Goal: Obtain resource: Download file/media

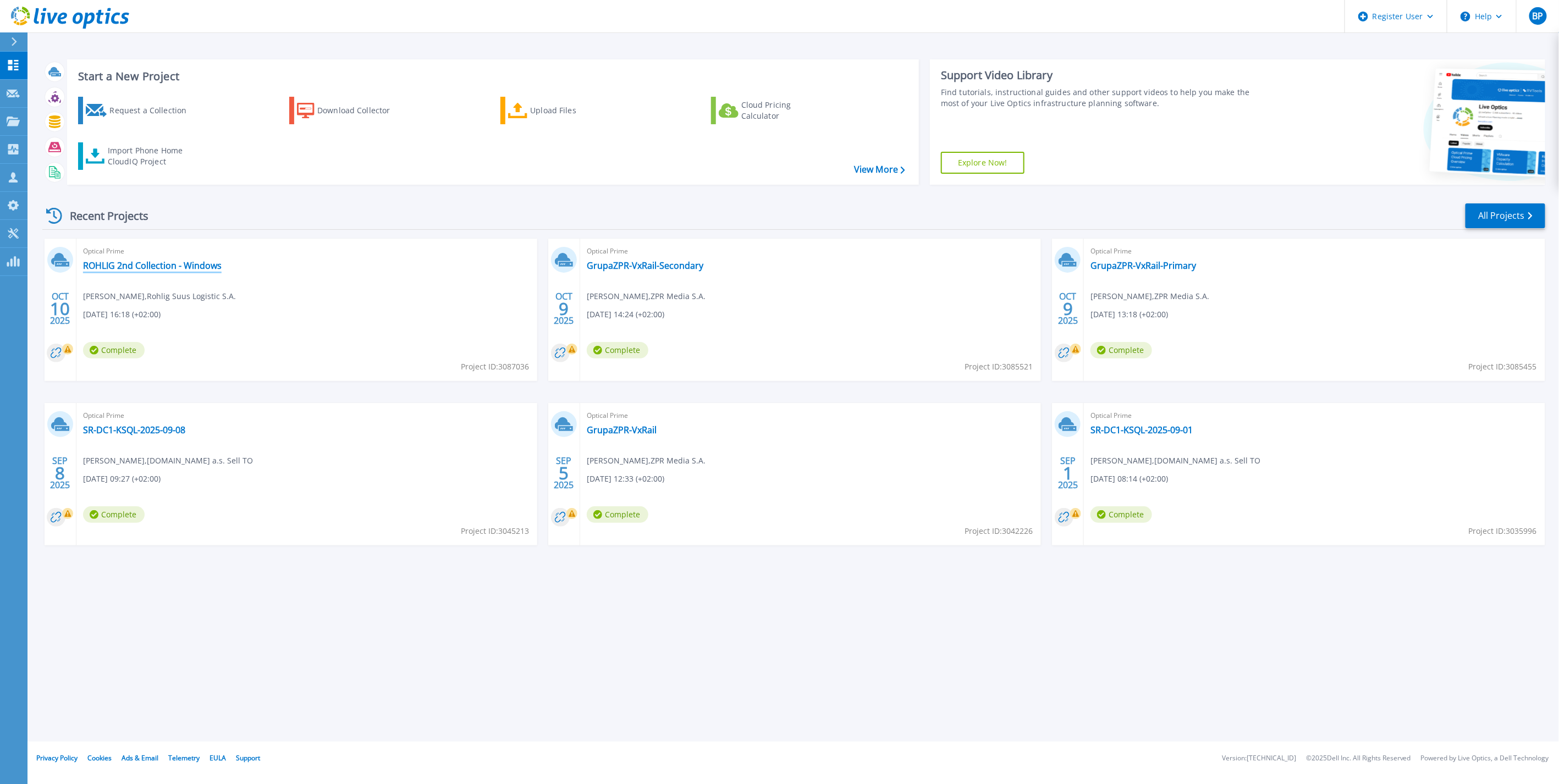
click at [119, 262] on link "ROHLIG 2nd Collection - Windows" at bounding box center [152, 265] width 139 height 11
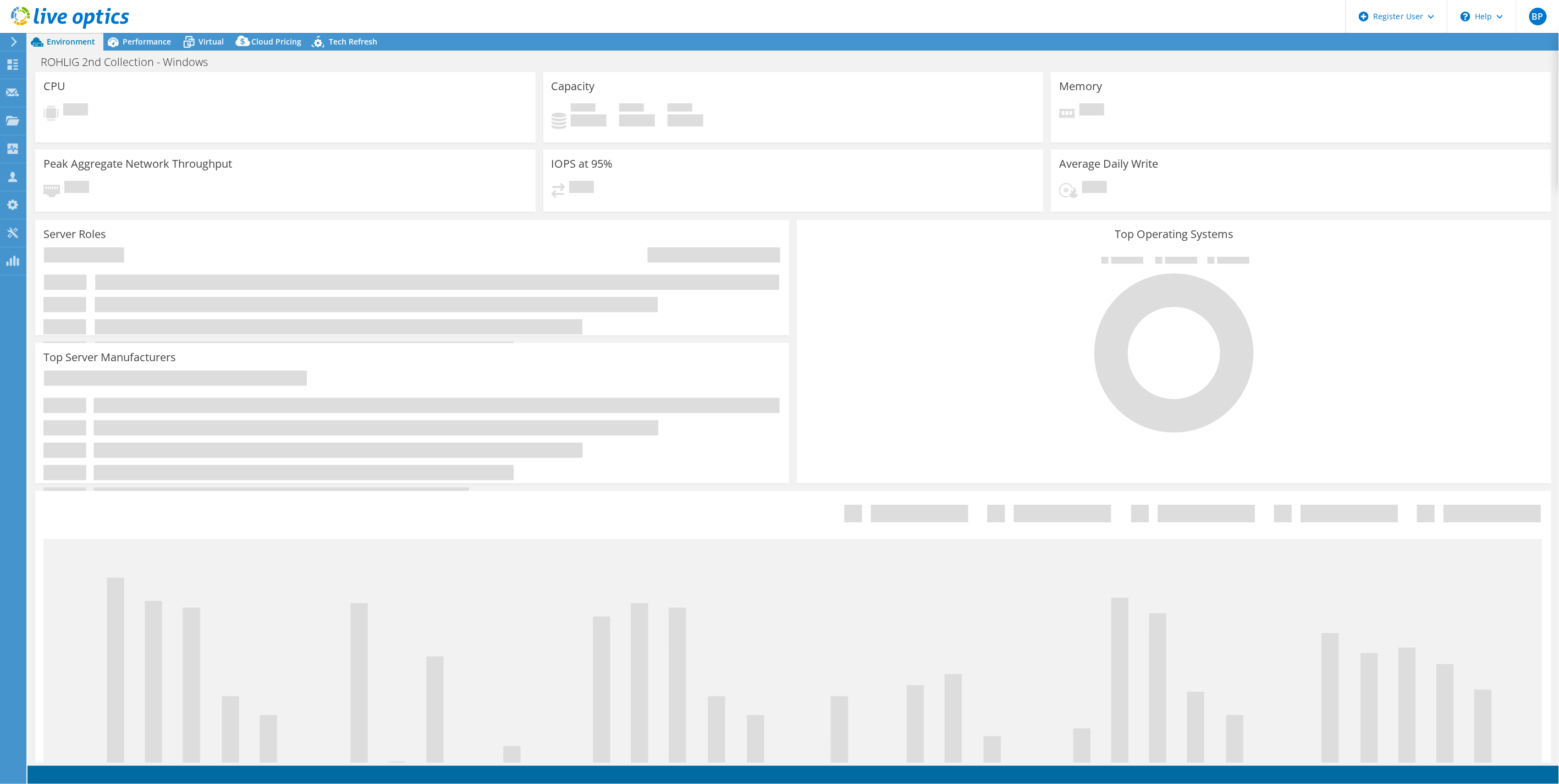
select select "USD"
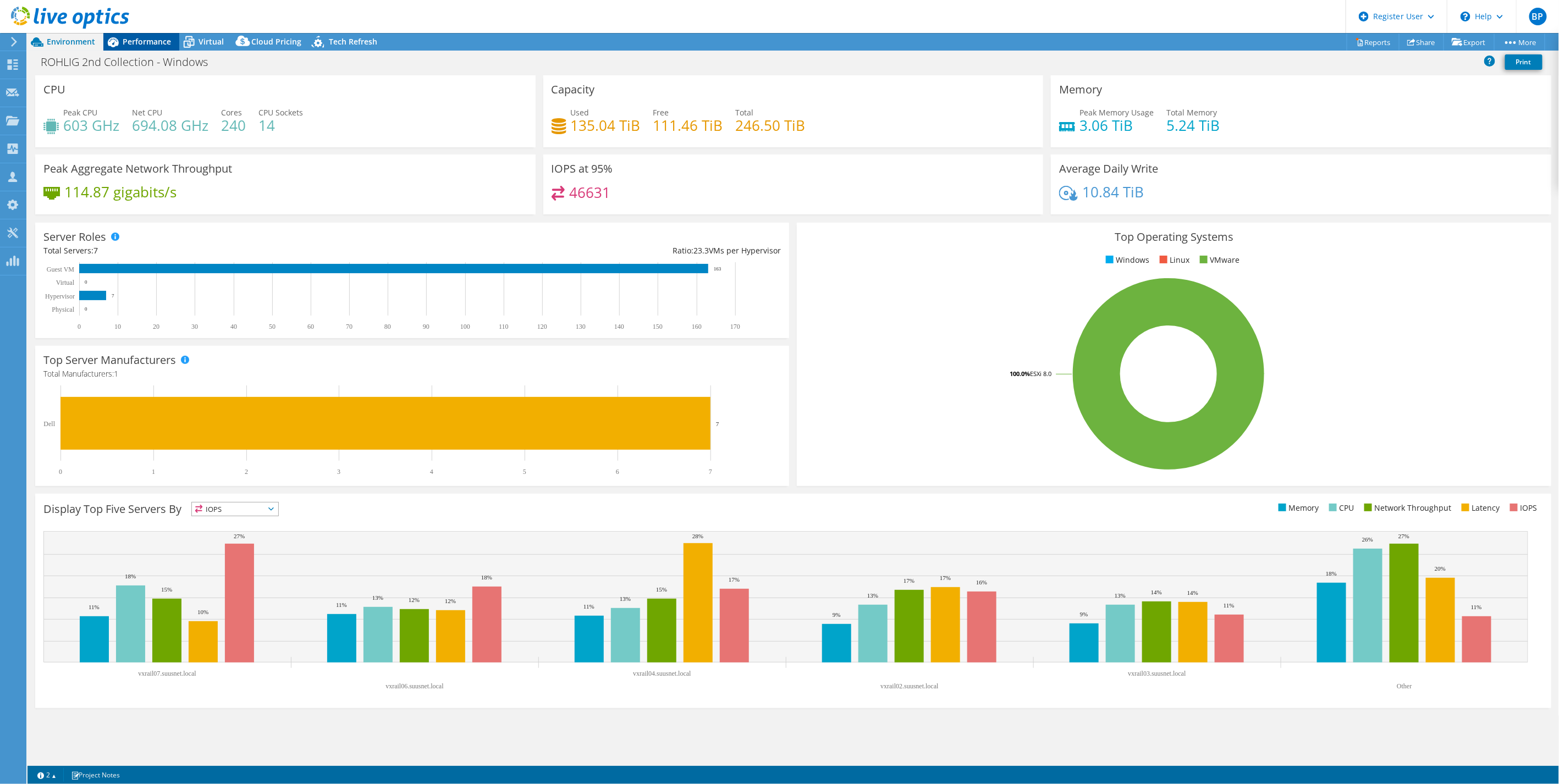
click at [158, 46] on span "Performance" at bounding box center [146, 41] width 48 height 10
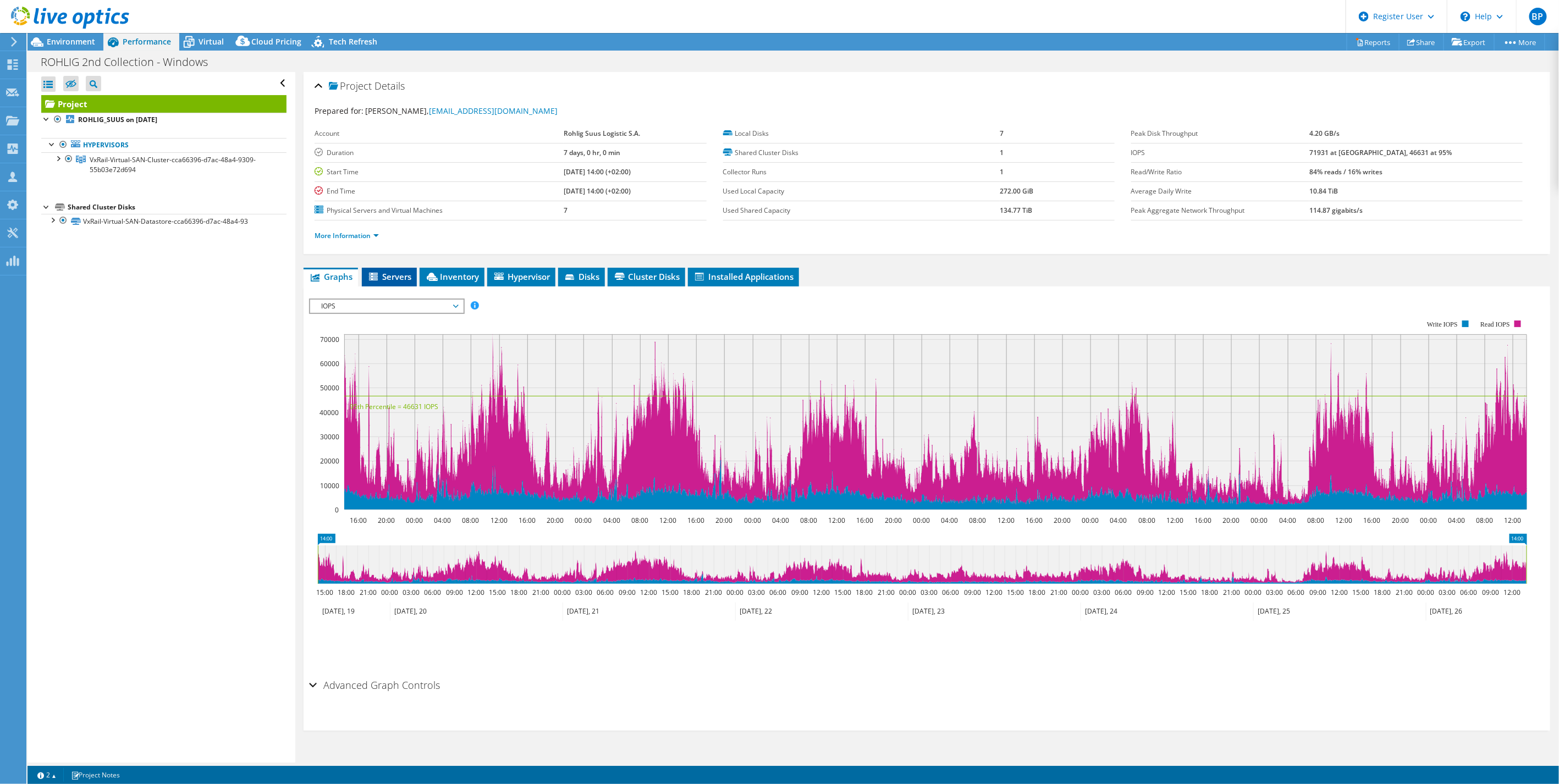
click at [396, 272] on span "Servers" at bounding box center [389, 276] width 44 height 11
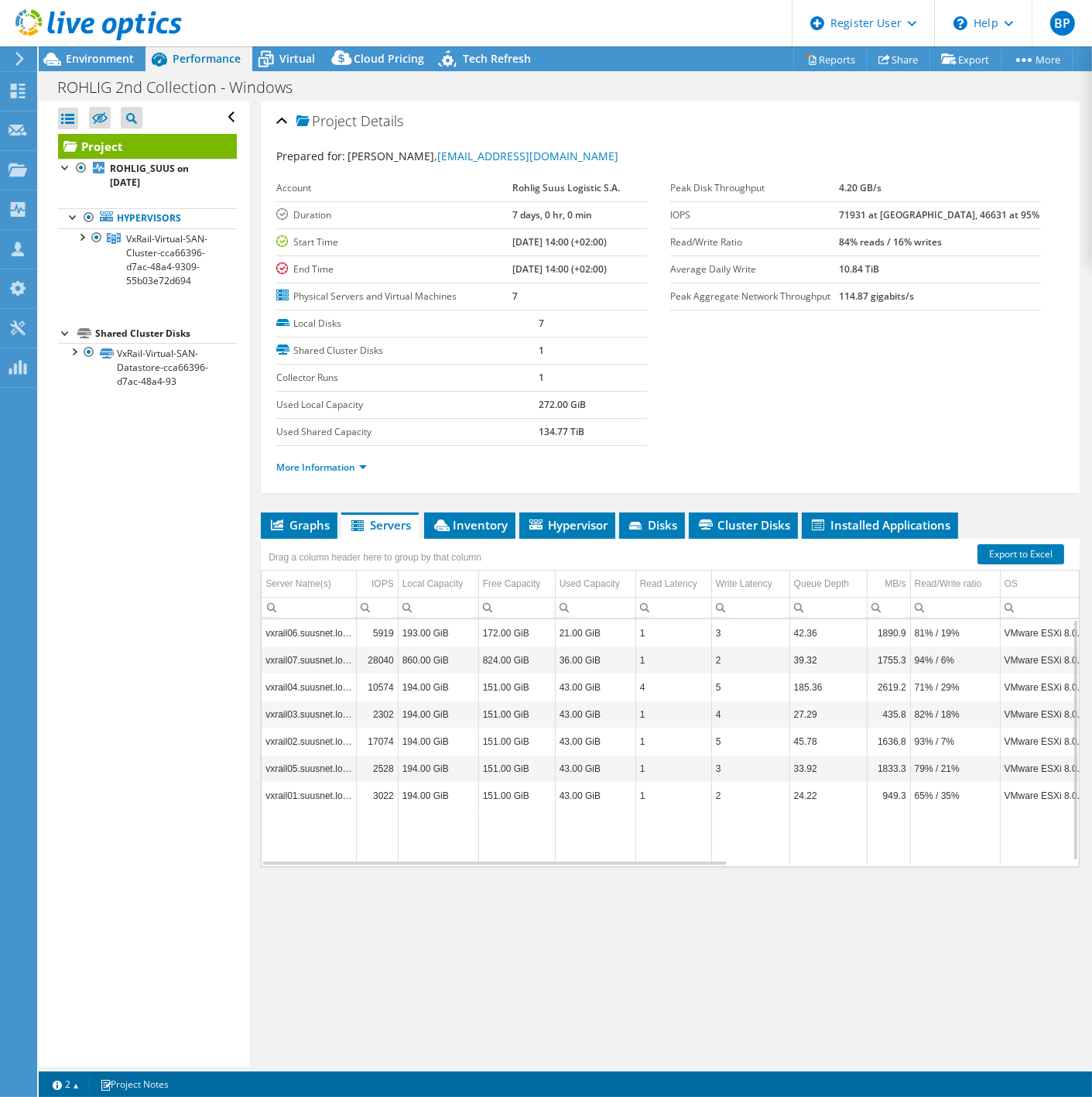
drag, startPoint x: 499, startPoint y: 235, endPoint x: 631, endPoint y: 257, distance: 133.8
click at [631, 257] on tbody "Account Rohlig Suus Logistic S.A. Duration 7 days, 0 hr, 0 min Start Time 08/19…" at bounding box center [462, 242] width 371 height 135
drag, startPoint x: 631, startPoint y: 257, endPoint x: 648, endPoint y: 382, distance: 126.2
click at [648, 382] on div "Local Disks 7 Shared Cluster Disks 1 Collector Runs 1 Used Local Capacity 272.0…" at bounding box center [473, 378] width 394 height 135
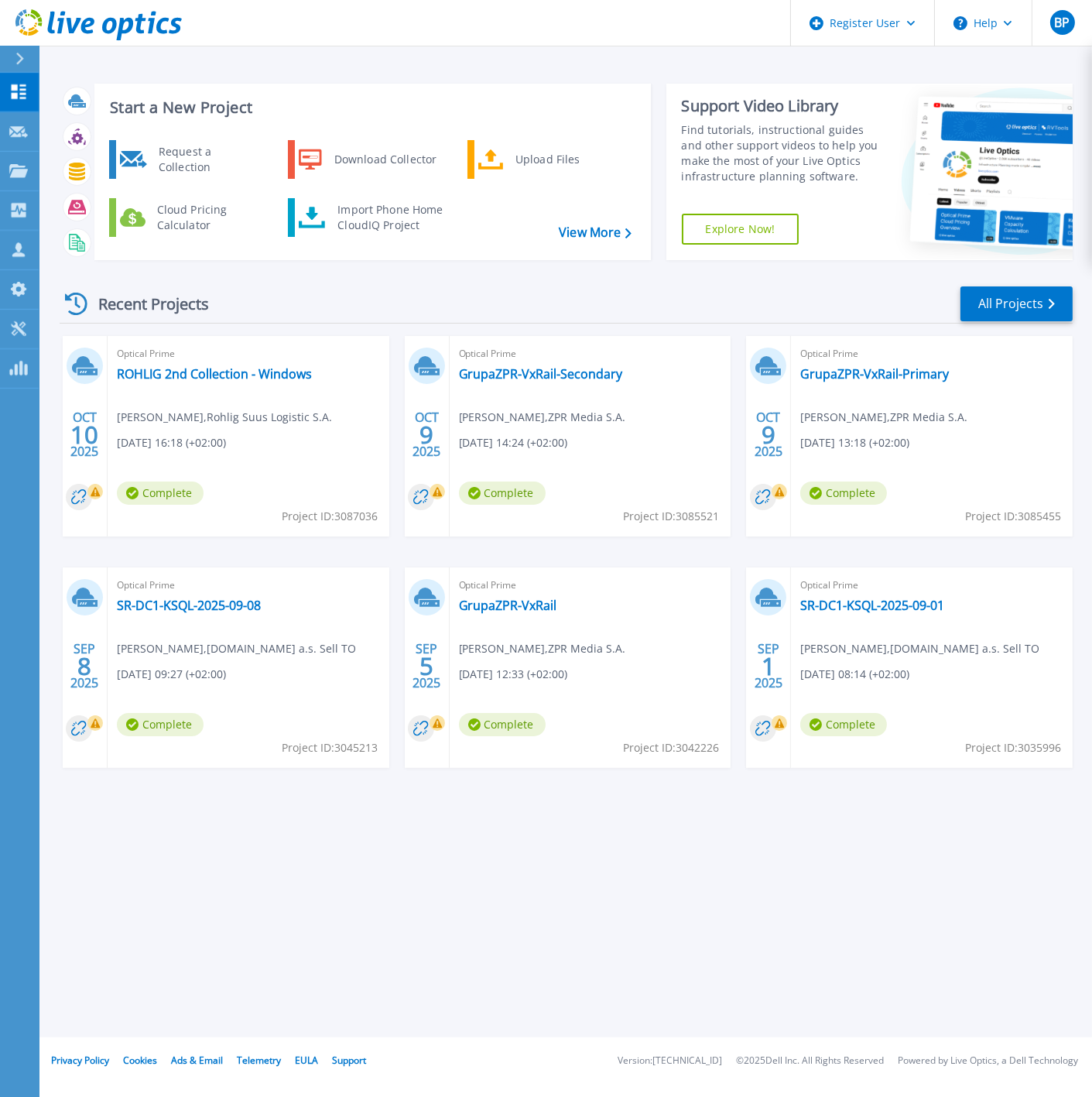
drag, startPoint x: 149, startPoint y: 424, endPoint x: 236, endPoint y: 450, distance: 90.8
click at [236, 450] on div "Optical Prime ROHLIG 2nd Collection - Windows Artur Brylikowski , Rohlig Suus L…" at bounding box center [248, 436] width 281 height 200
drag, startPoint x: 236, startPoint y: 450, endPoint x: 235, endPoint y: 483, distance: 33.0
click at [235, 483] on div "Optical Prime ROHLIG 2nd Collection - Windows Artur Brylikowski , Rohlig Suus L…" at bounding box center [248, 436] width 281 height 200
click at [21, 198] on link "Collectors Collectors" at bounding box center [19, 211] width 38 height 39
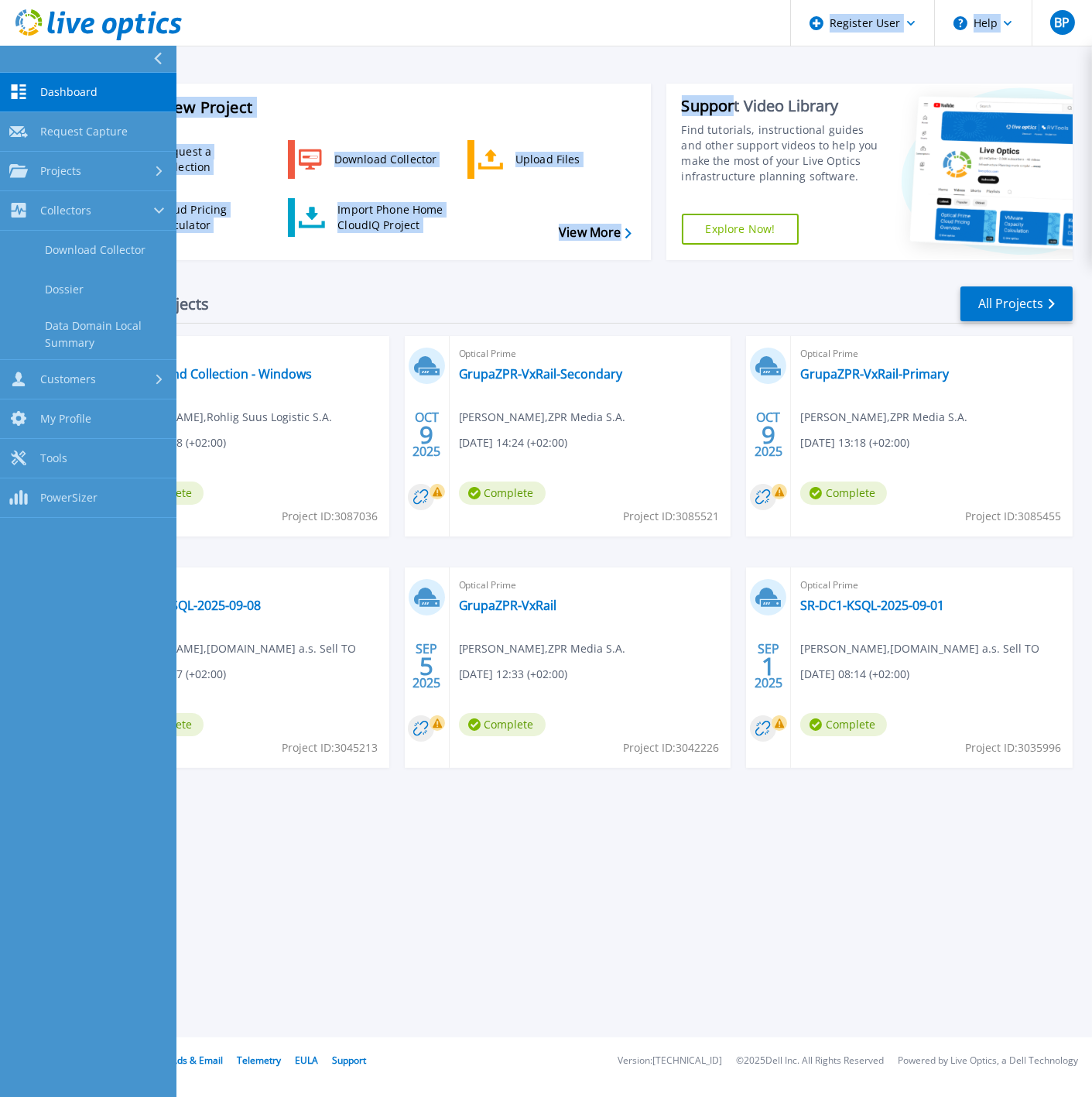
click at [733, 47] on div "Register User Help BP Dell User Boris Pavlik Boris.Pavlik@Dell.com Dell My Prof…" at bounding box center [546, 519] width 1092 height 1037
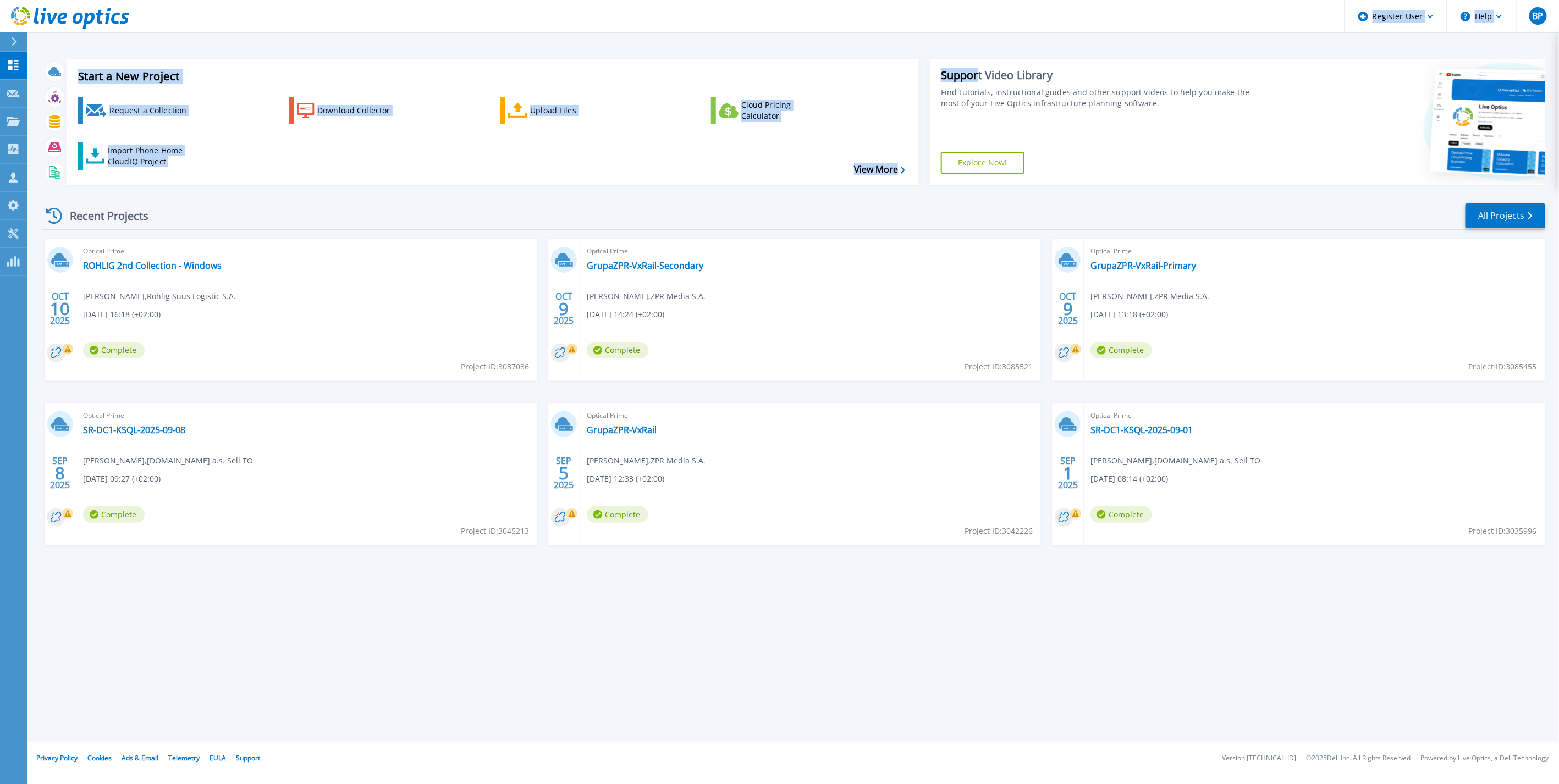
click at [352, 169] on div "Request a Collection Download Collector Upload Files Cloud Pricing Calculator I…" at bounding box center [491, 133] width 844 height 91
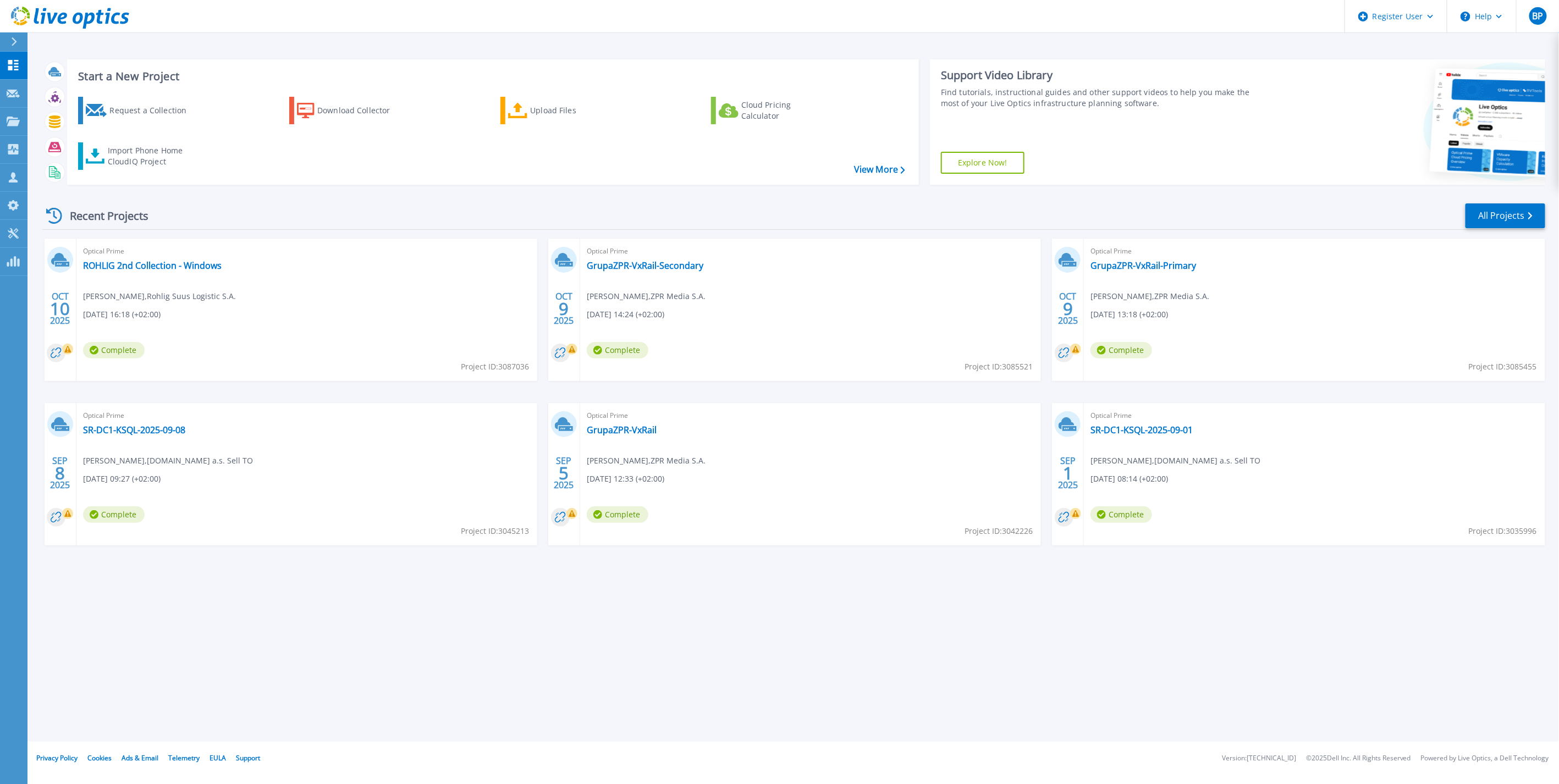
drag, startPoint x: 628, startPoint y: 210, endPoint x: 523, endPoint y: 141, distance: 125.6
click at [628, 210] on div "Recent Projects All Projects" at bounding box center [793, 215] width 1503 height 27
click at [546, 100] on div "Upload Files" at bounding box center [574, 111] width 88 height 22
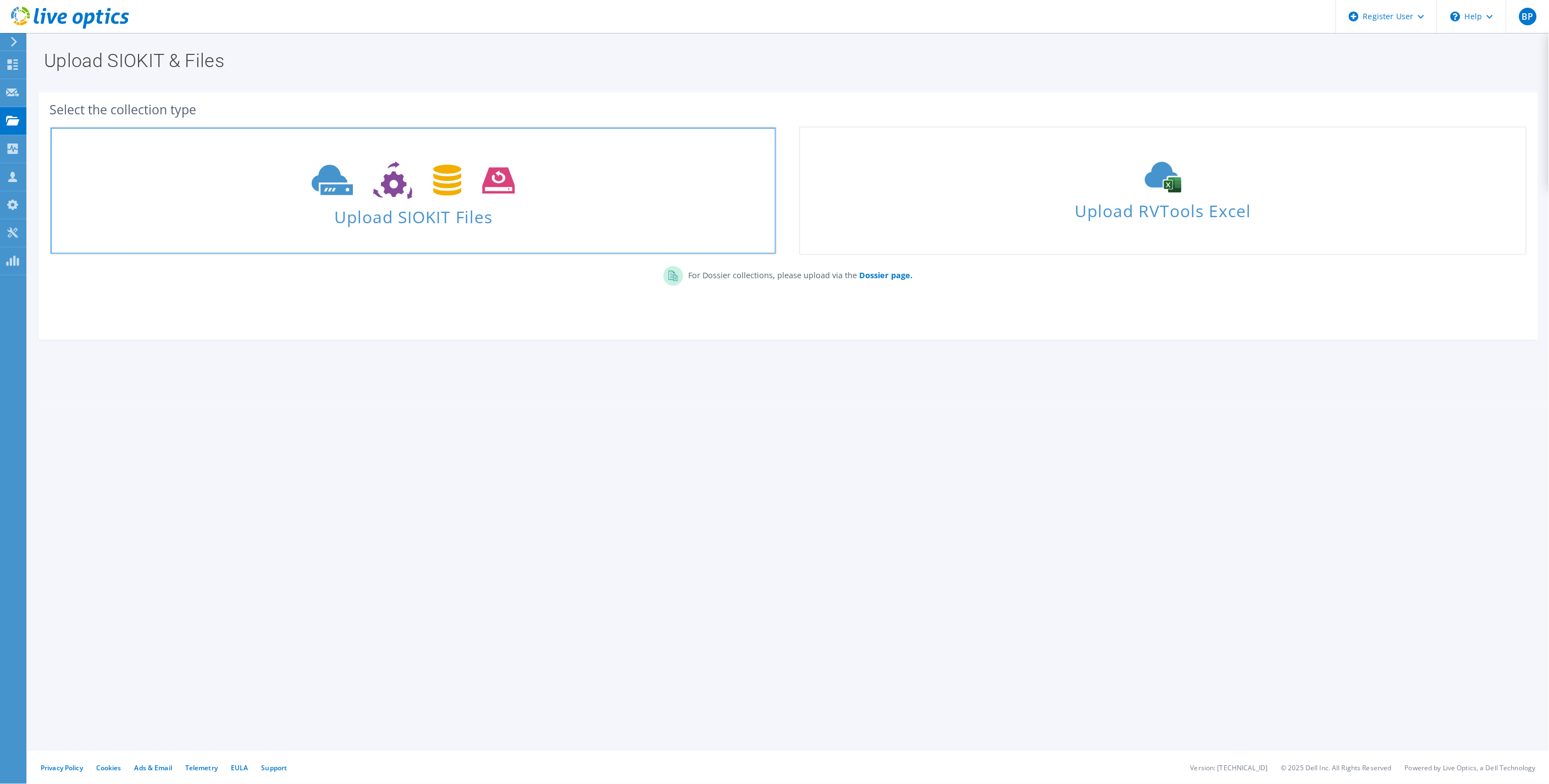
click at [393, 213] on span "Upload SIOKIT Files" at bounding box center [414, 214] width 726 height 24
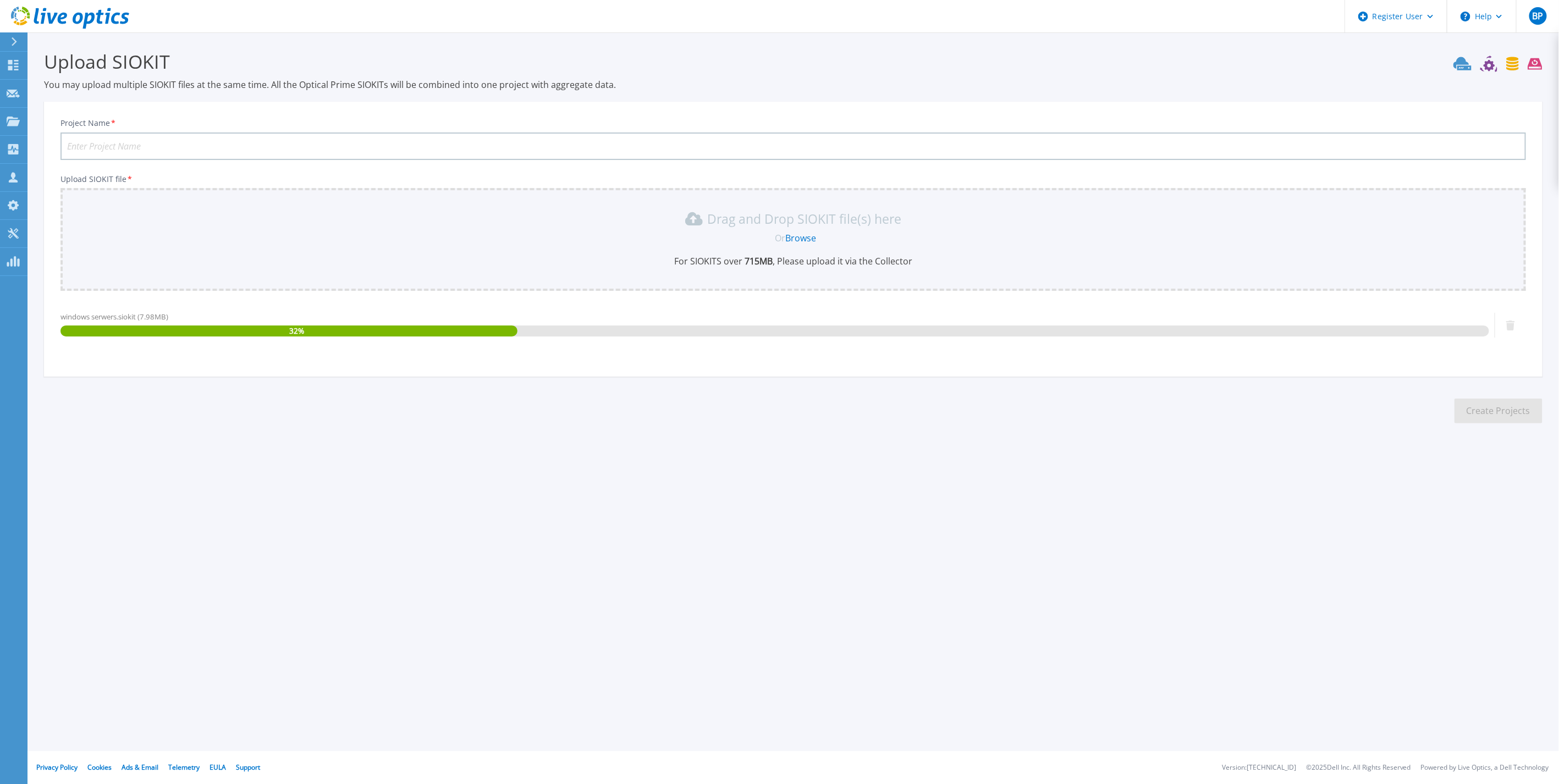
click at [207, 139] on input "Project Name *" at bounding box center [793, 146] width 1466 height 27
click at [239, 143] on input "ROHLIG 2nd Collection - Windows" at bounding box center [793, 146] width 1466 height 27
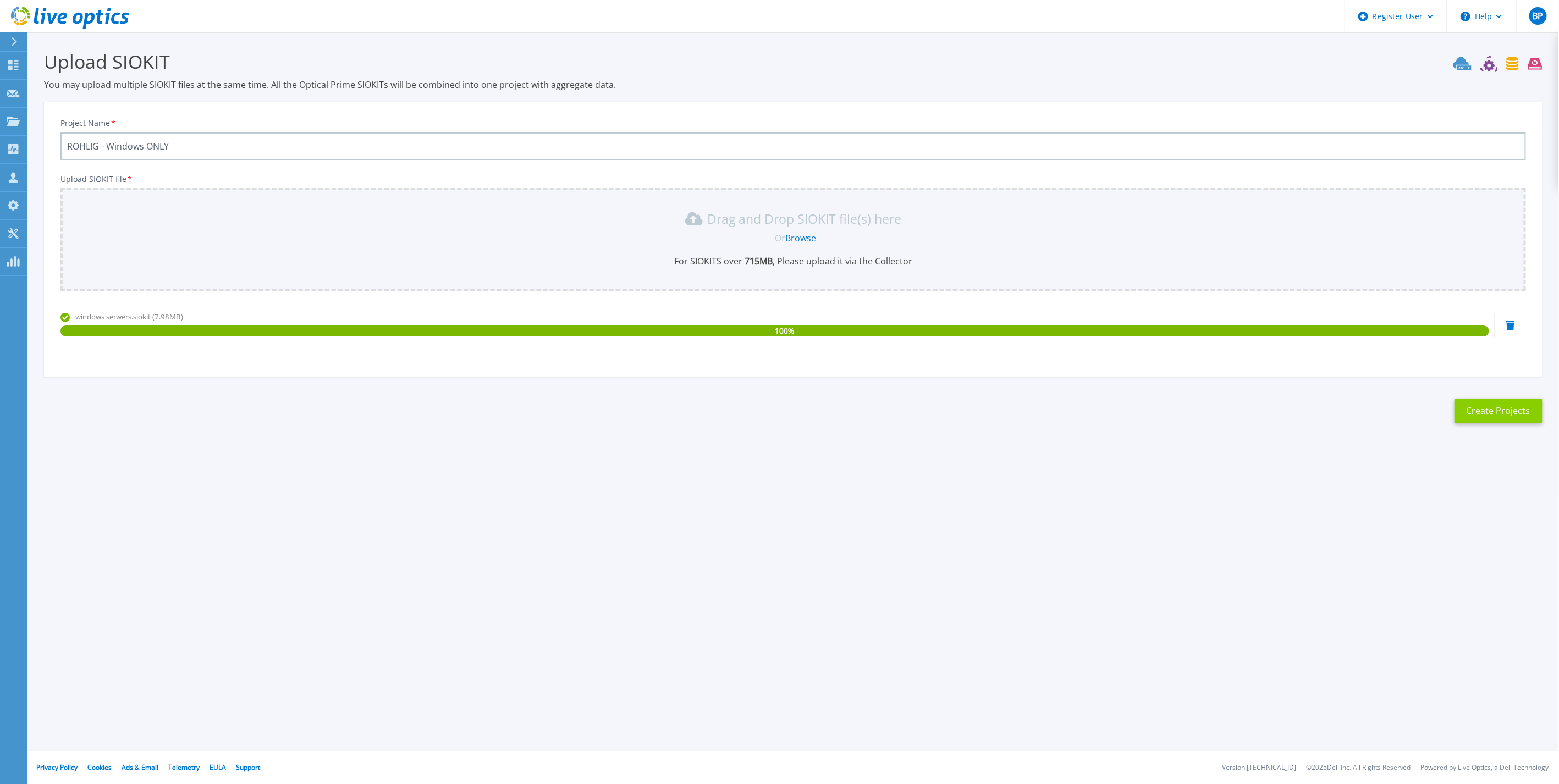
type input "ROHLIG - Windows ONLY"
click at [1521, 406] on button "Create Projects" at bounding box center [1498, 411] width 88 height 25
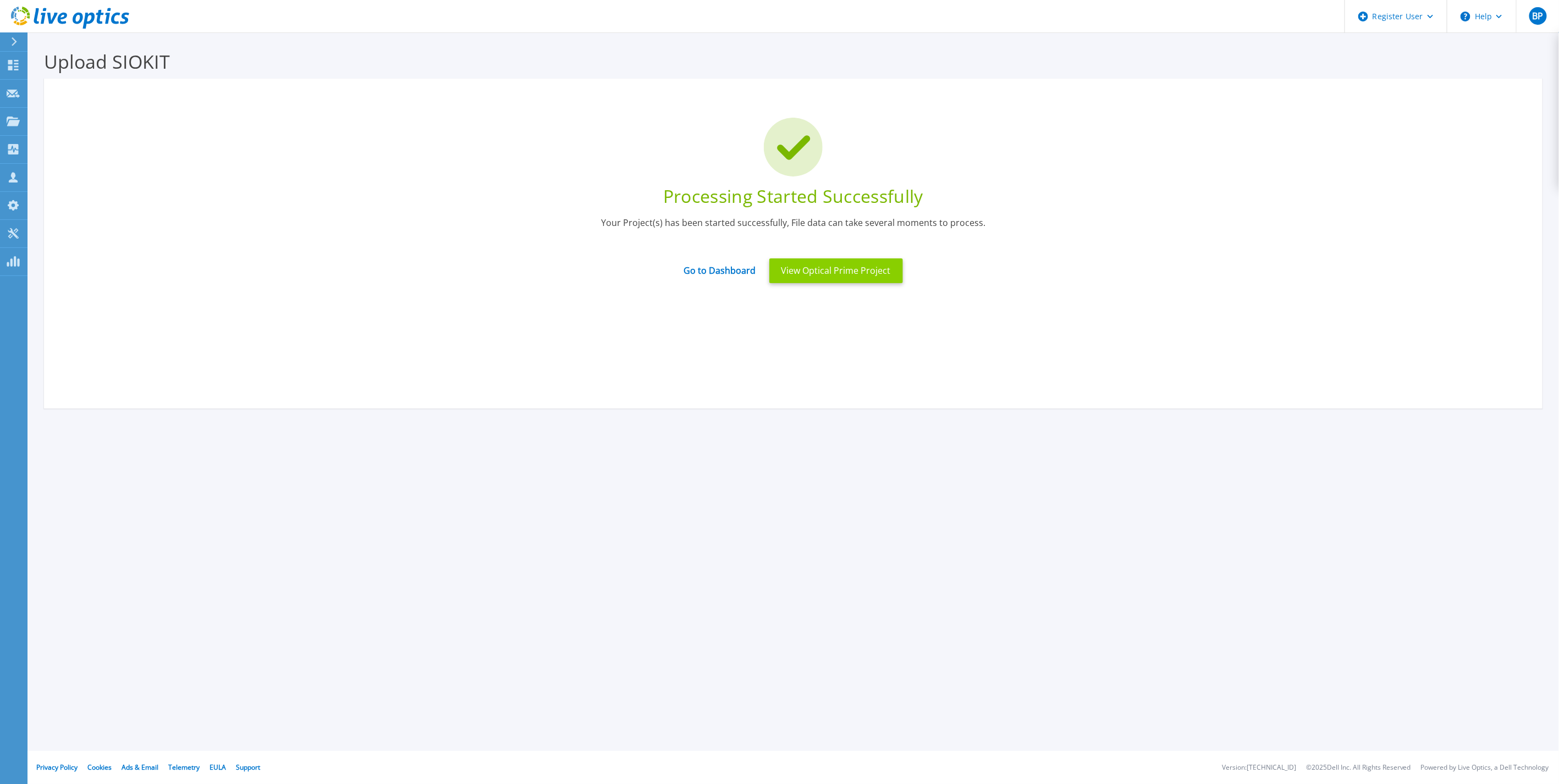
click at [853, 267] on button "View Optical Prime Project" at bounding box center [836, 271] width 134 height 25
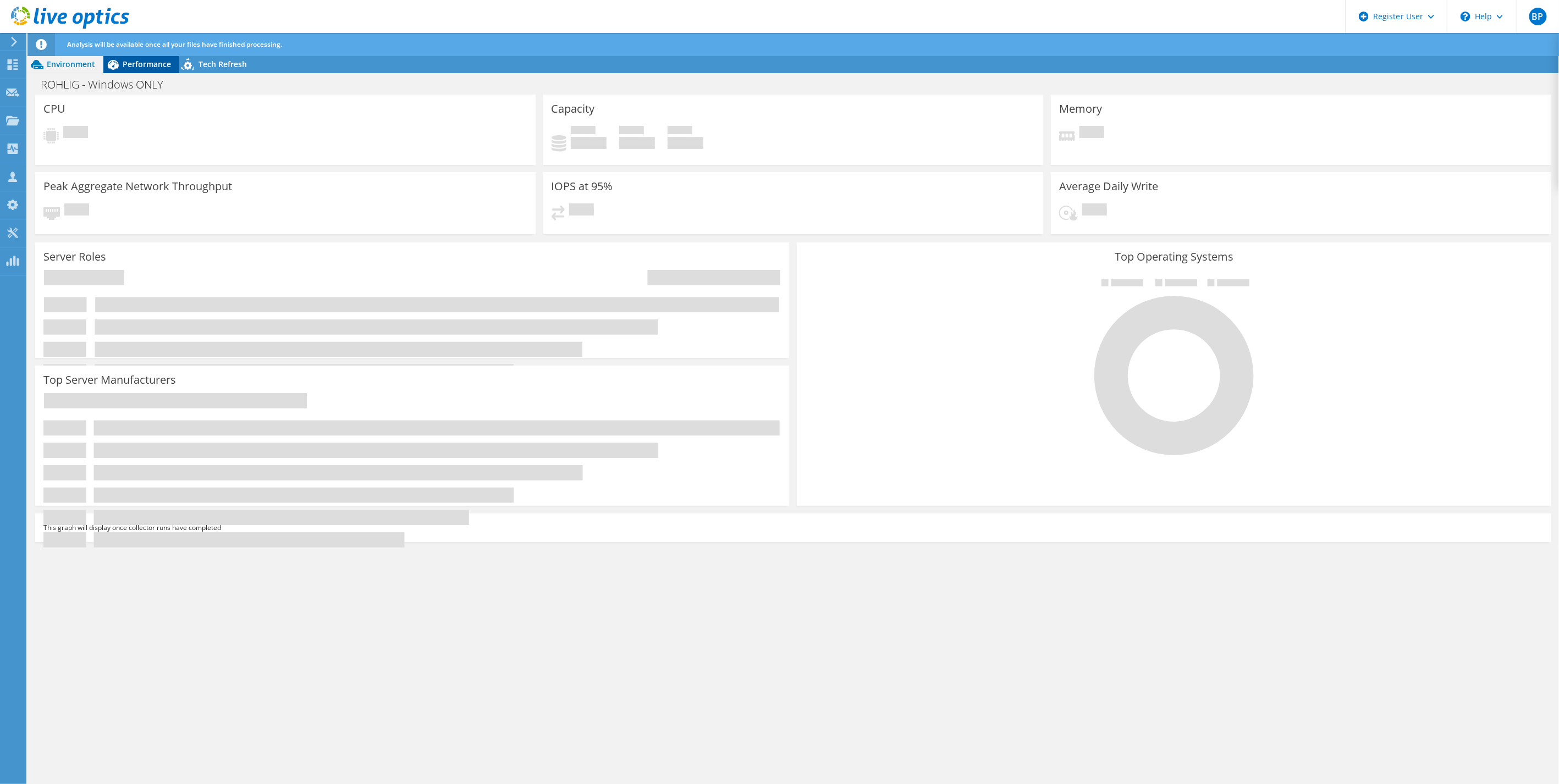
click at [142, 64] on span "Performance" at bounding box center [146, 63] width 48 height 10
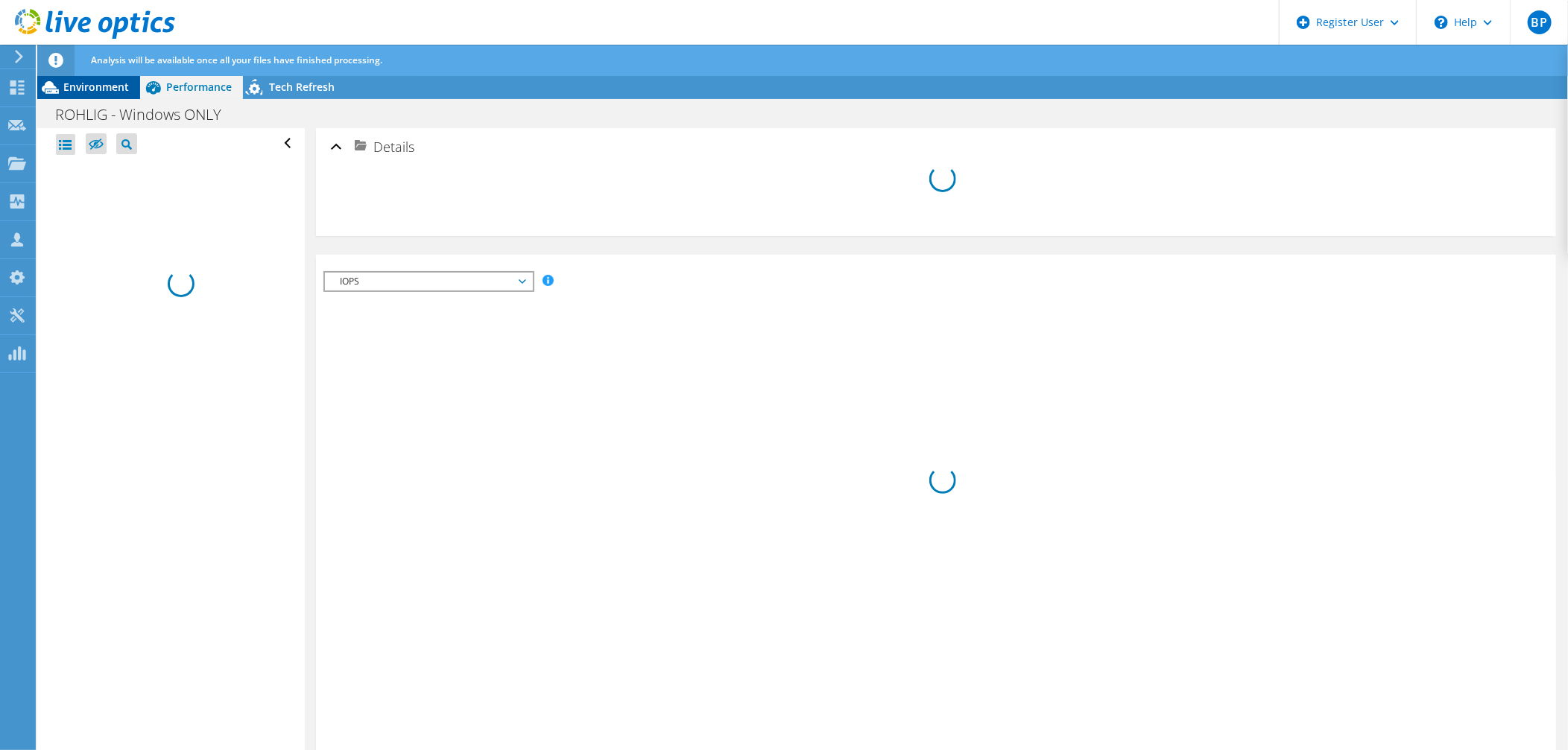
click at [93, 91] on span "Environment" at bounding box center [95, 86] width 65 height 14
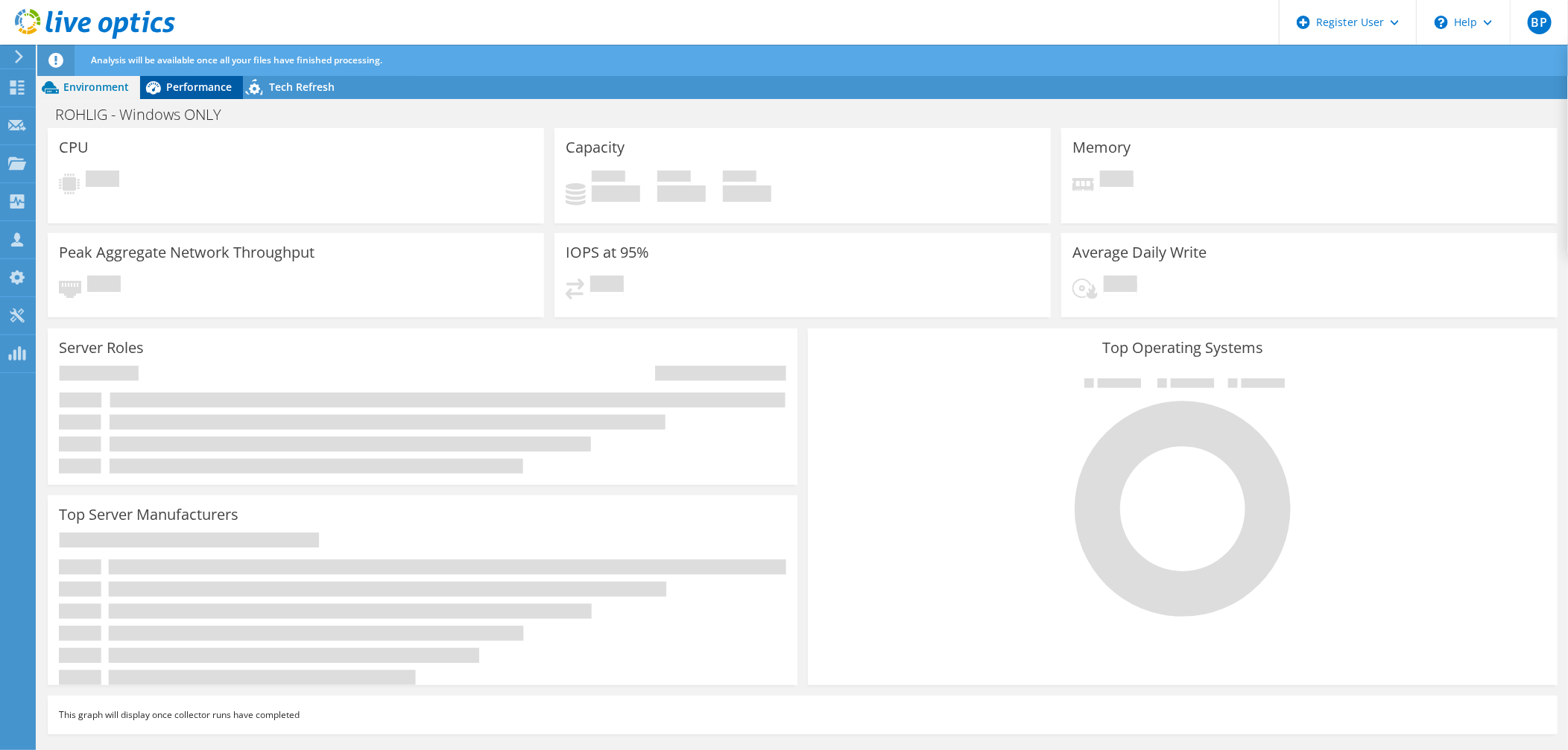
click at [170, 85] on span "Performance" at bounding box center [198, 86] width 65 height 14
click at [191, 92] on span "Performance" at bounding box center [198, 86] width 65 height 14
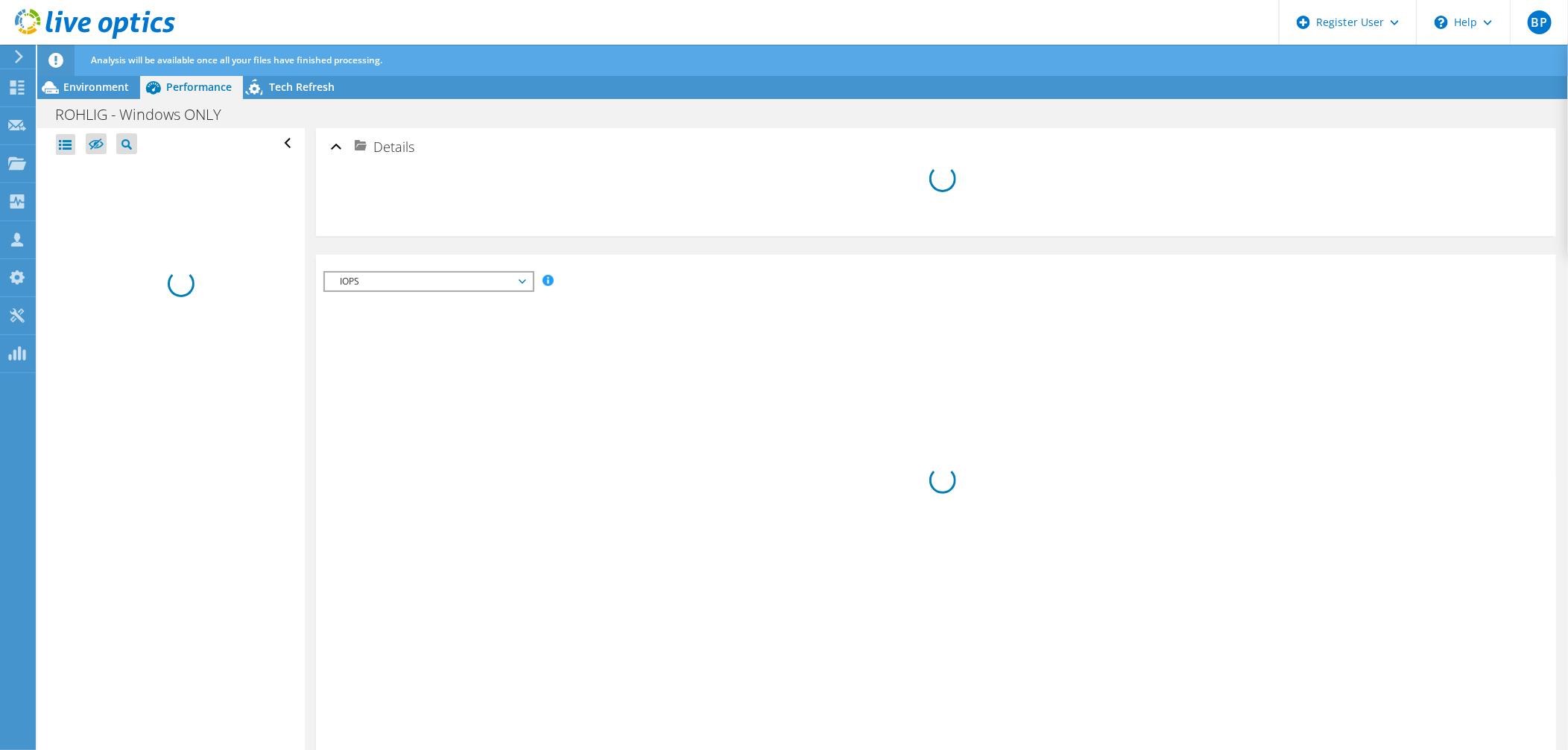
click at [337, 137] on div "Details" at bounding box center [936, 148] width 1210 height 32
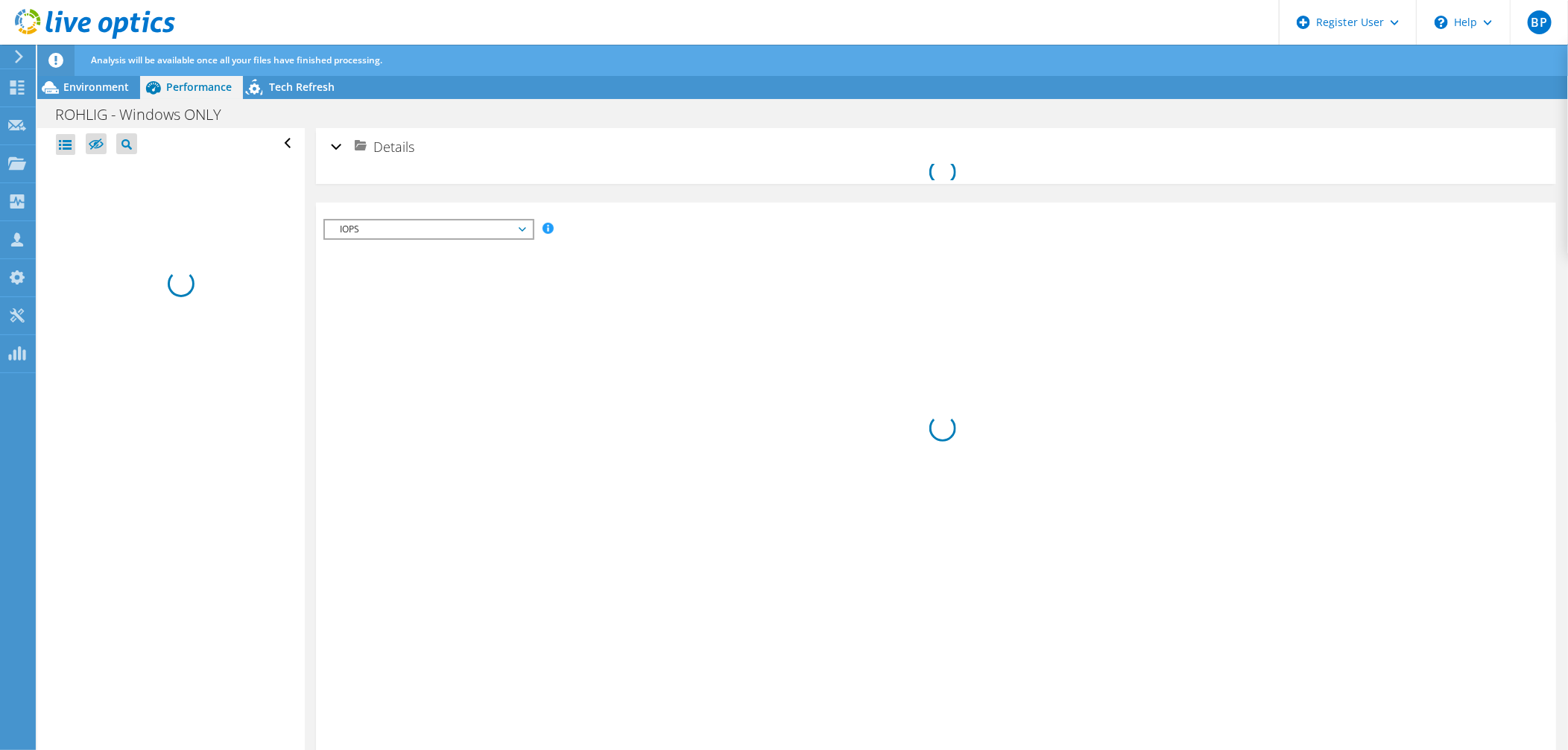
click at [332, 146] on div "Details" at bounding box center [936, 148] width 1210 height 32
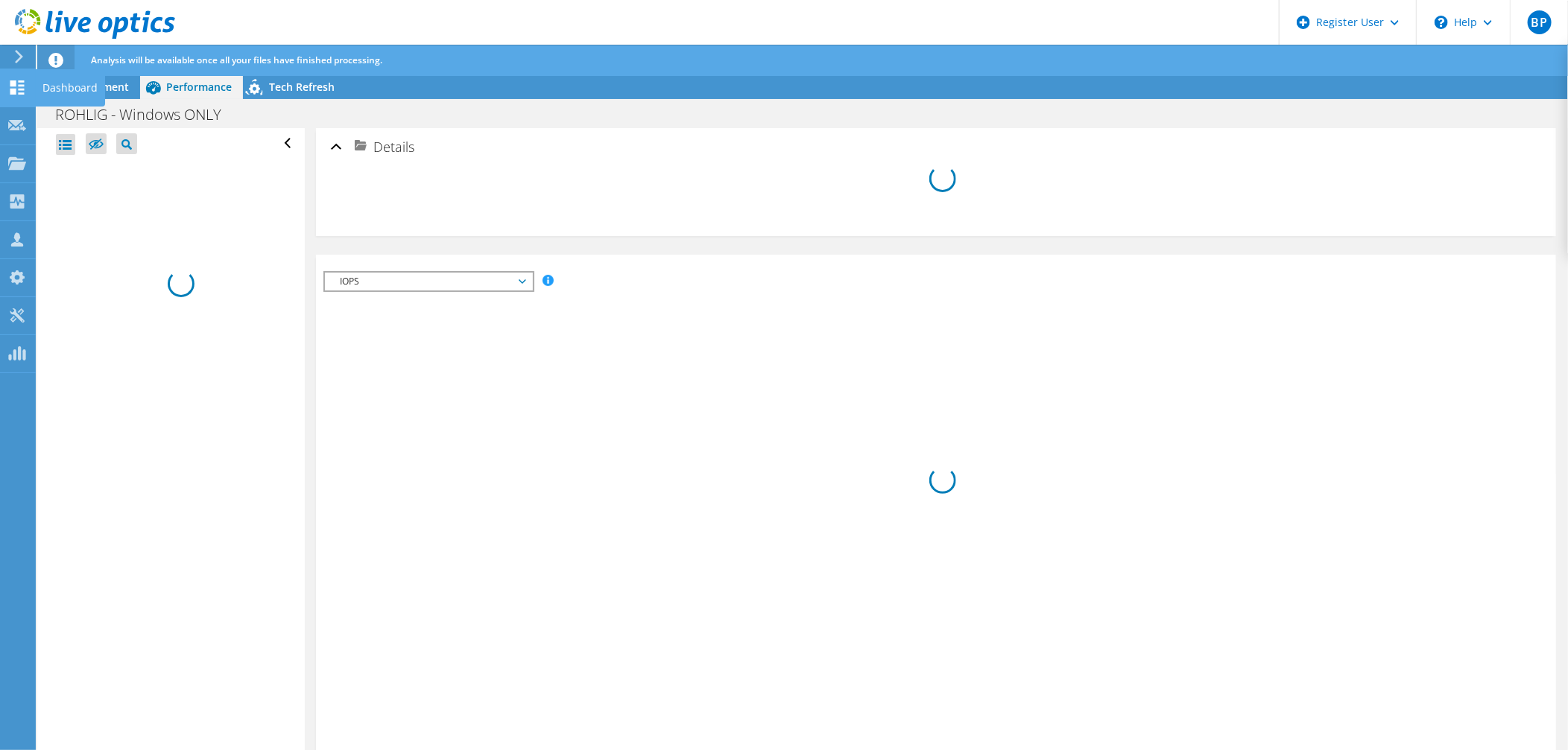
click at [17, 80] on icon at bounding box center [17, 87] width 18 height 14
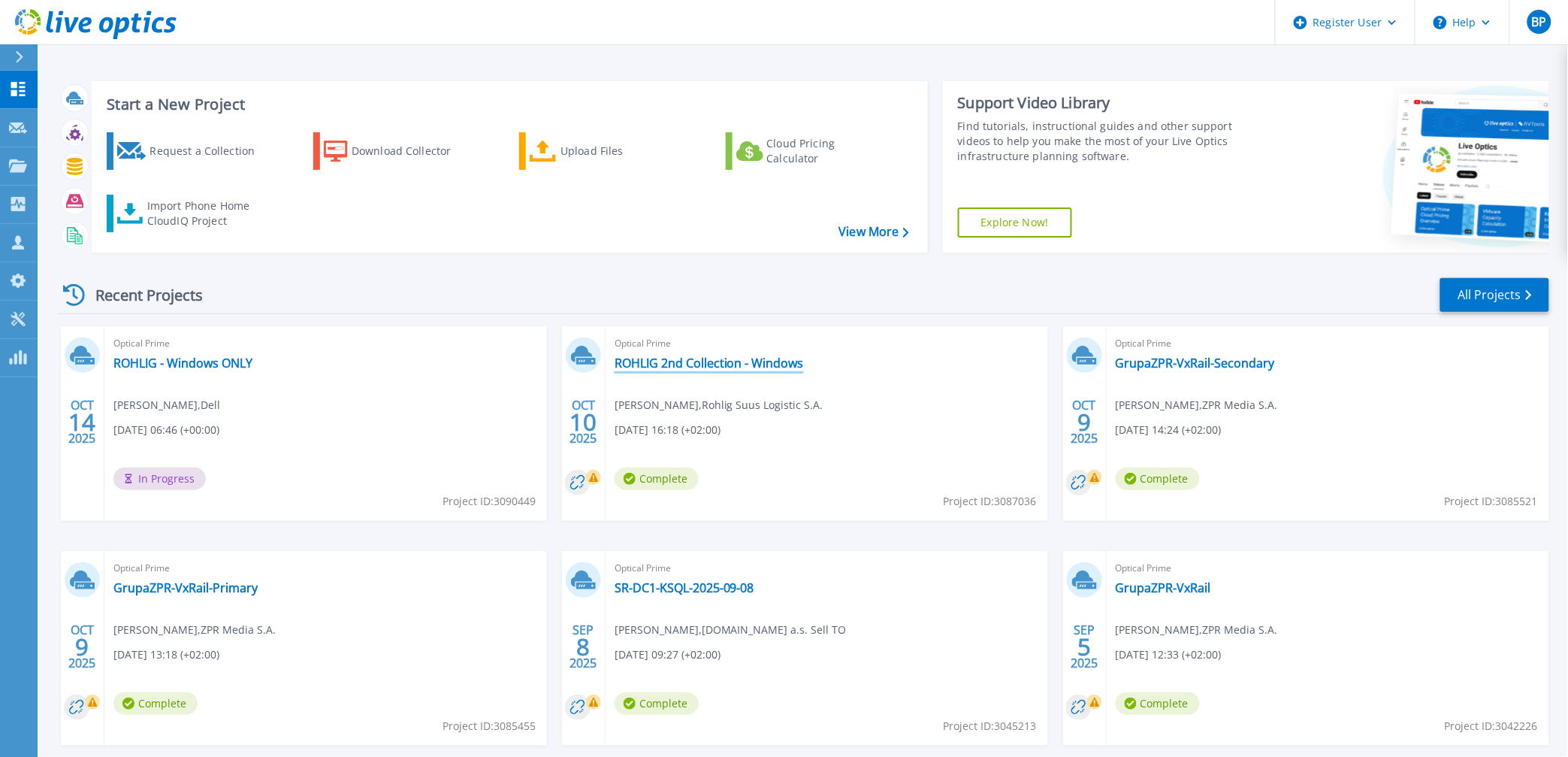
click at [691, 369] on link "ROHLIG 2nd Collection - Windows" at bounding box center [709, 363] width 189 height 15
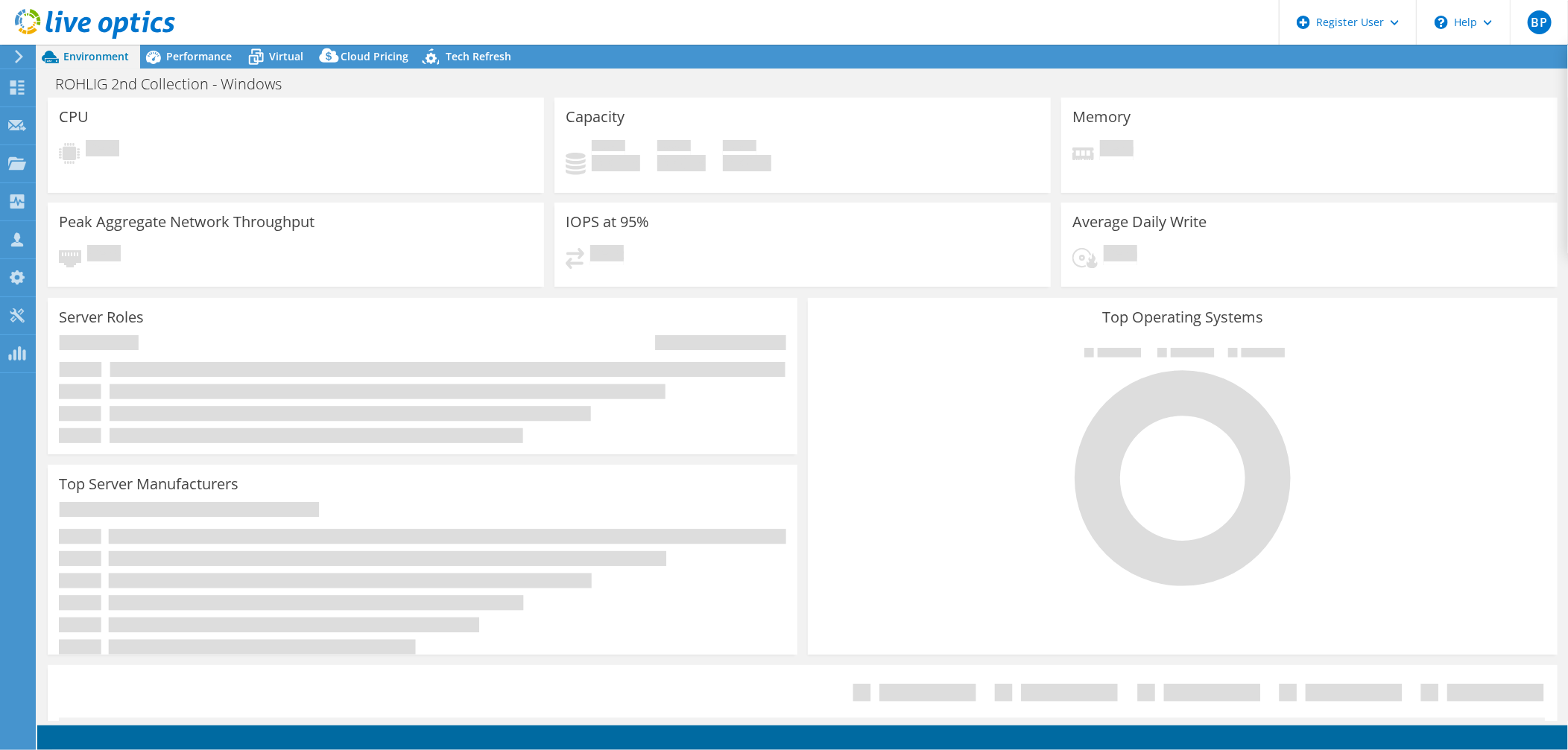
select select "USD"
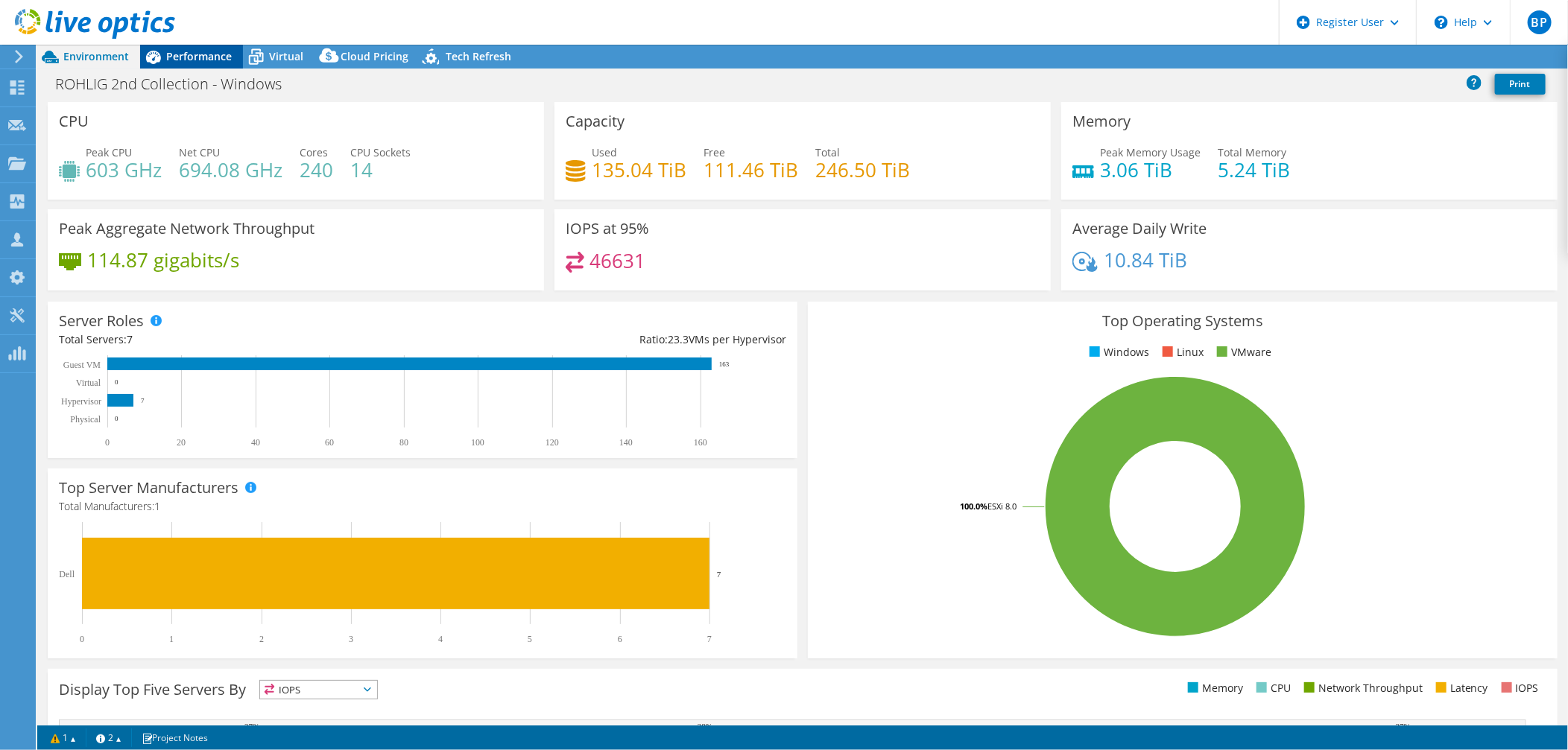
click at [161, 58] on icon at bounding box center [153, 58] width 26 height 26
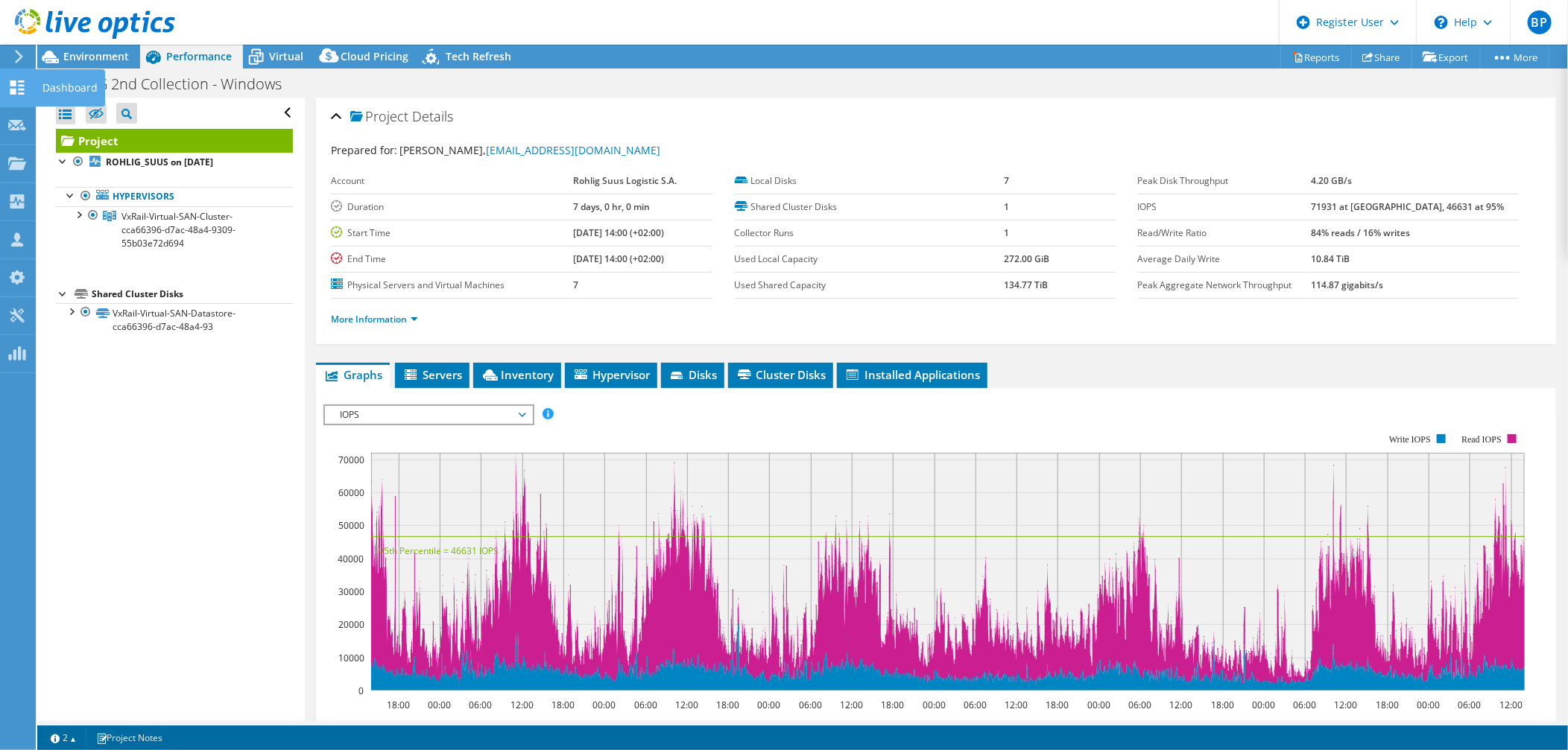
click at [9, 80] on icon at bounding box center [17, 87] width 18 height 14
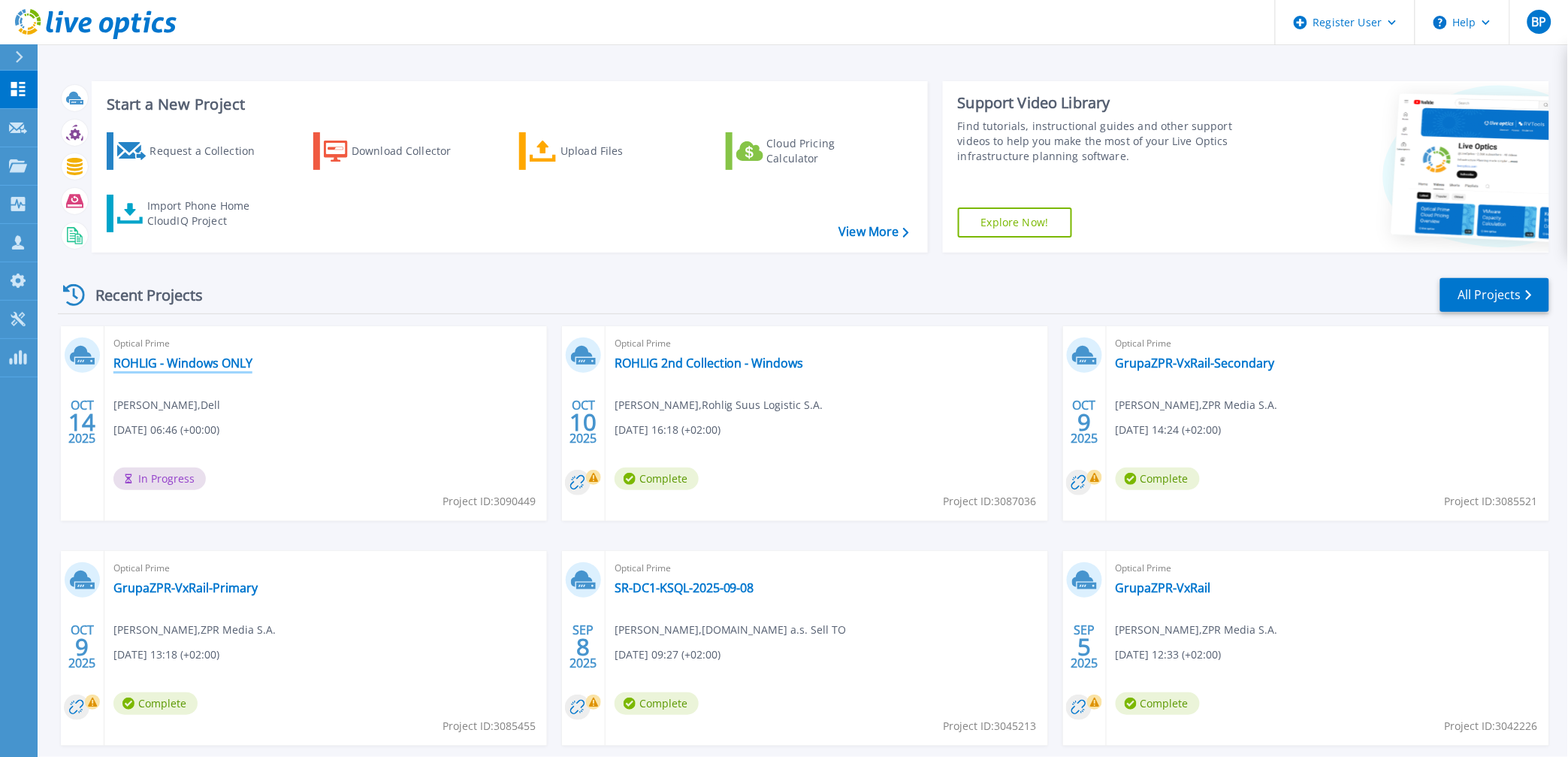
click at [169, 367] on link "ROHLIG - Windows ONLY" at bounding box center [183, 363] width 139 height 15
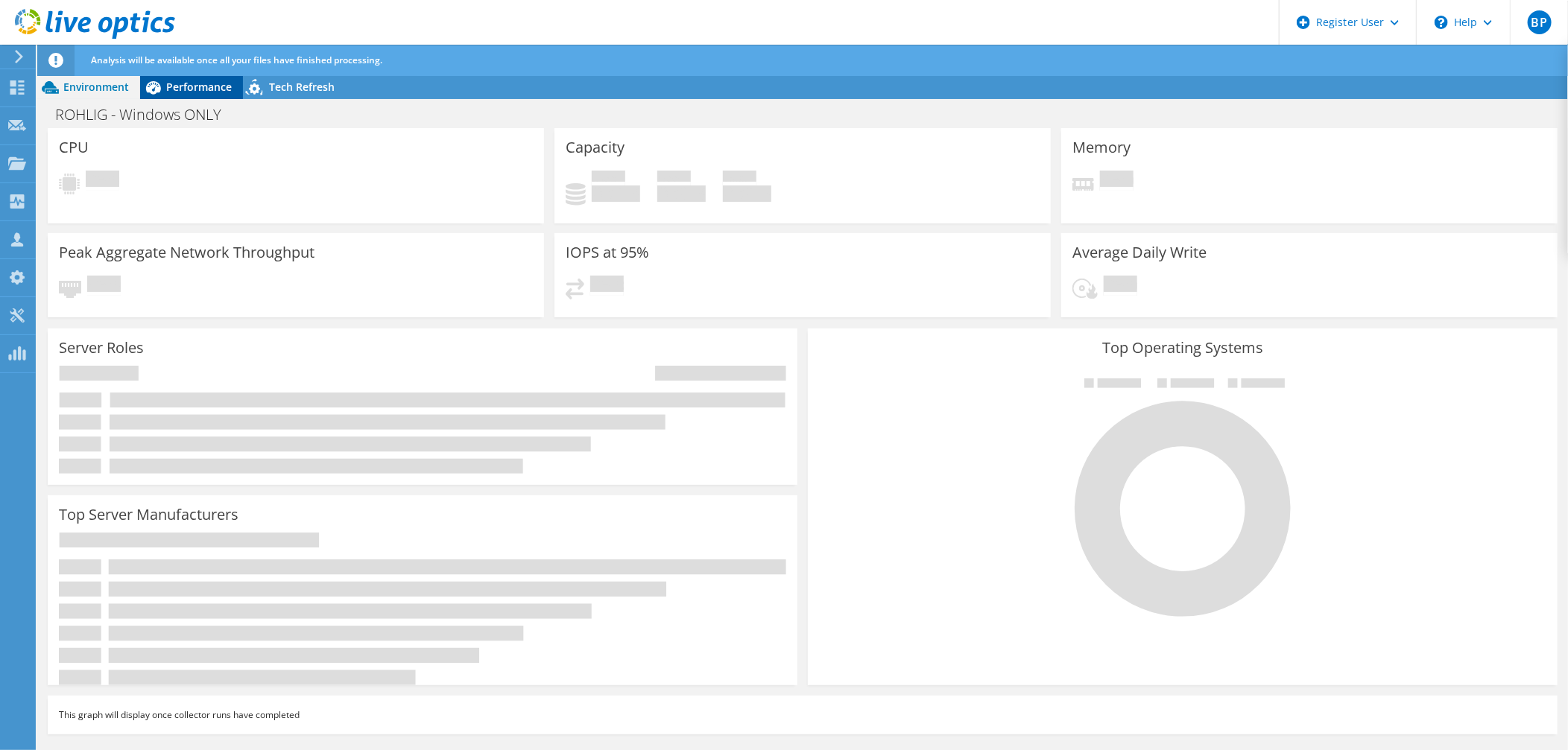
click at [176, 97] on div "Performance" at bounding box center [191, 87] width 103 height 24
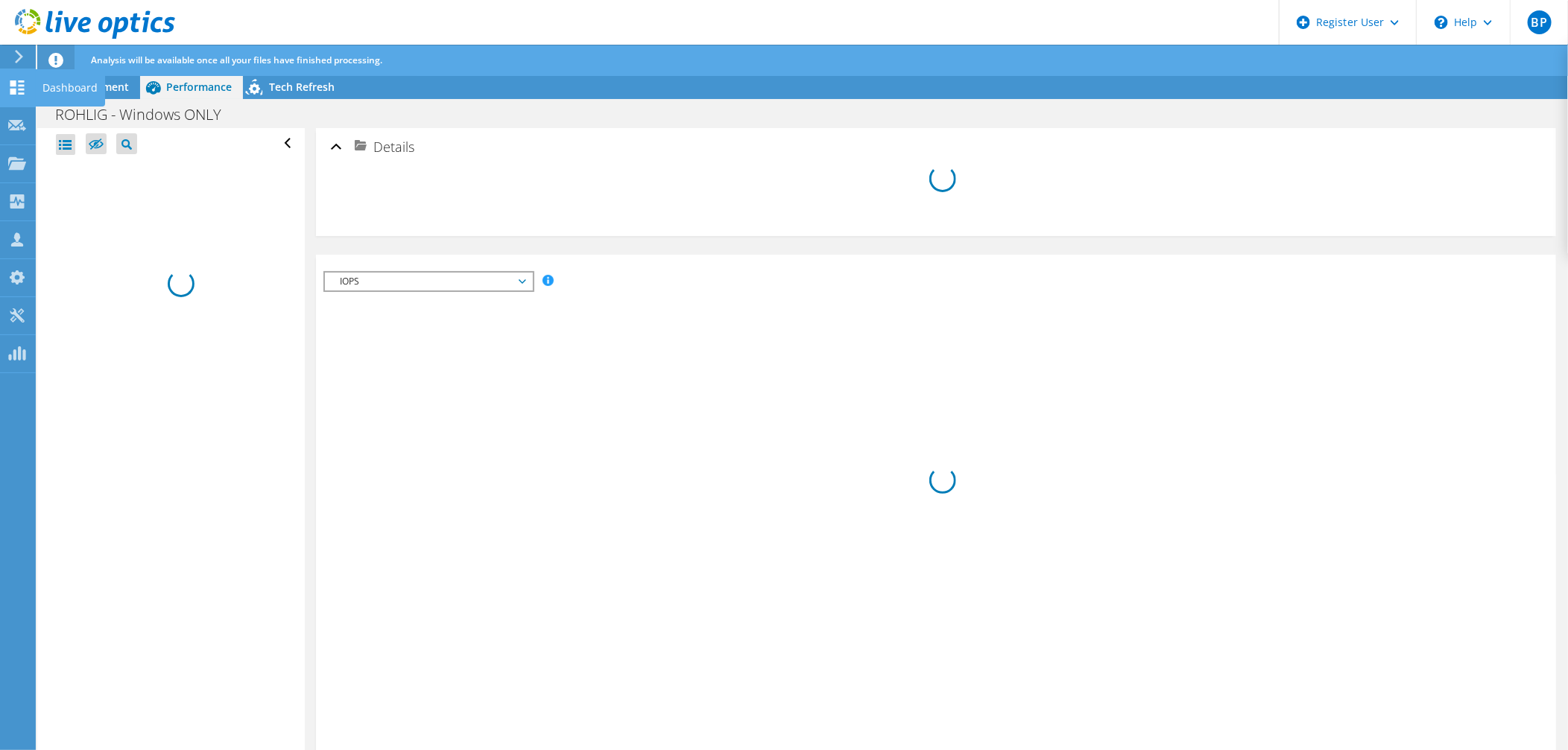
click at [19, 90] on icon at bounding box center [17, 87] width 18 height 14
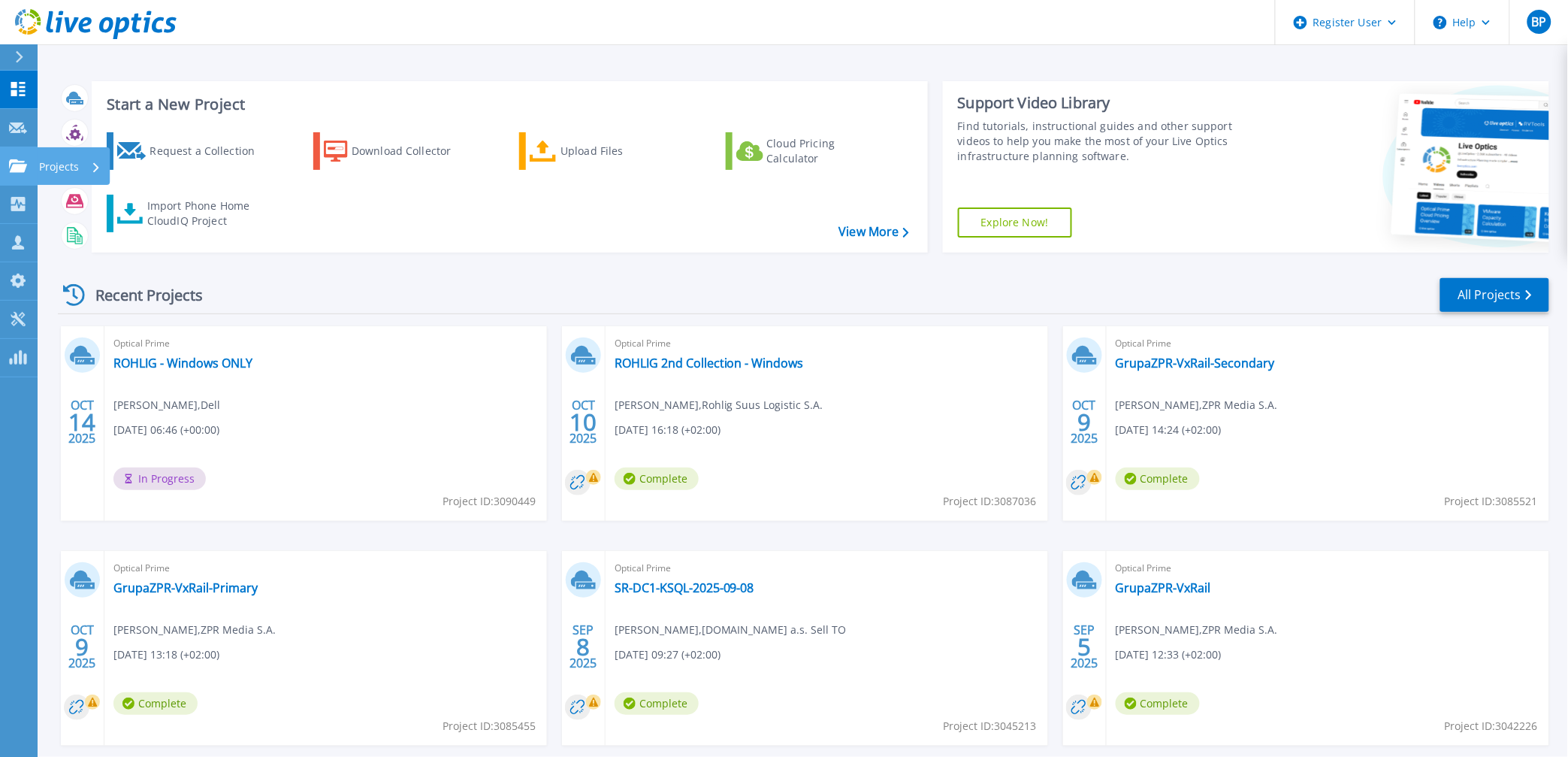
click at [23, 170] on icon at bounding box center [17, 165] width 18 height 12
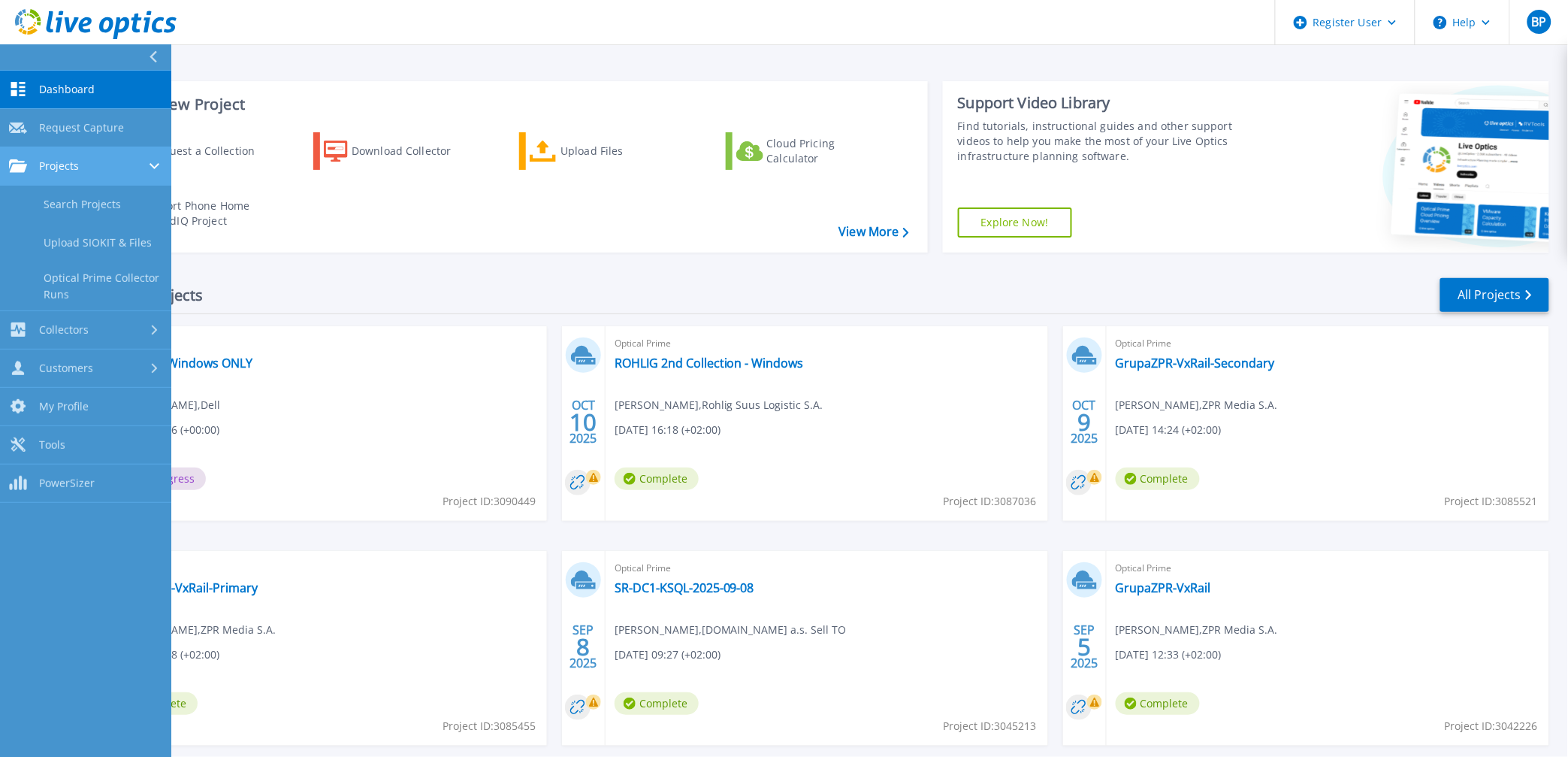
click at [60, 164] on span "Projects" at bounding box center [59, 166] width 40 height 13
click at [49, 149] on link "Projects Projects" at bounding box center [86, 167] width 171 height 38
click at [86, 204] on link "Search Projects" at bounding box center [86, 205] width 171 height 38
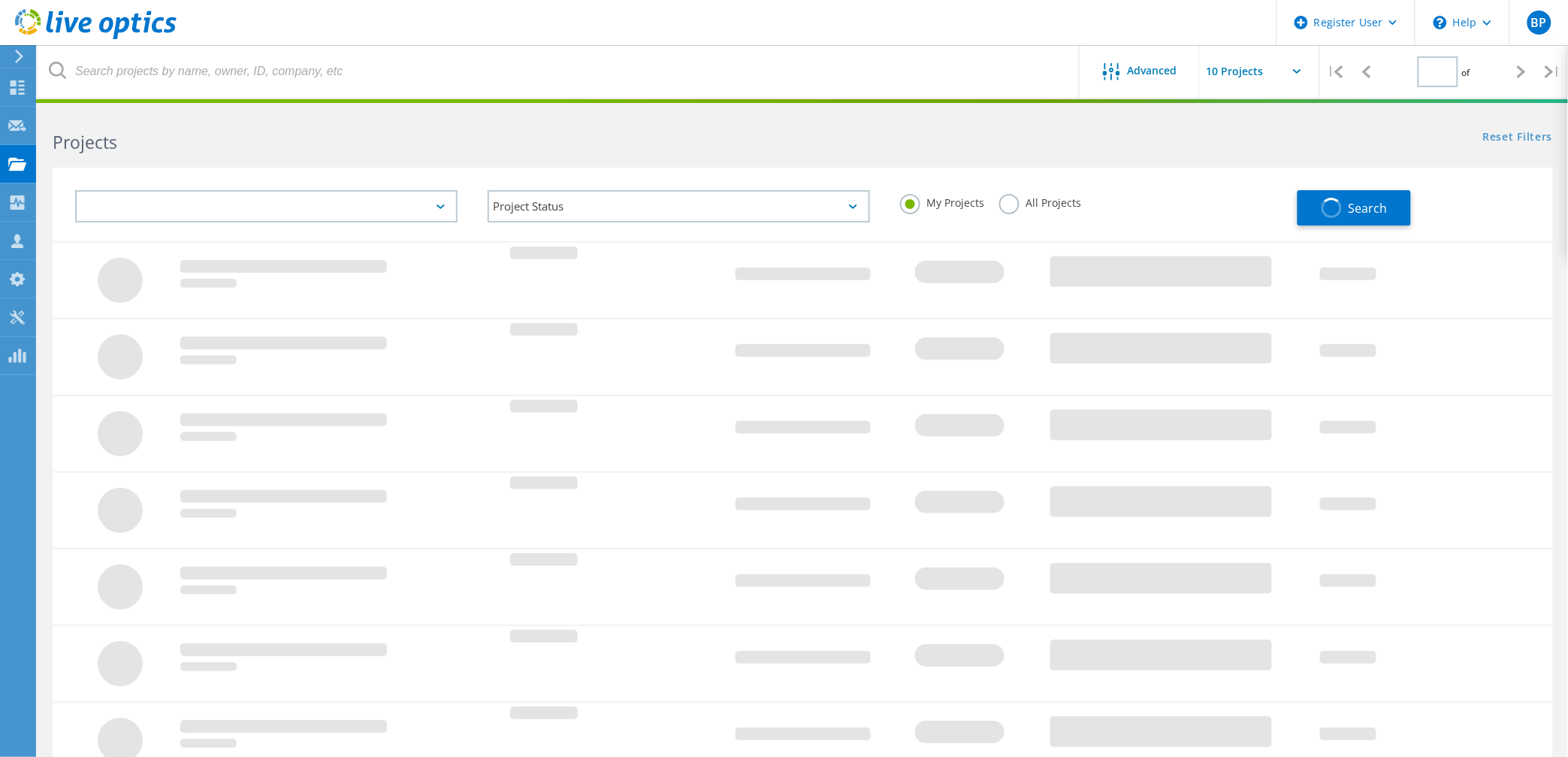
type input "1"
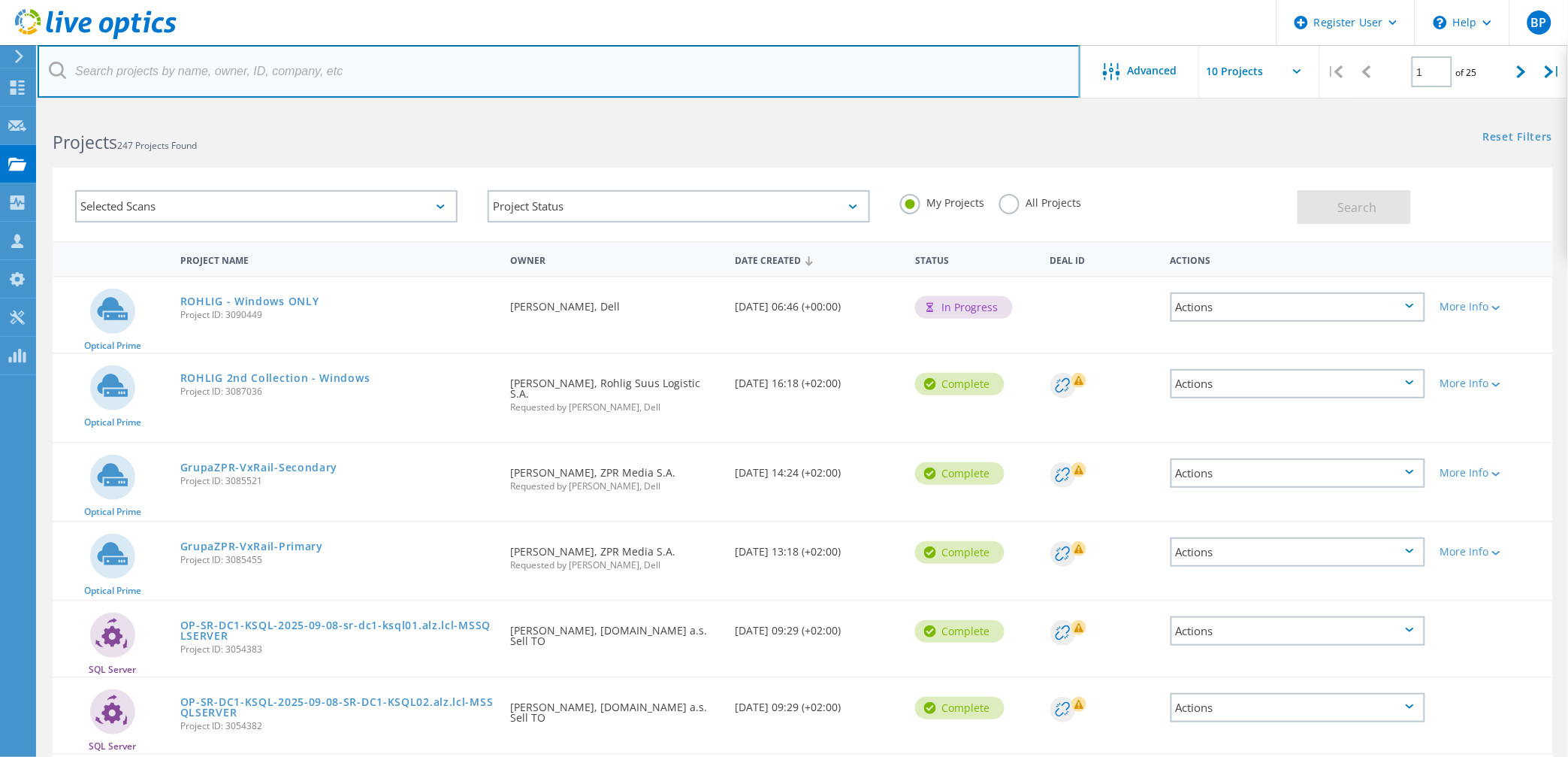
click at [231, 68] on input "text" at bounding box center [559, 70] width 1043 height 52
type input "rohlig"
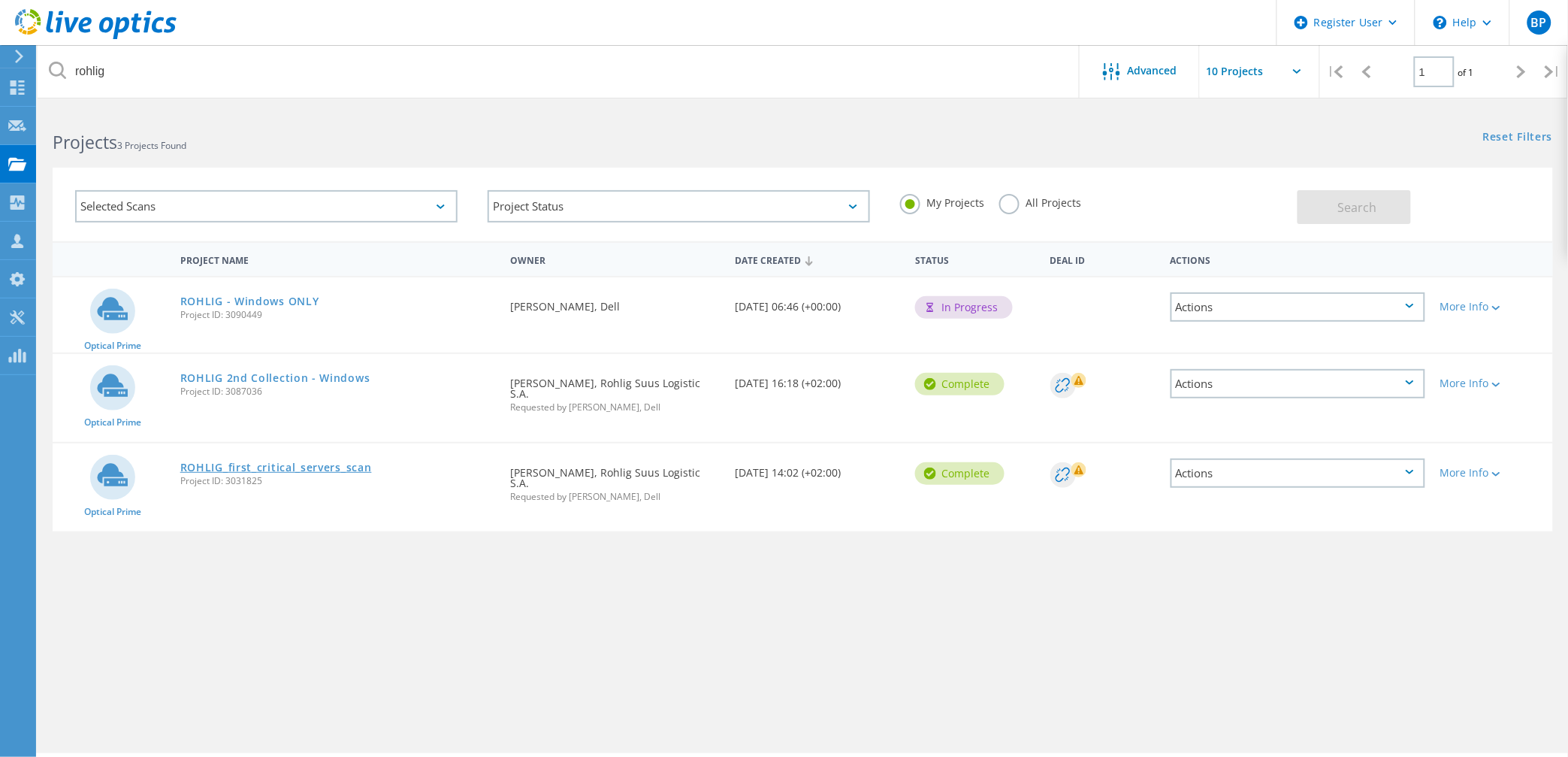
click at [318, 462] on link "ROHLIG_first_critical_servers_scan" at bounding box center [275, 467] width 191 height 10
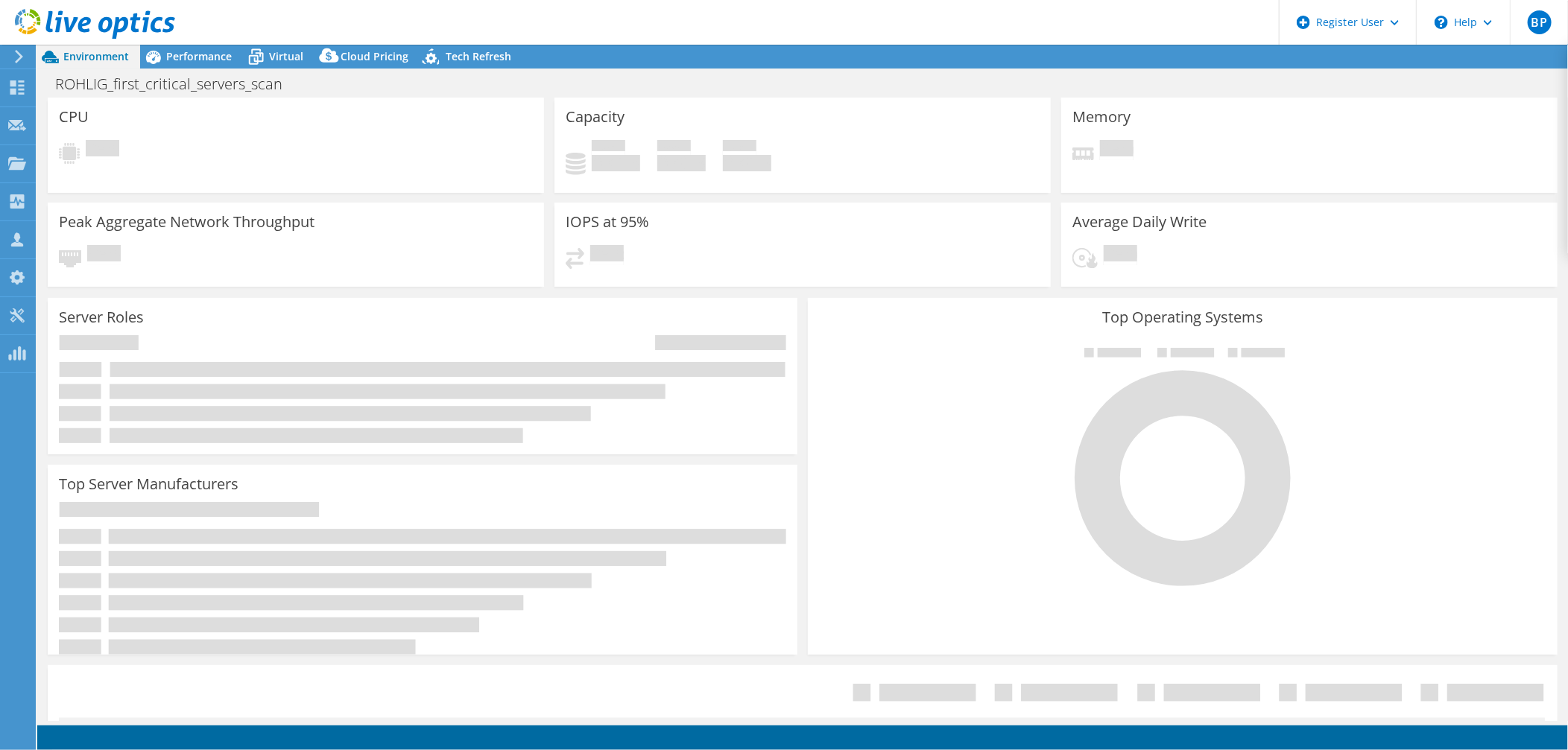
select select "USD"
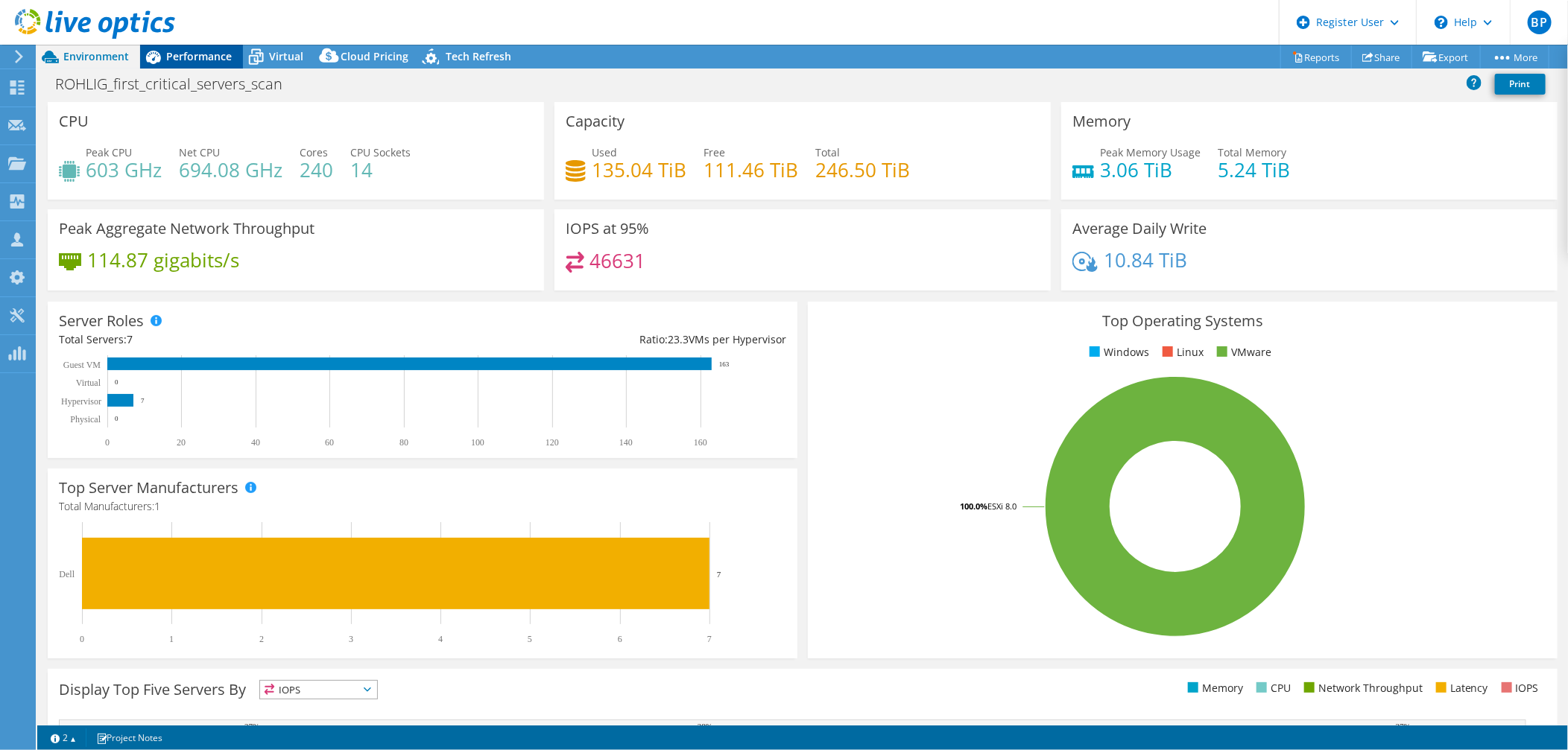
click at [196, 58] on span "Performance" at bounding box center [198, 56] width 65 height 14
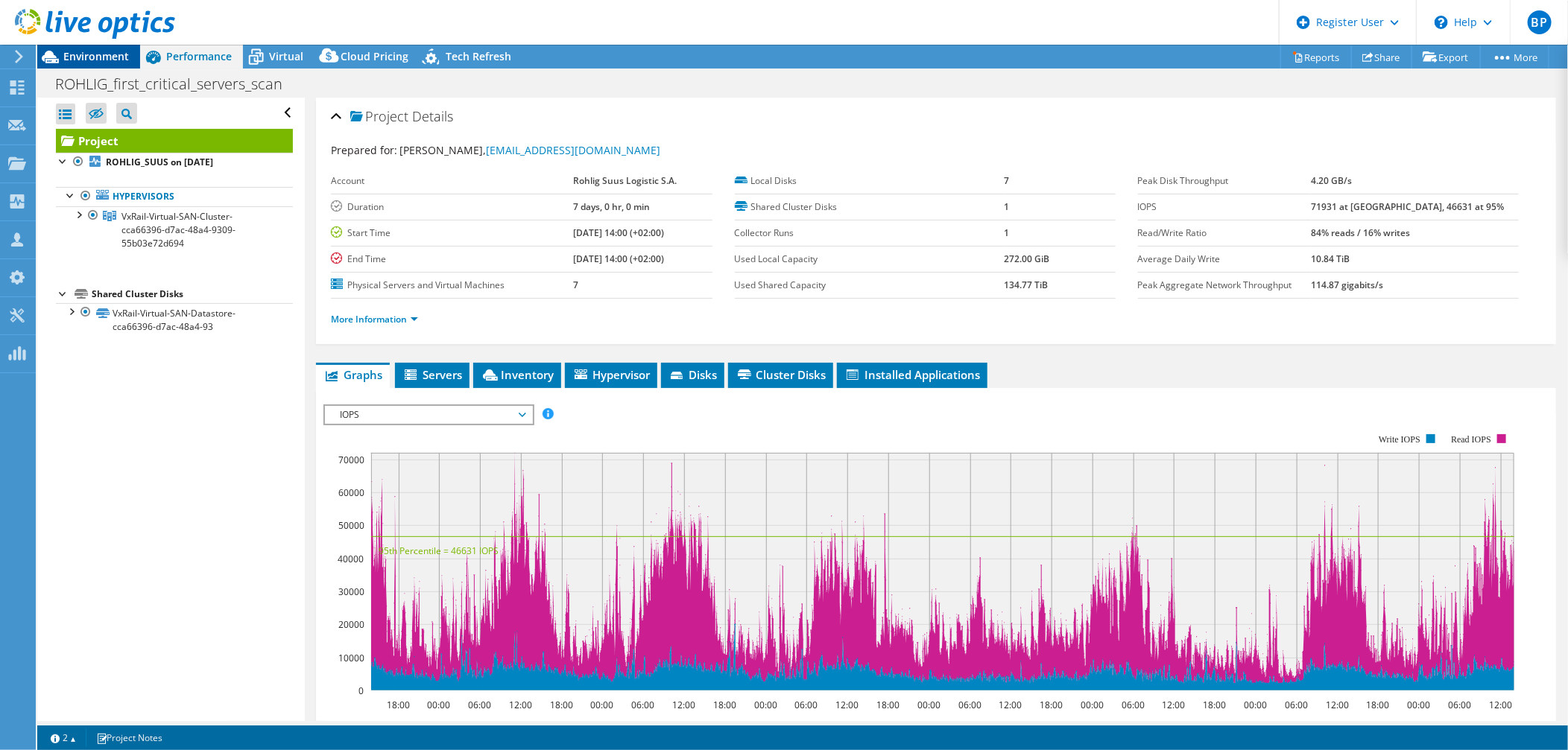
click at [93, 58] on span "Environment" at bounding box center [95, 56] width 65 height 14
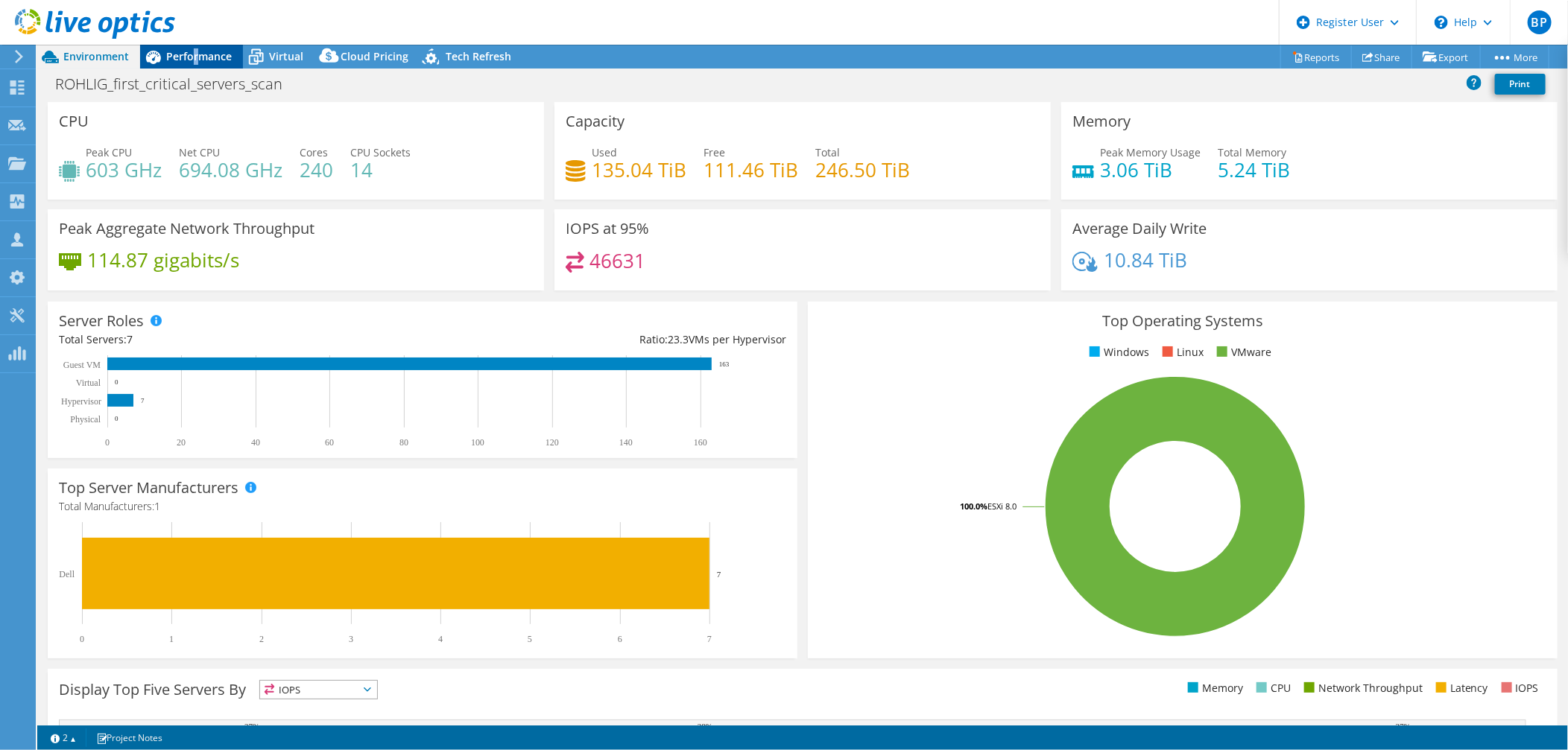
click at [194, 54] on span "Performance" at bounding box center [198, 56] width 65 height 14
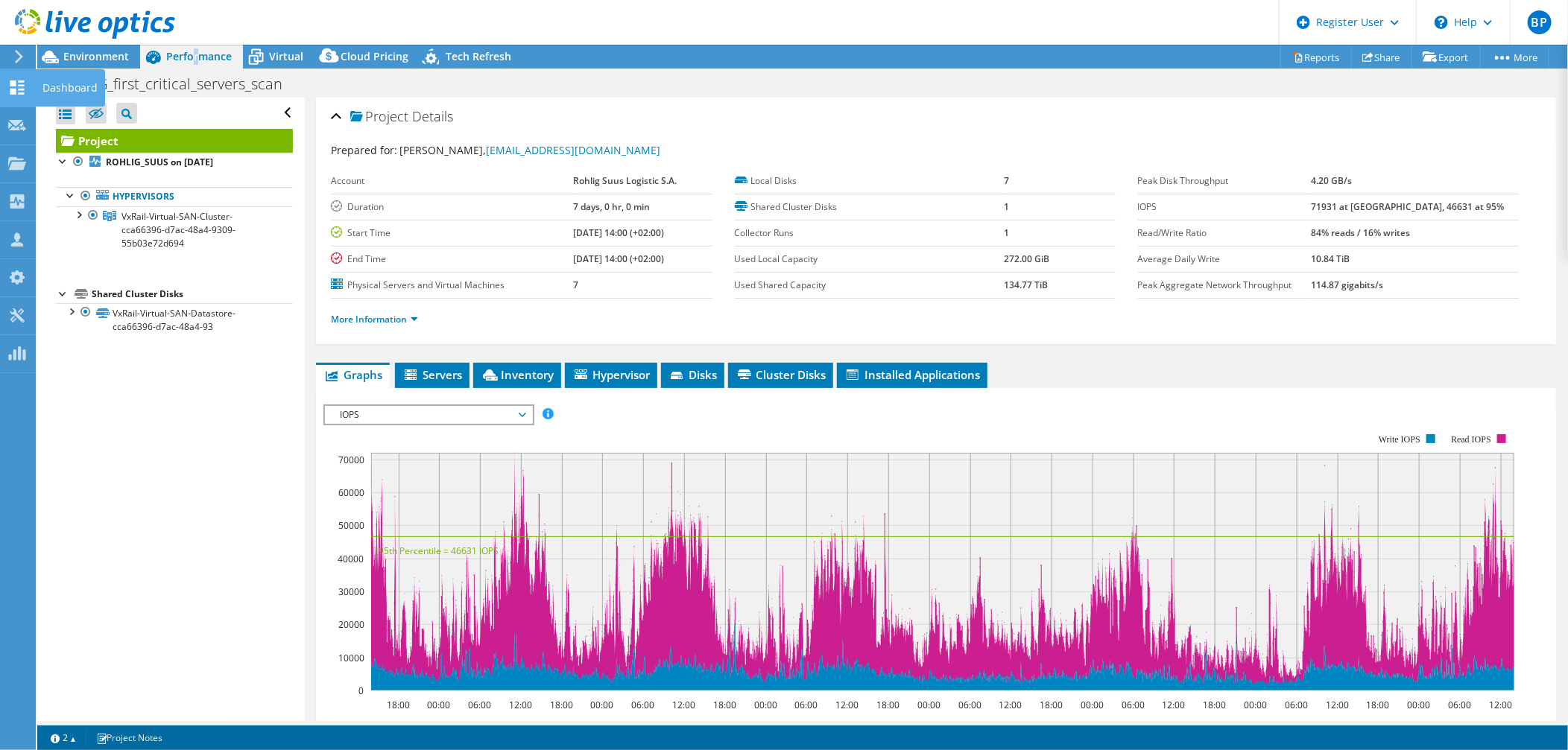
click at [15, 87] on use at bounding box center [17, 87] width 14 height 14
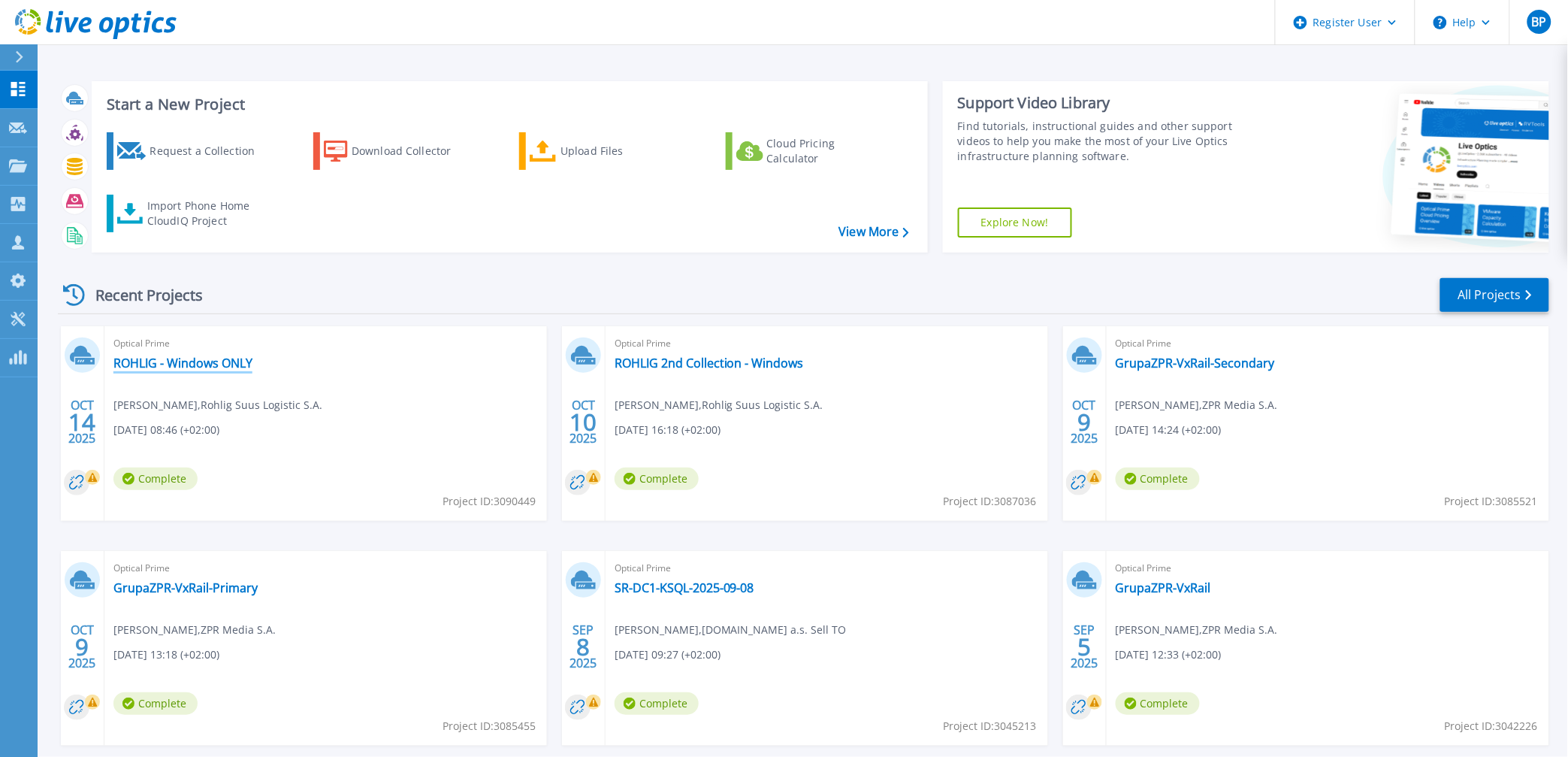
click at [174, 359] on link "ROHLIG - Windows ONLY" at bounding box center [183, 363] width 139 height 15
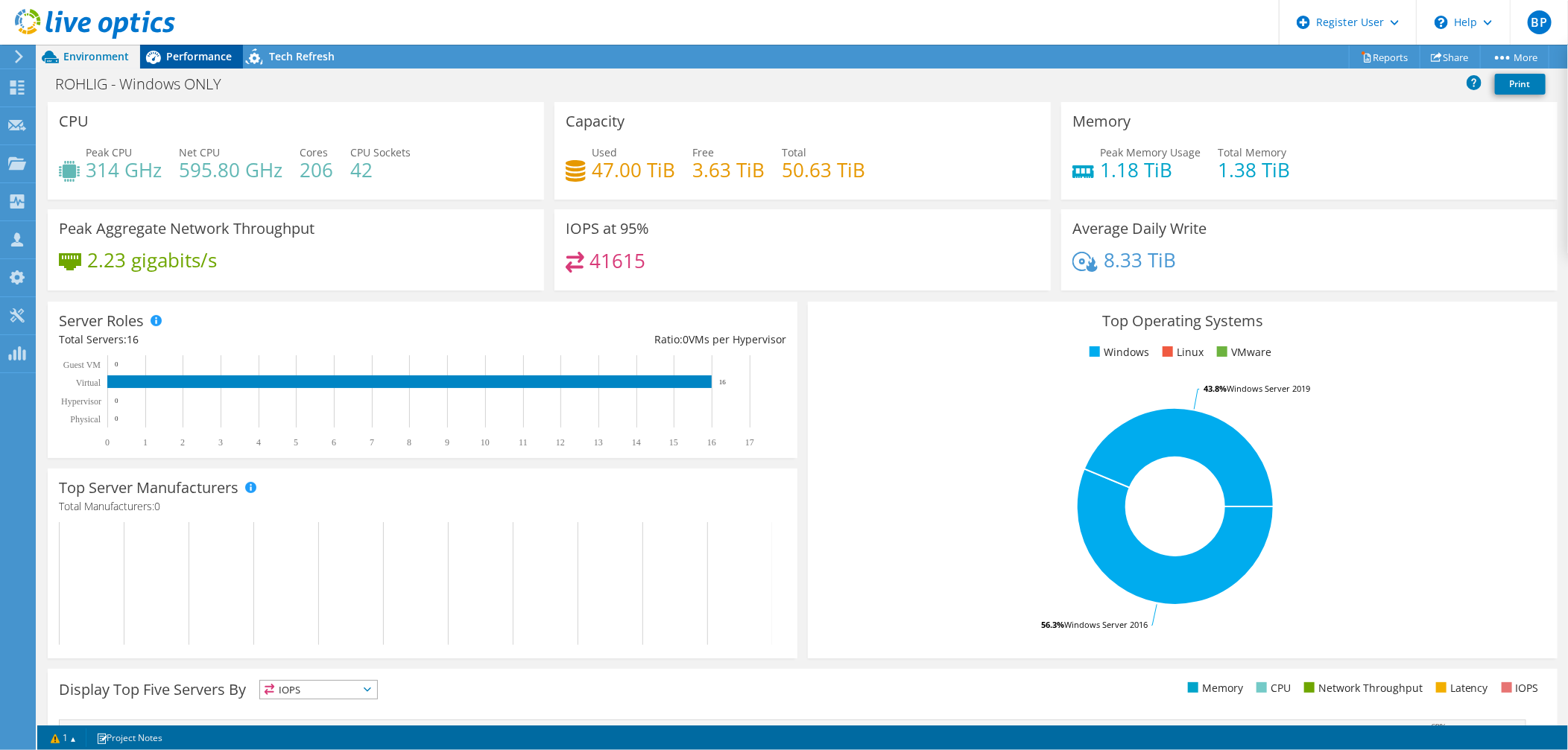
click at [180, 58] on span "Performance" at bounding box center [198, 56] width 65 height 14
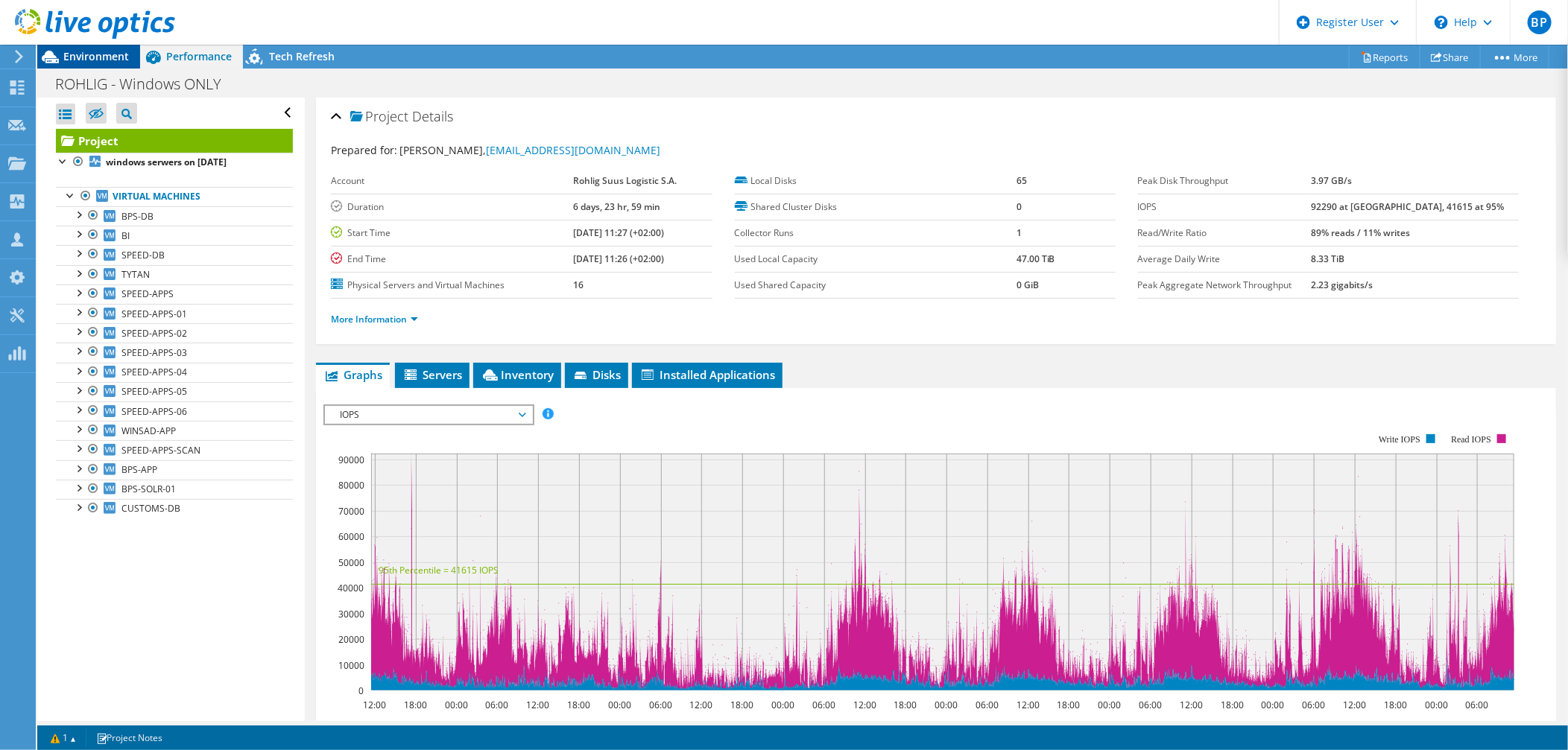
click at [75, 55] on span "Environment" at bounding box center [95, 56] width 65 height 14
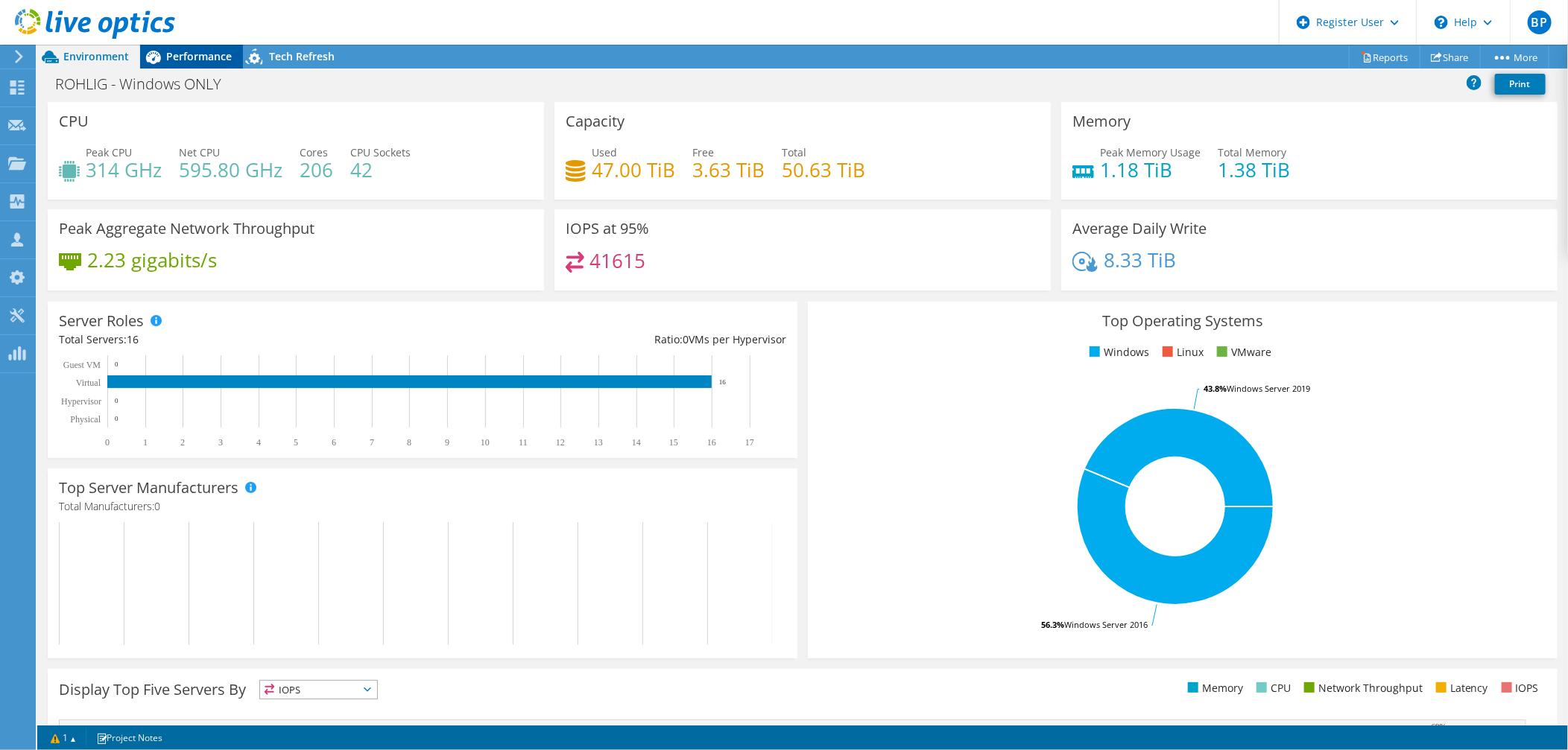
click at [182, 58] on span "Performance" at bounding box center [198, 56] width 65 height 14
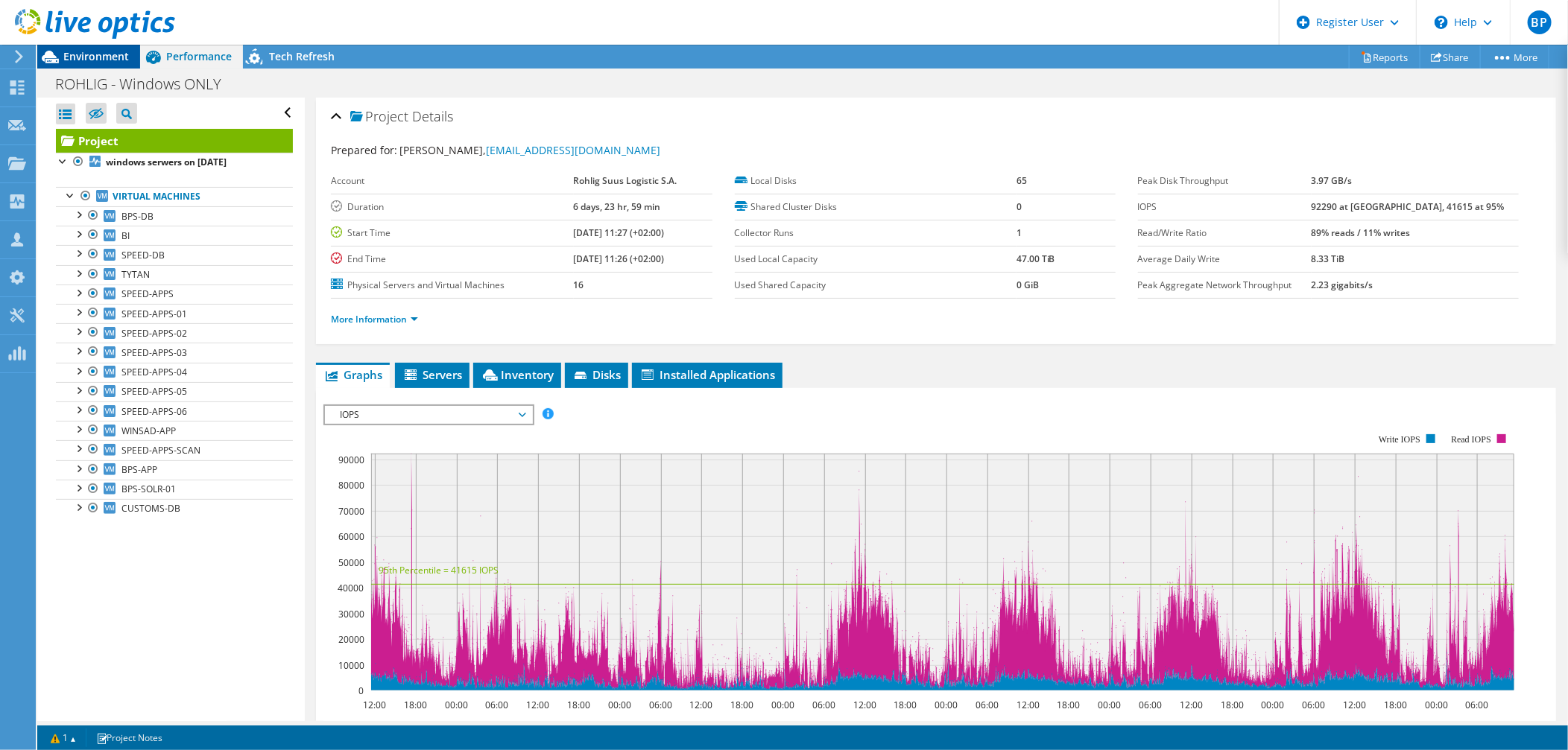
click at [108, 52] on span "Environment" at bounding box center [95, 56] width 65 height 14
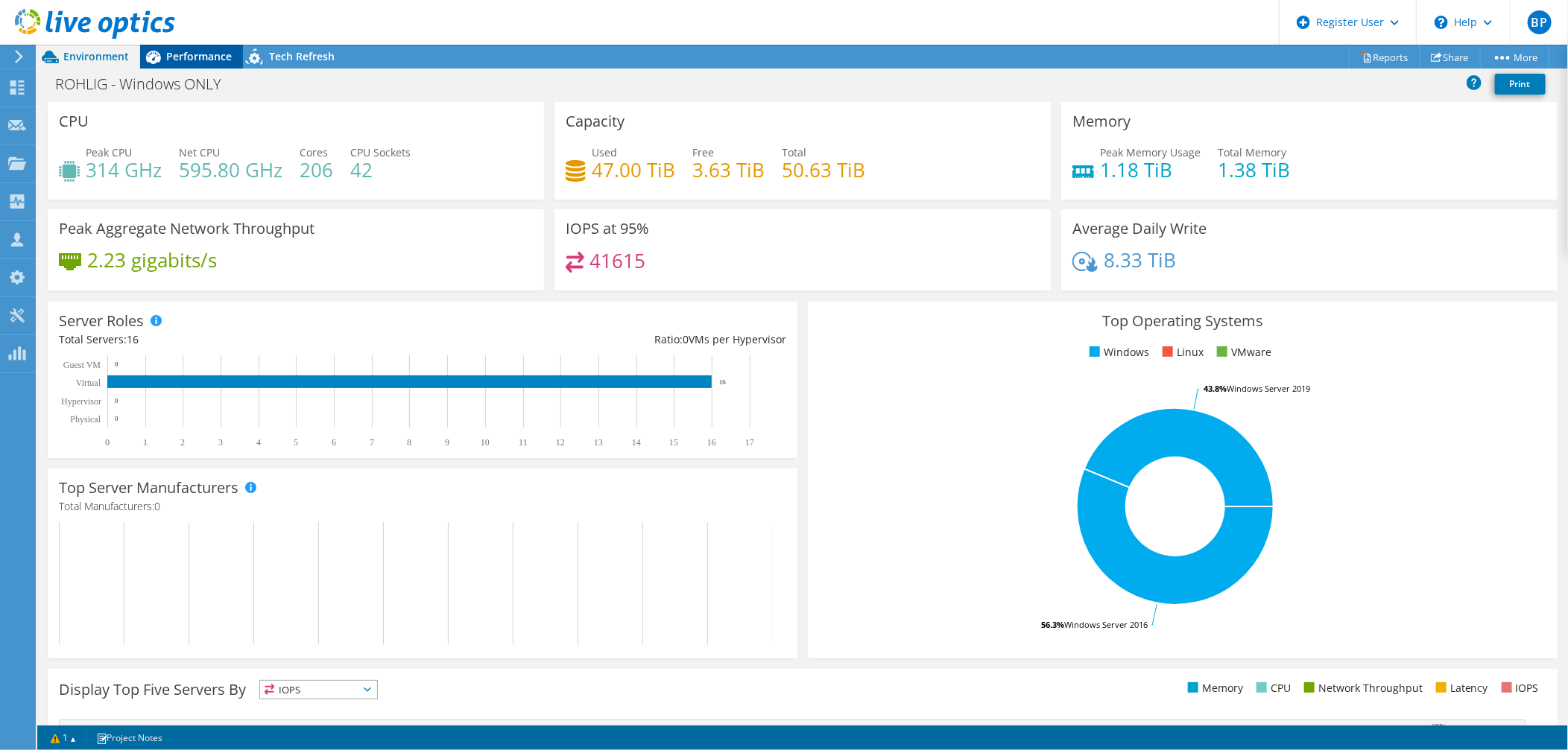
click at [177, 49] on span "Performance" at bounding box center [198, 56] width 65 height 14
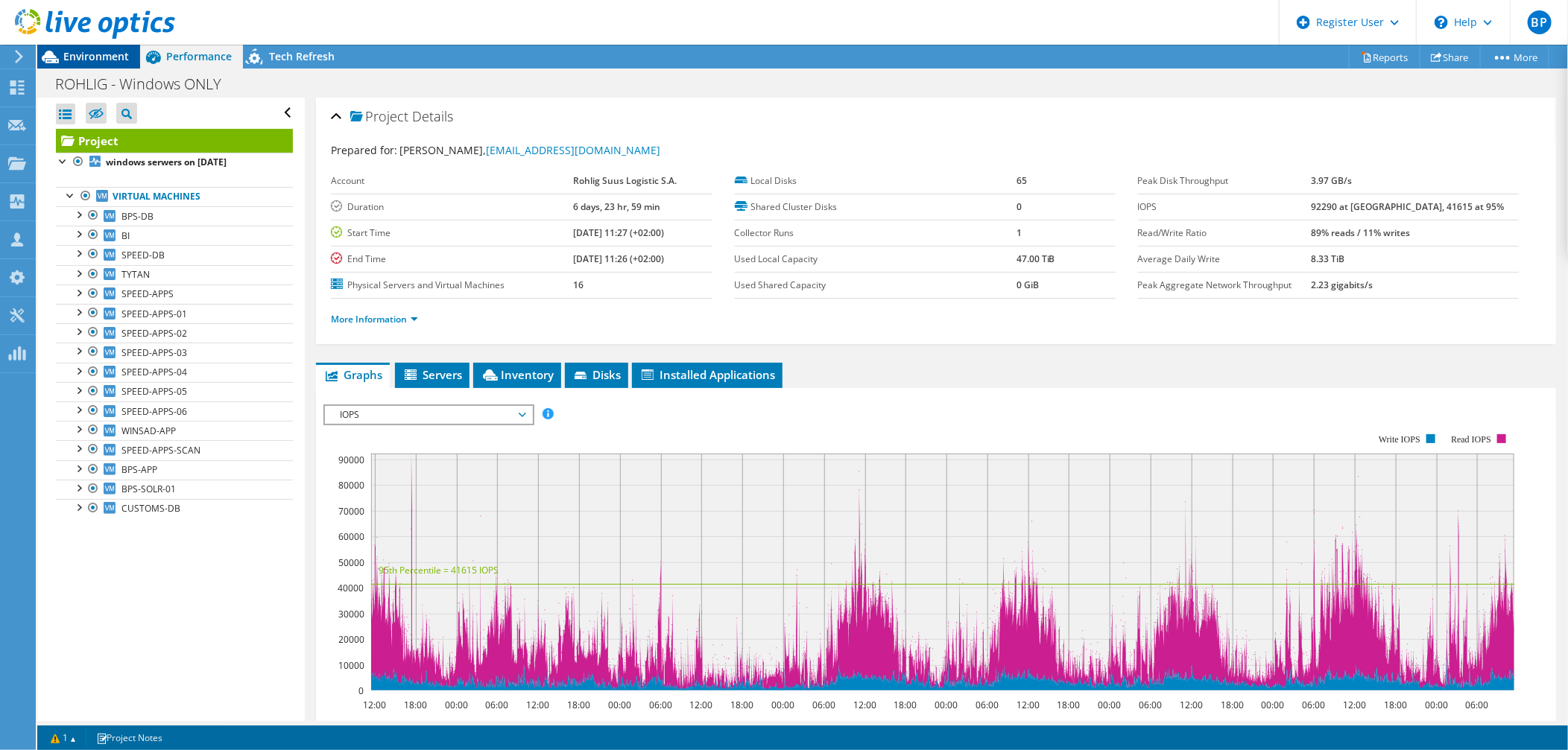
click at [76, 49] on span "Environment" at bounding box center [95, 56] width 65 height 14
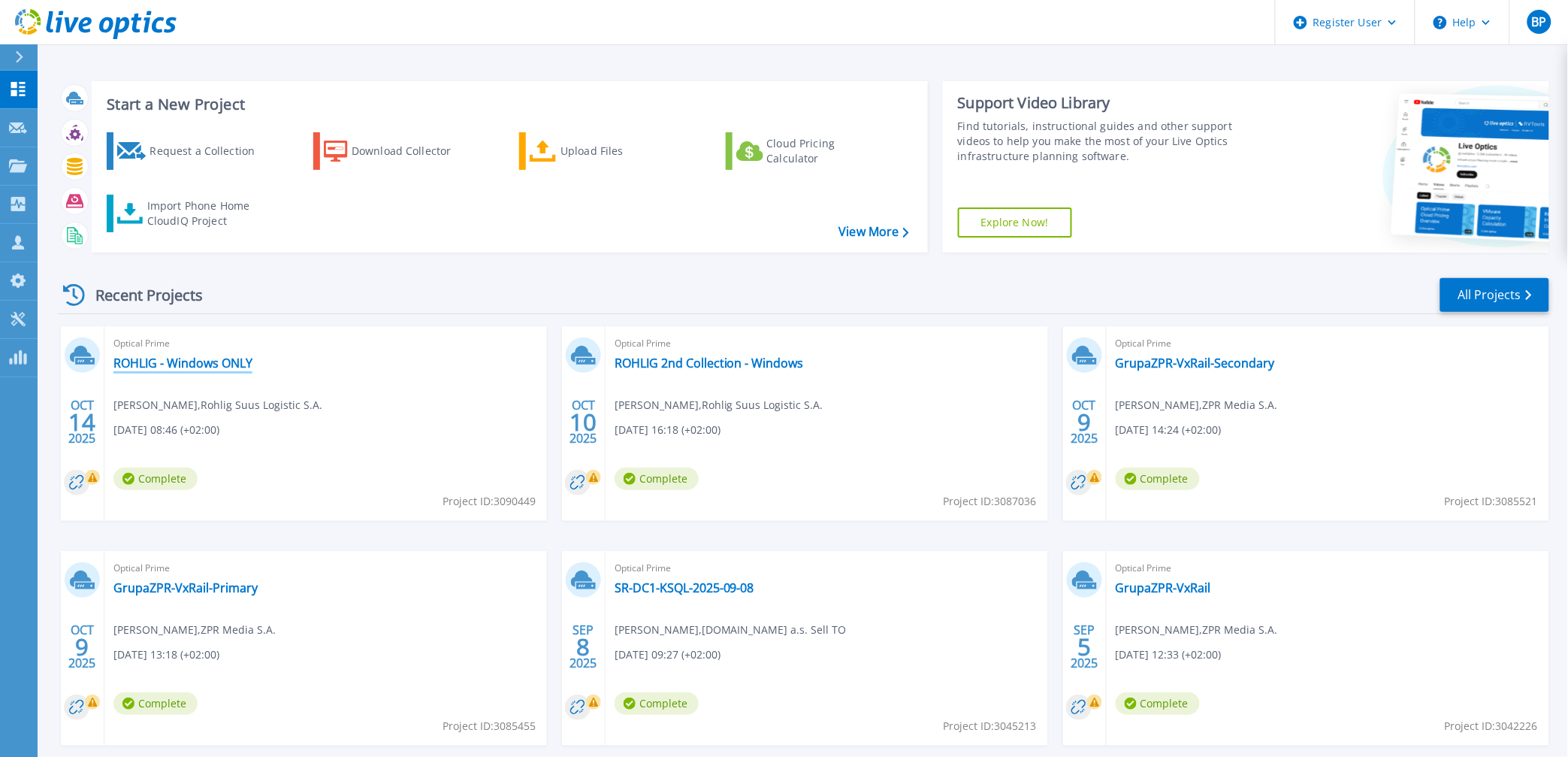
click at [178, 359] on link "ROHLIG - Windows ONLY" at bounding box center [183, 363] width 139 height 15
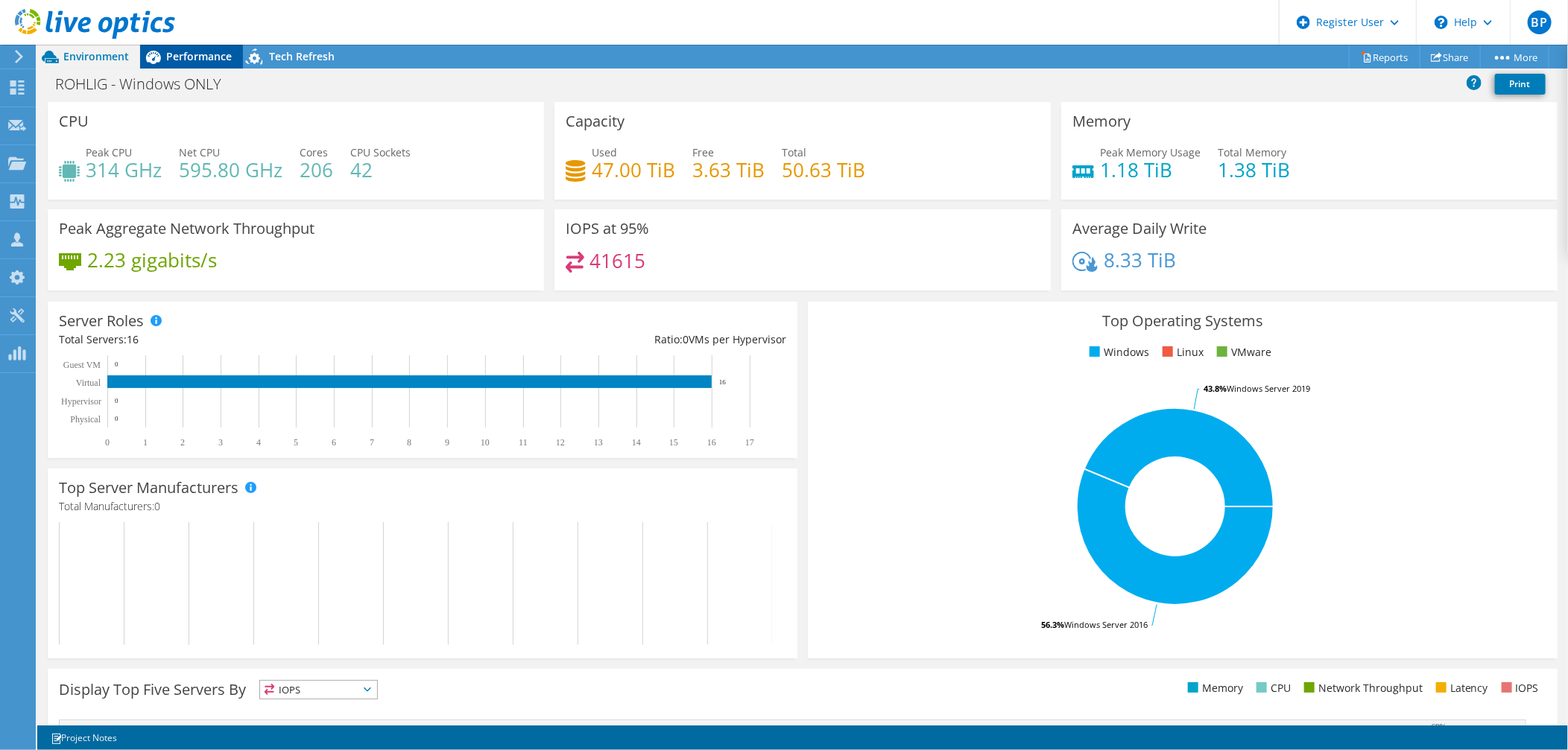
click at [196, 51] on span "Performance" at bounding box center [198, 56] width 65 height 14
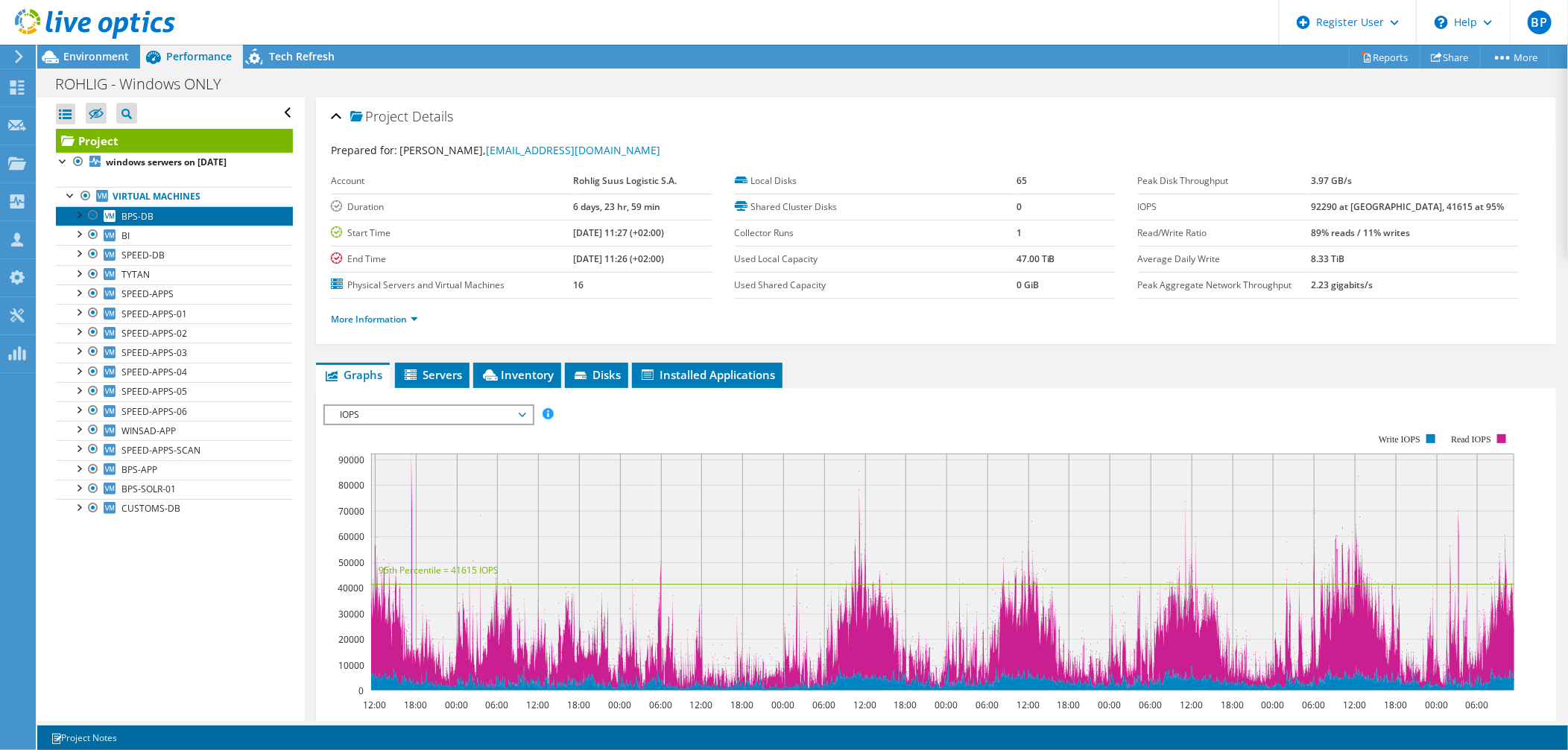
click at [129, 216] on span "BPS-DB" at bounding box center [138, 216] width 32 height 12
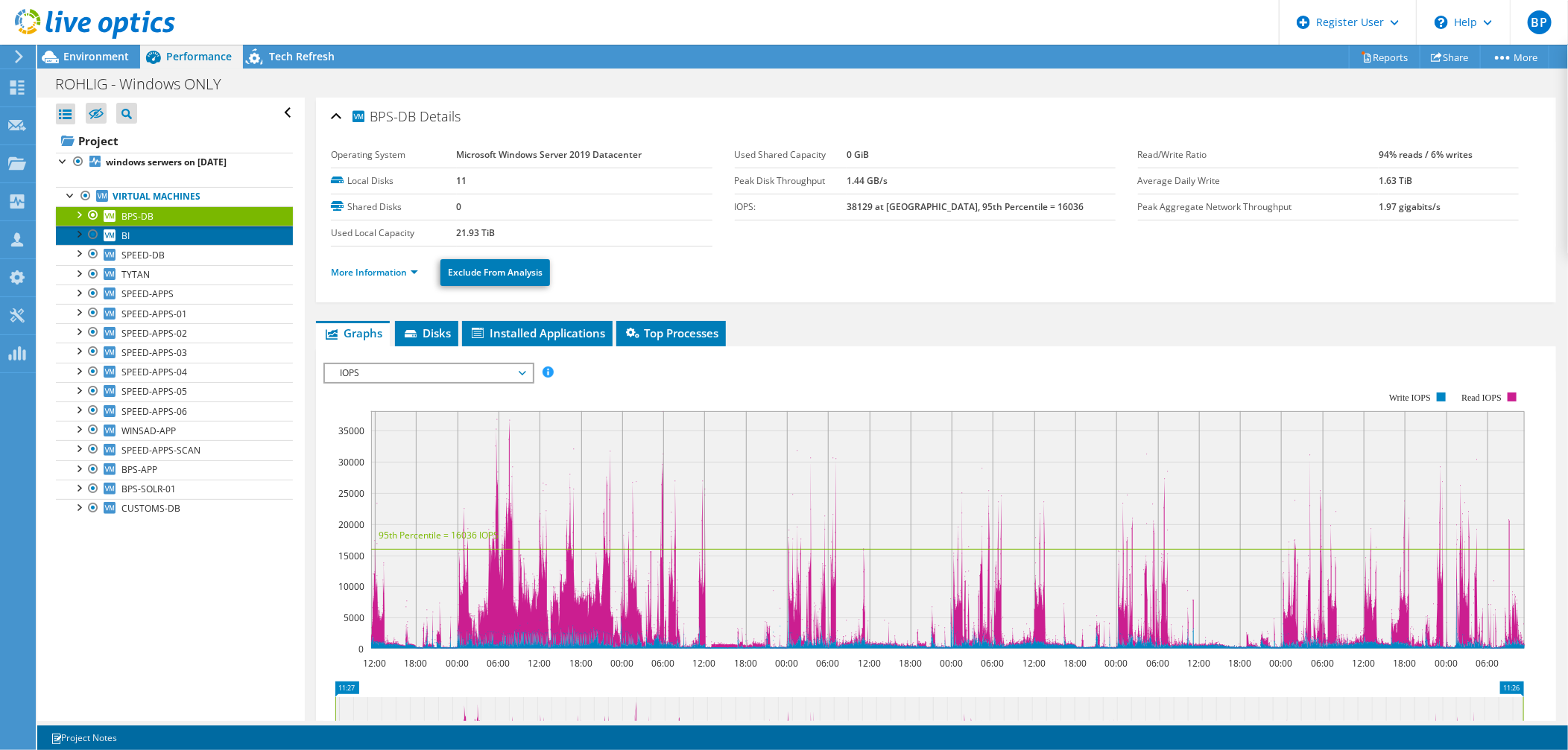
click at [135, 239] on link "BI" at bounding box center [174, 235] width 237 height 20
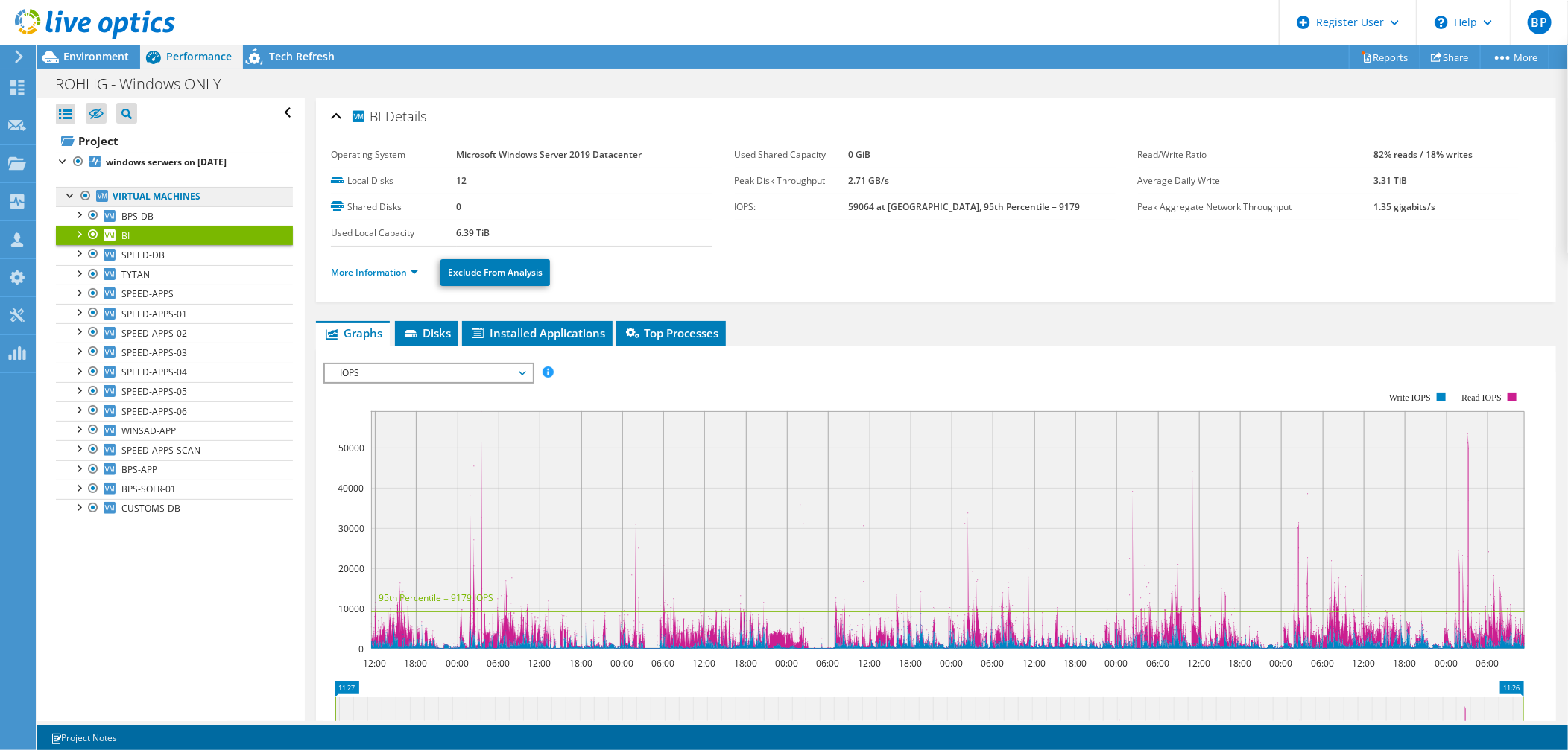
click at [149, 201] on link "Virtual Machines" at bounding box center [174, 196] width 237 height 20
click at [175, 132] on link "Project" at bounding box center [174, 141] width 237 height 24
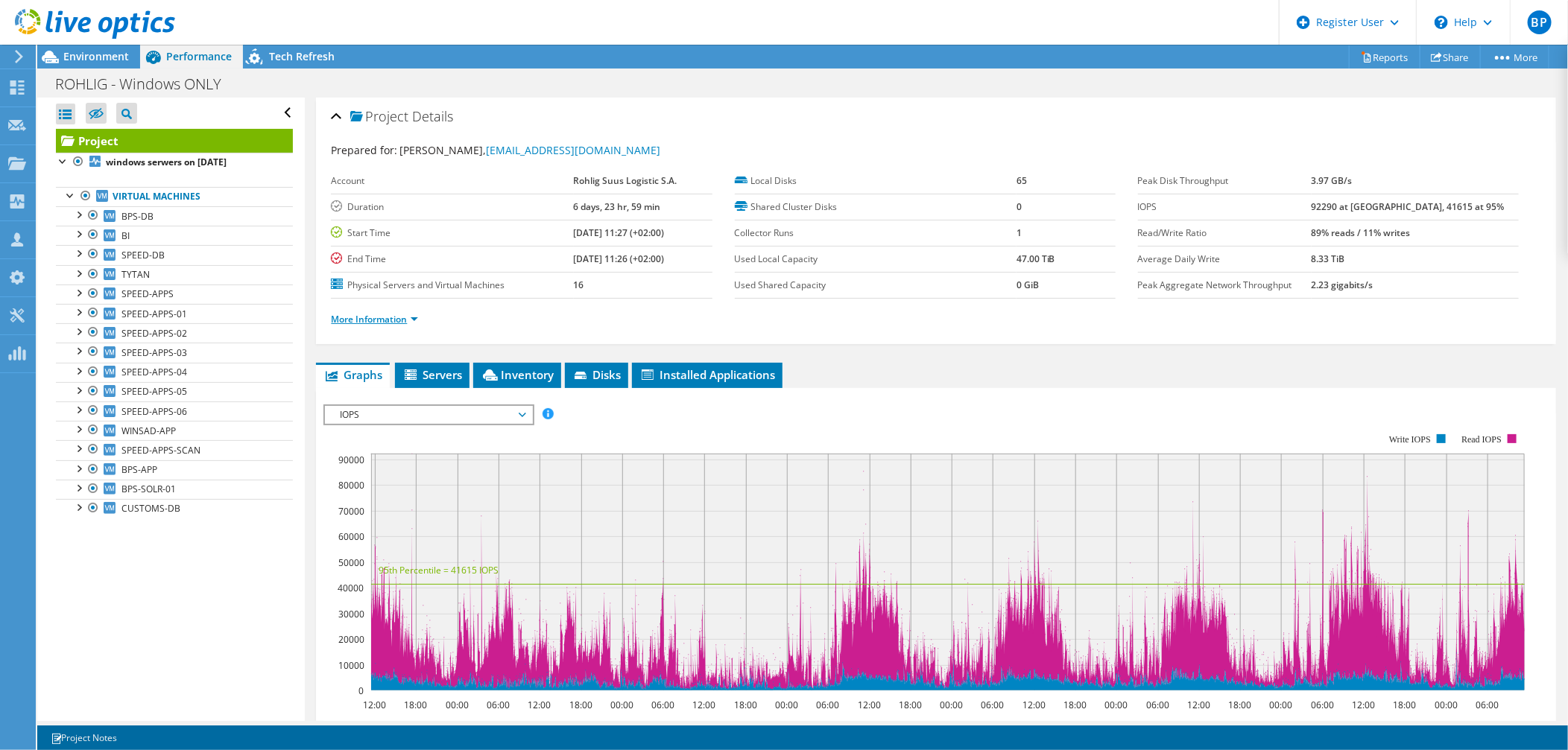
click at [396, 321] on link "More Information" at bounding box center [374, 319] width 87 height 12
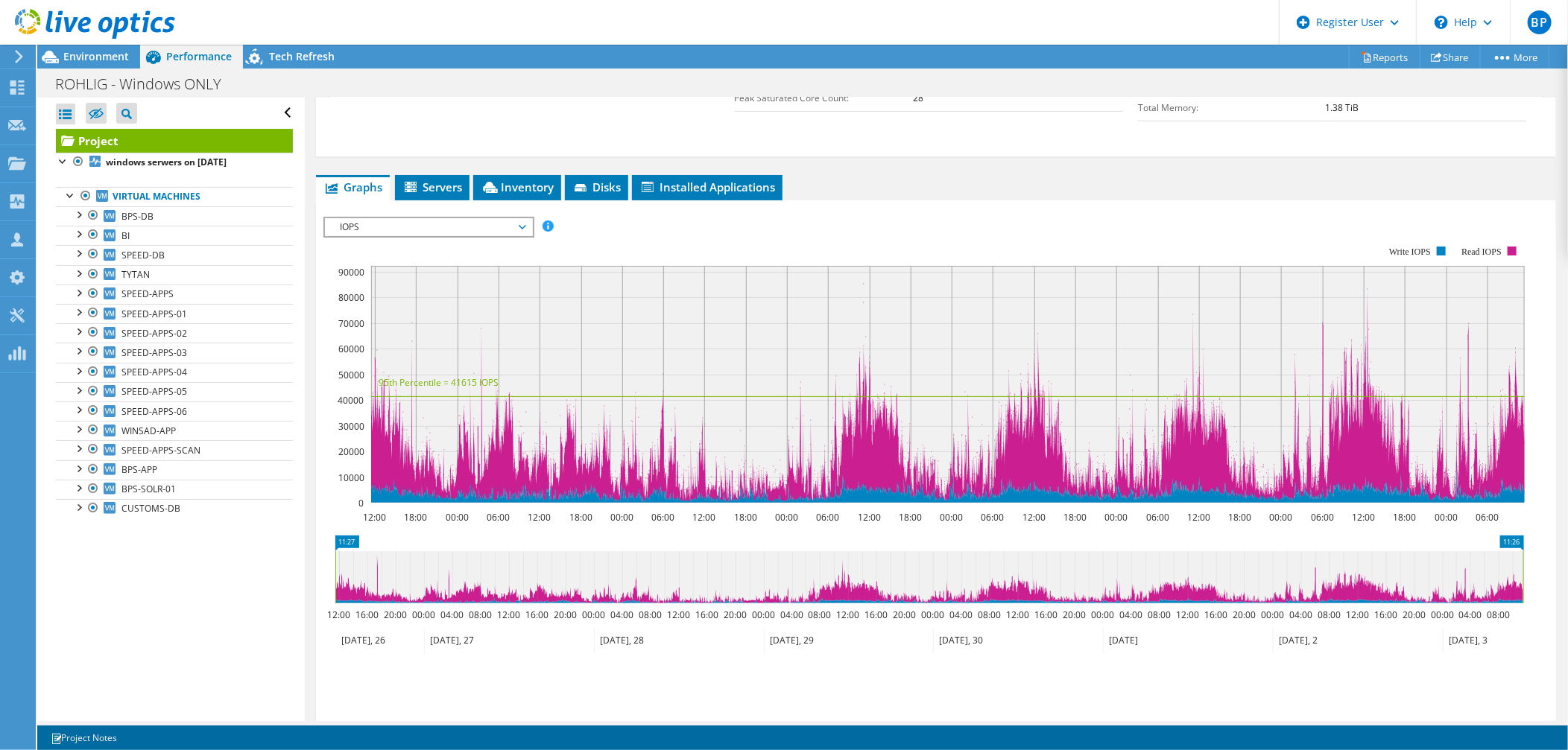
scroll to position [83, 0]
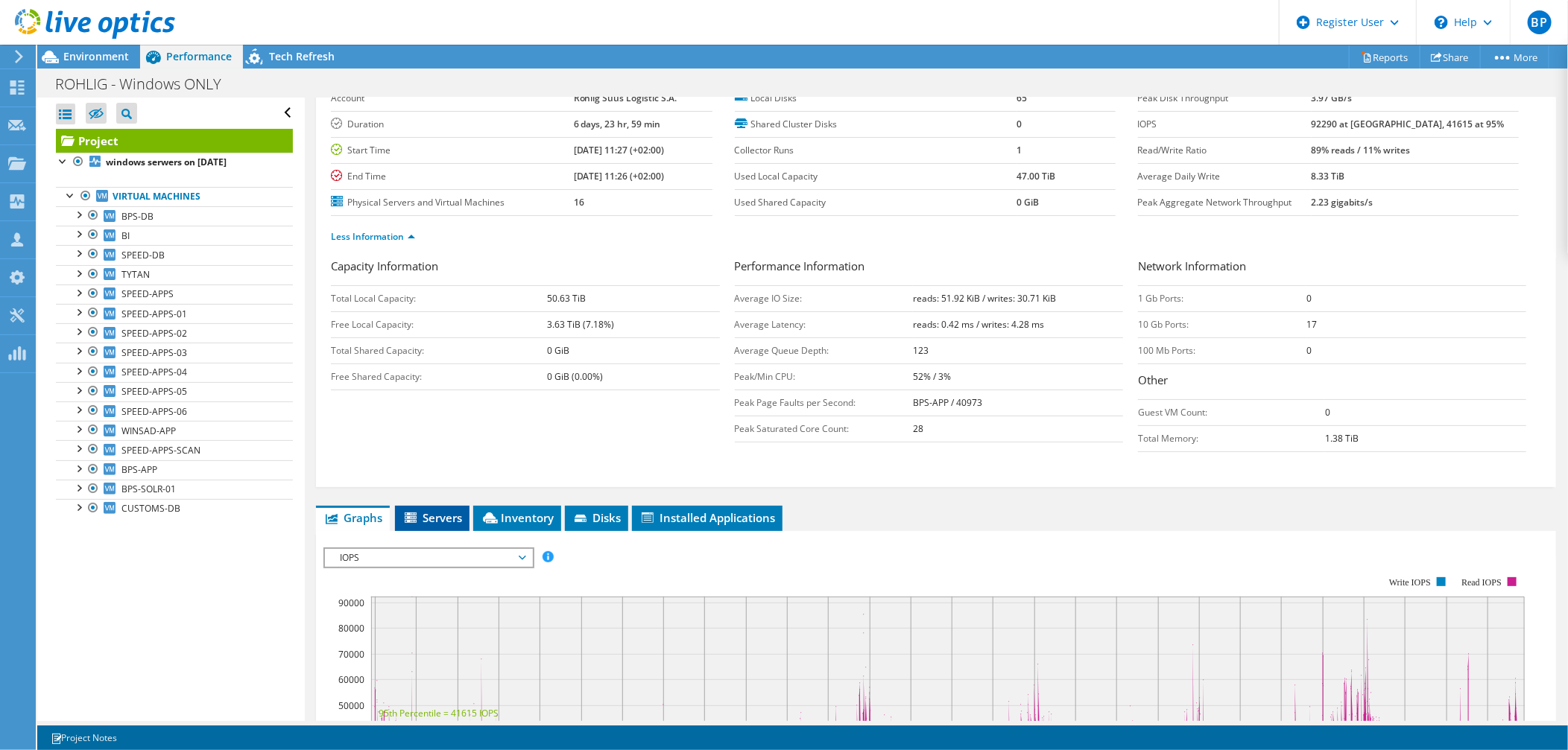
click at [438, 517] on span "Servers" at bounding box center [431, 518] width 59 height 15
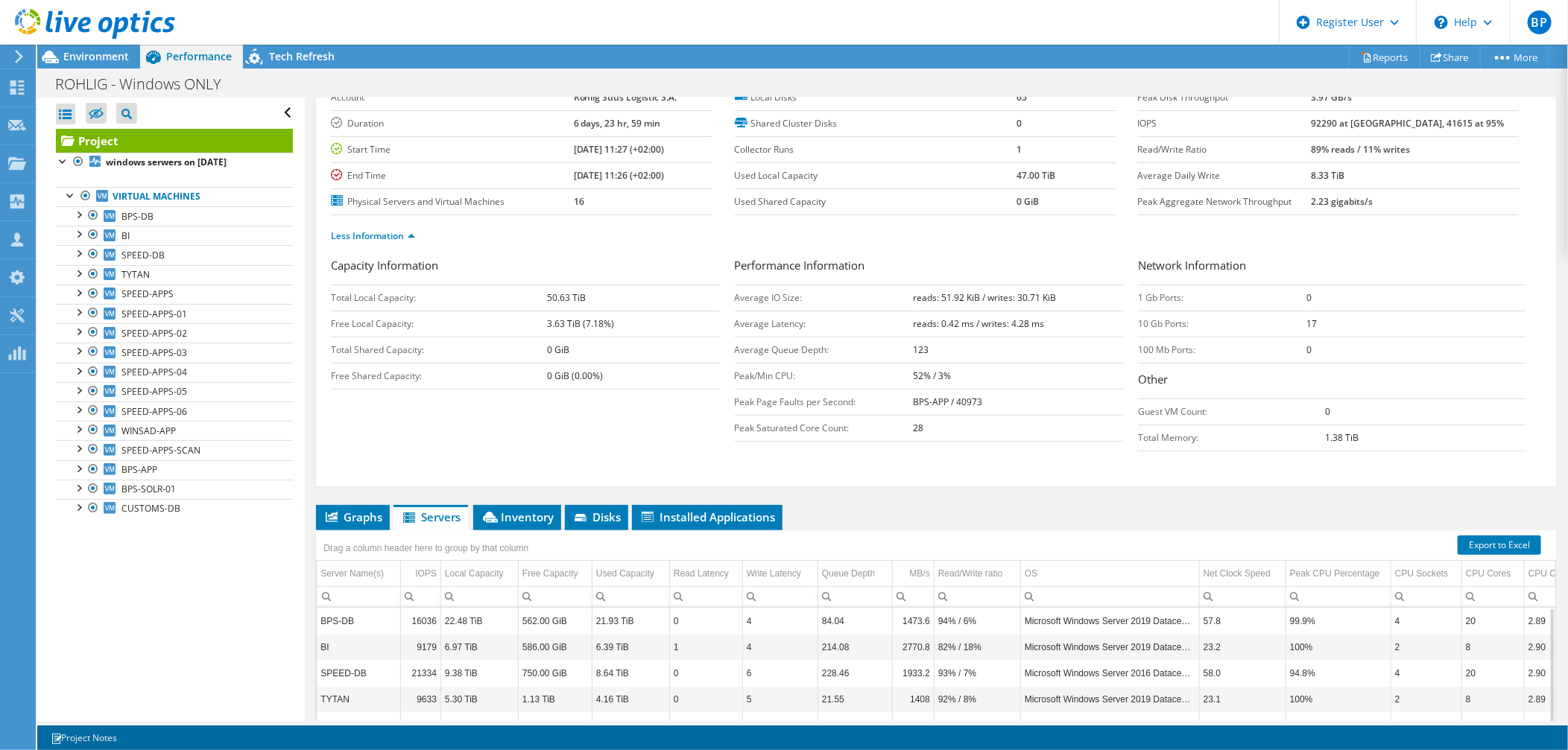
scroll to position [263, 0]
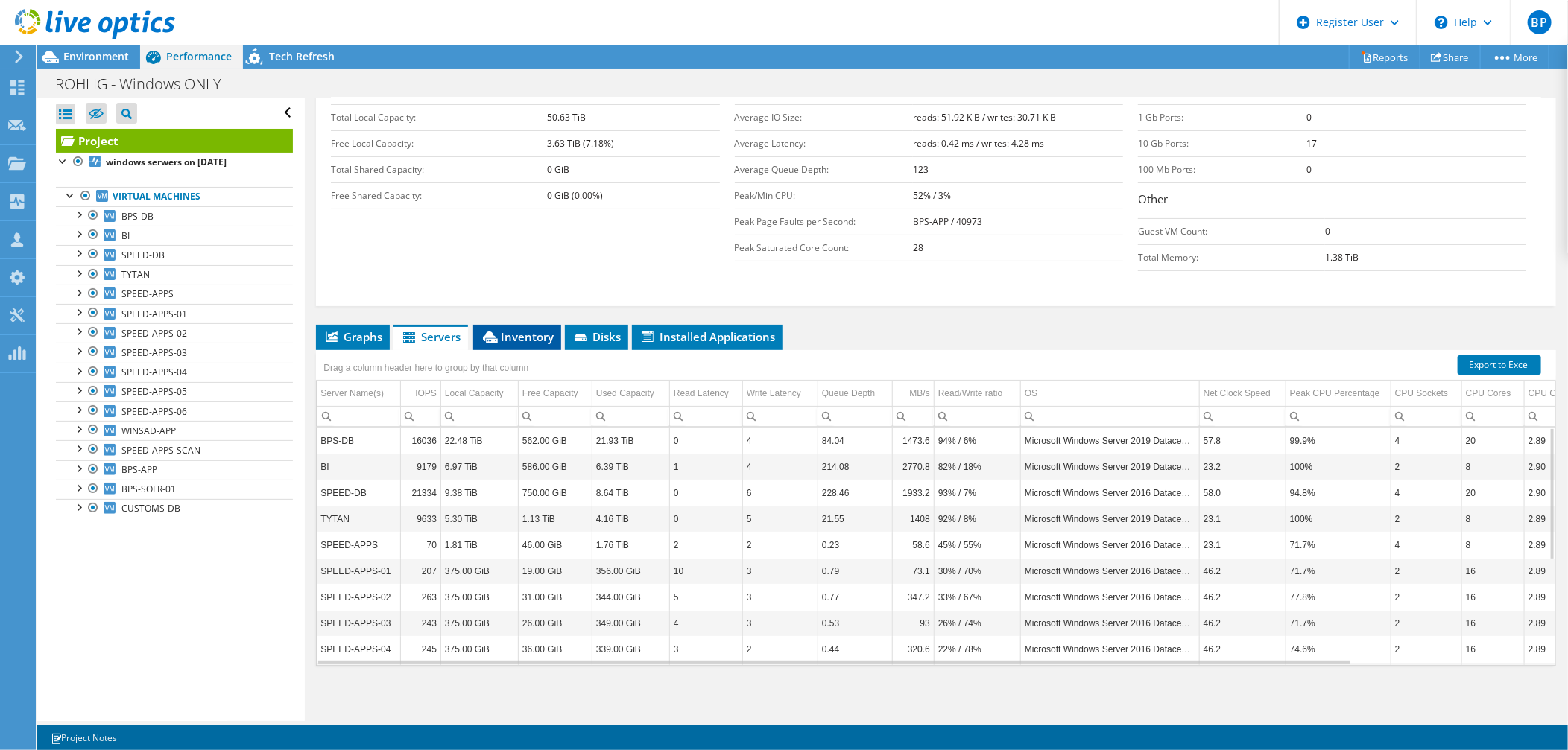
click at [502, 330] on span "Inventory" at bounding box center [516, 337] width 73 height 15
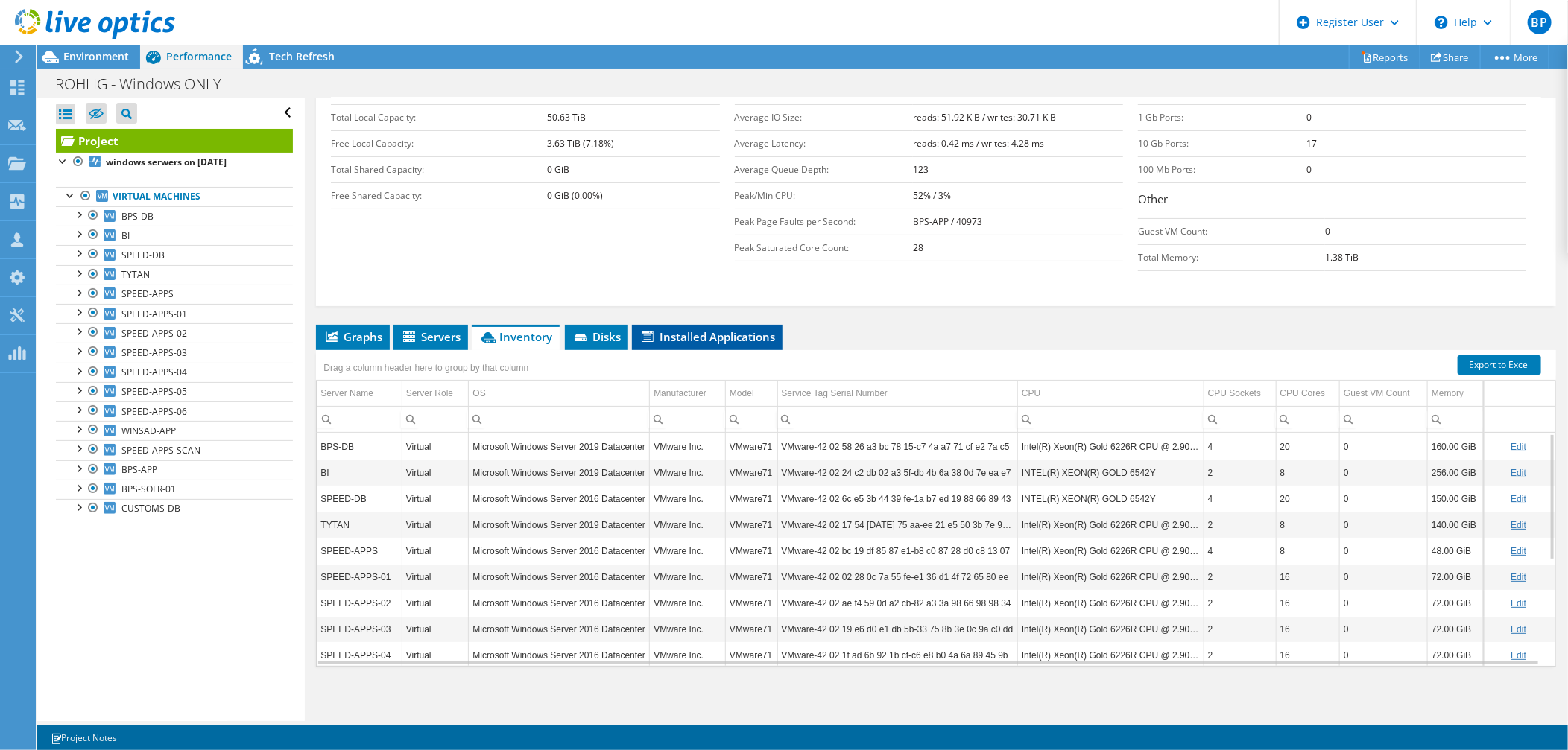
click at [740, 331] on span "Installed Applications" at bounding box center [707, 337] width 136 height 15
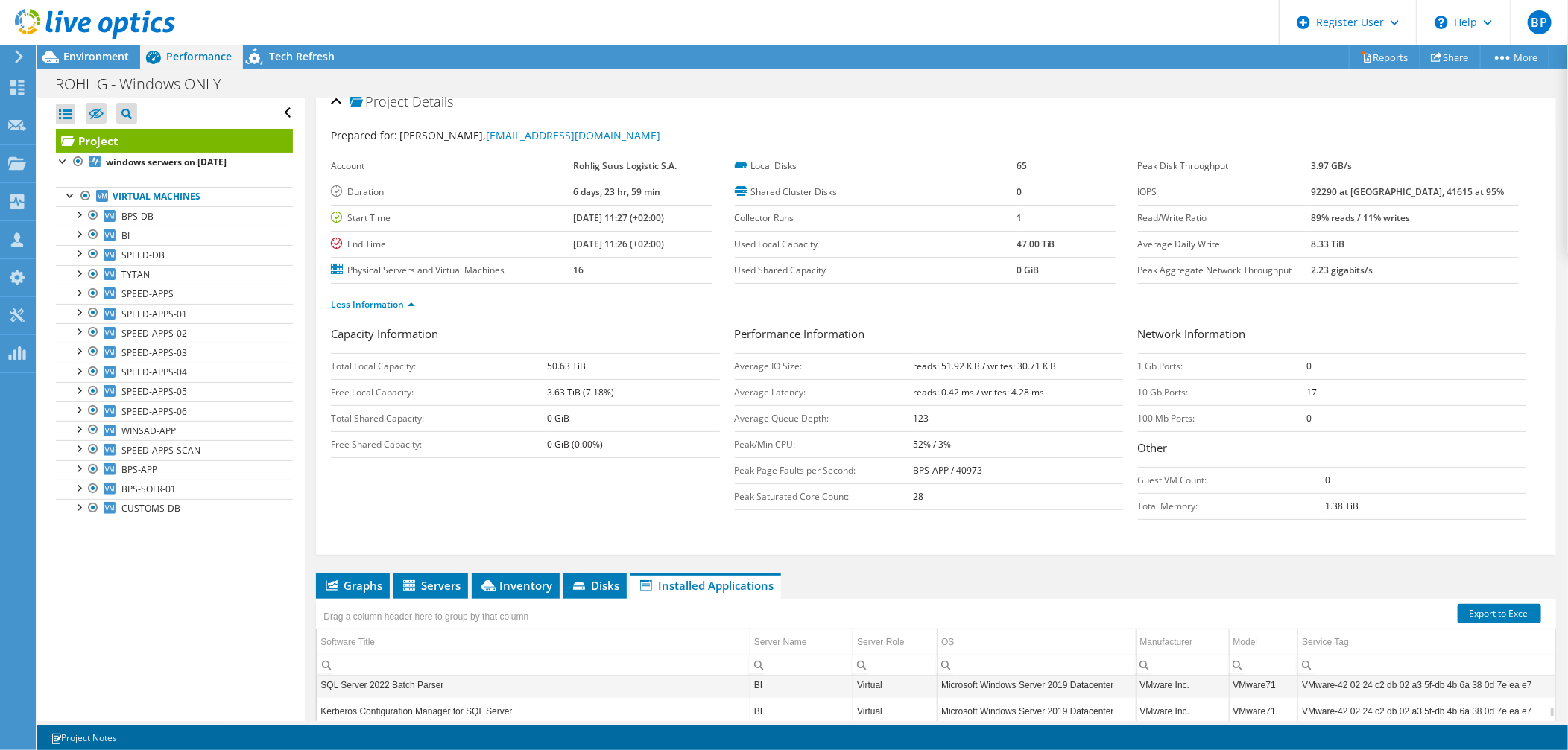
scroll to position [0, 0]
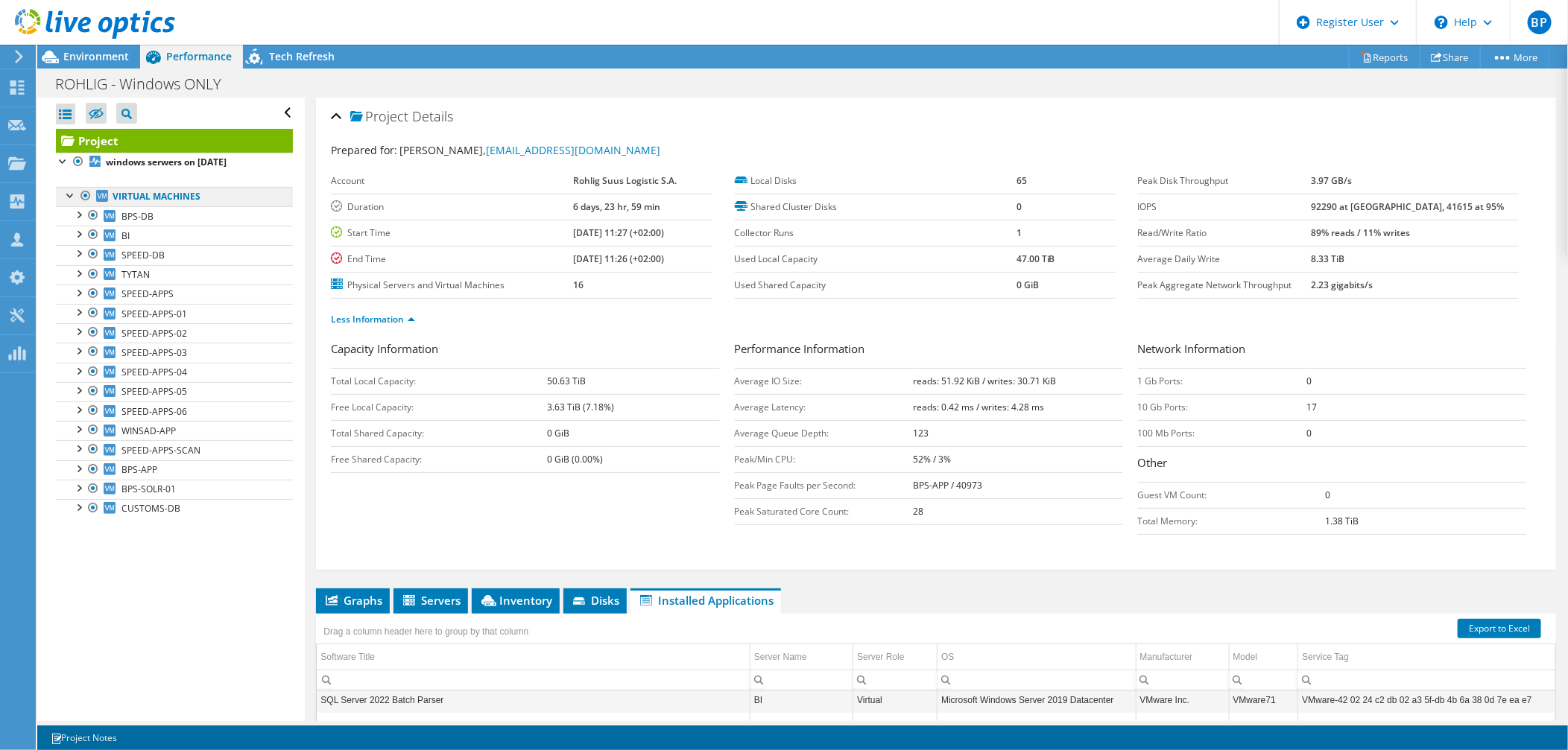
click at [150, 190] on link "Virtual Machines" at bounding box center [174, 196] width 237 height 20
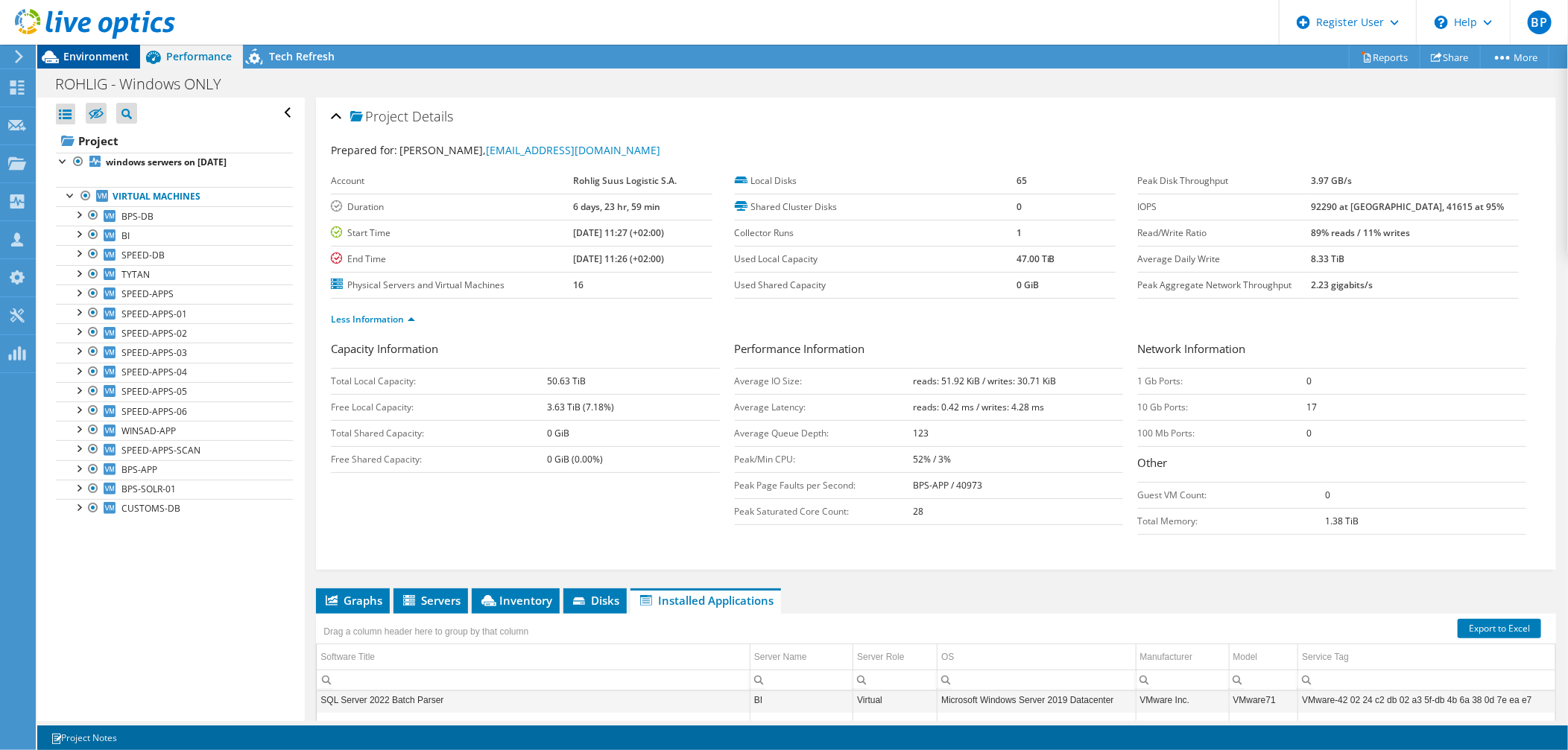
click at [109, 58] on span "Environment" at bounding box center [95, 56] width 65 height 14
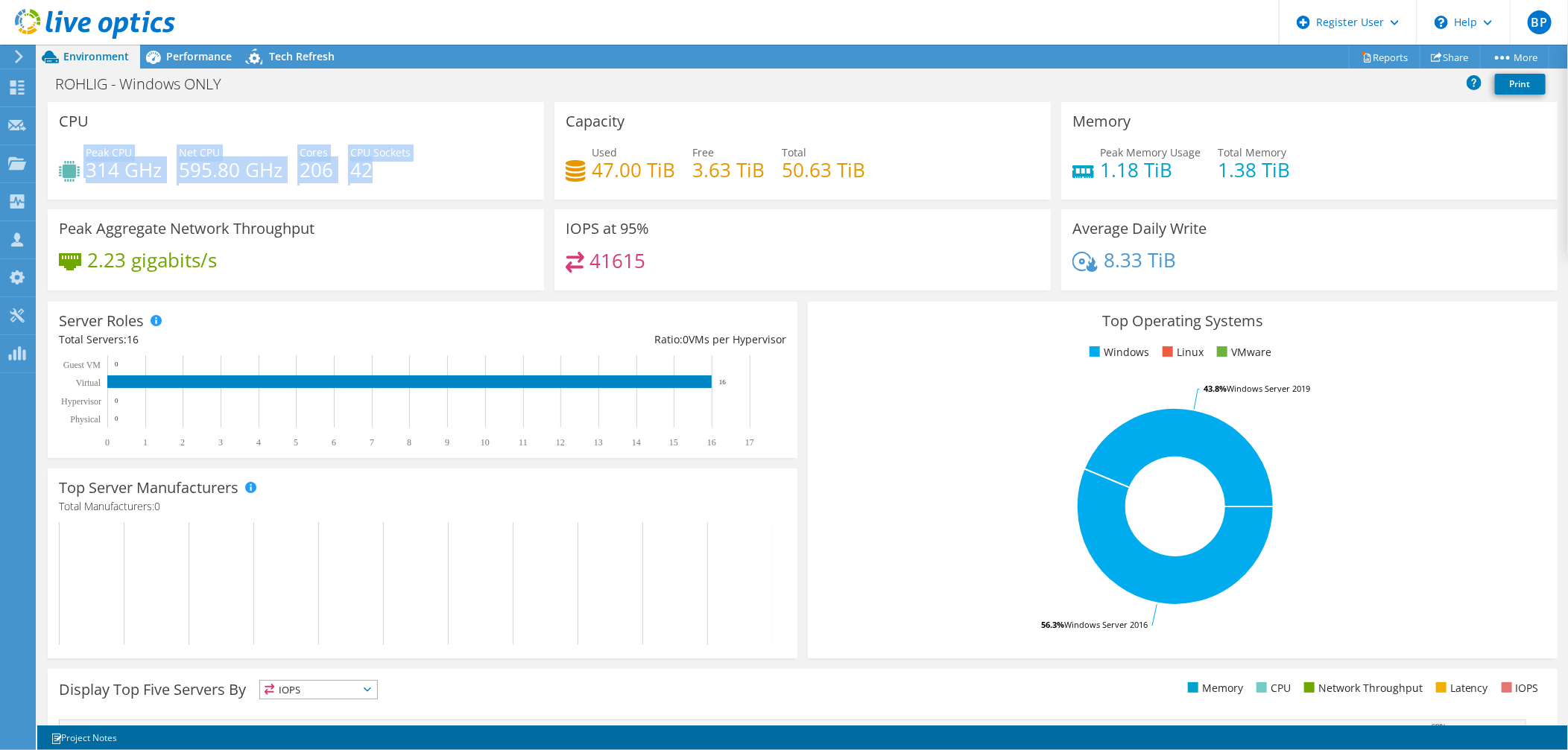
drag, startPoint x: 320, startPoint y: 158, endPoint x: 72, endPoint y: 136, distance: 249.0
click at [72, 136] on div "CPU Peak CPU 314 GHz Net CPU 595.80 GHz Cores 206 CPU Sockets 42" at bounding box center [296, 150] width 497 height 97
click at [367, 136] on div "CPU Peak CPU 314 GHz Net CPU 595.80 GHz Cores 206 CPU Sockets 42" at bounding box center [296, 150] width 497 height 97
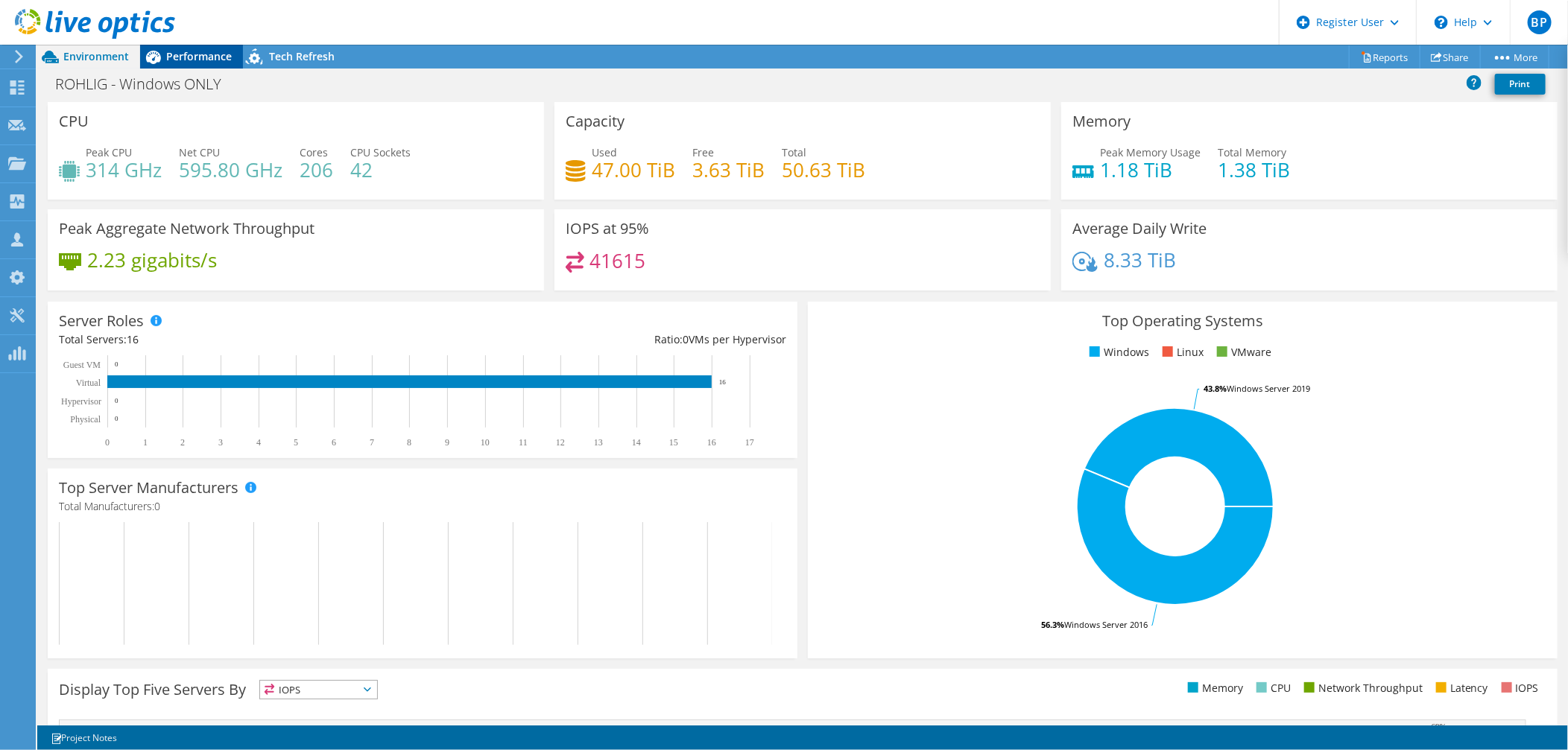
click at [191, 49] on span "Performance" at bounding box center [198, 56] width 65 height 14
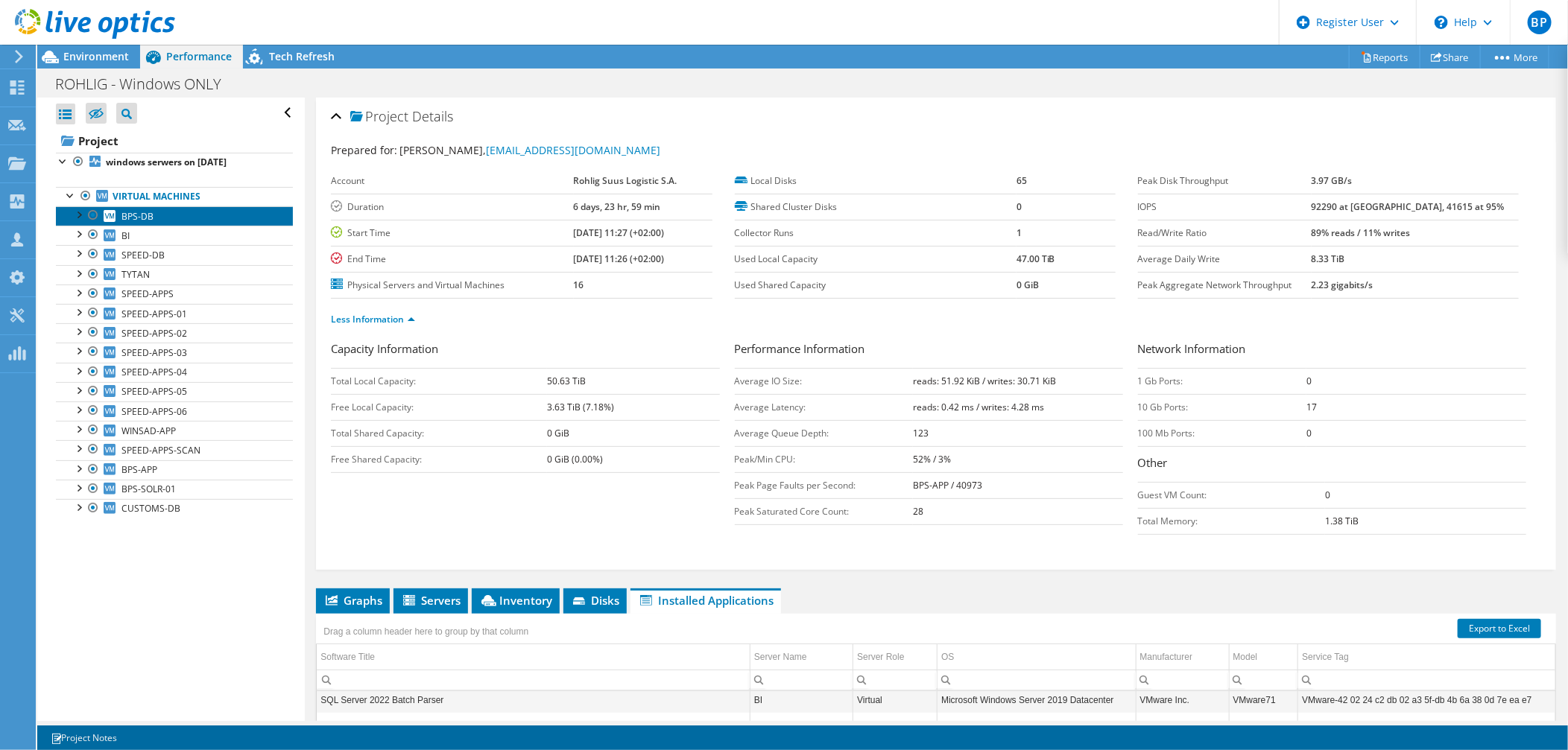
click at [134, 217] on span "BPS-DB" at bounding box center [138, 216] width 32 height 12
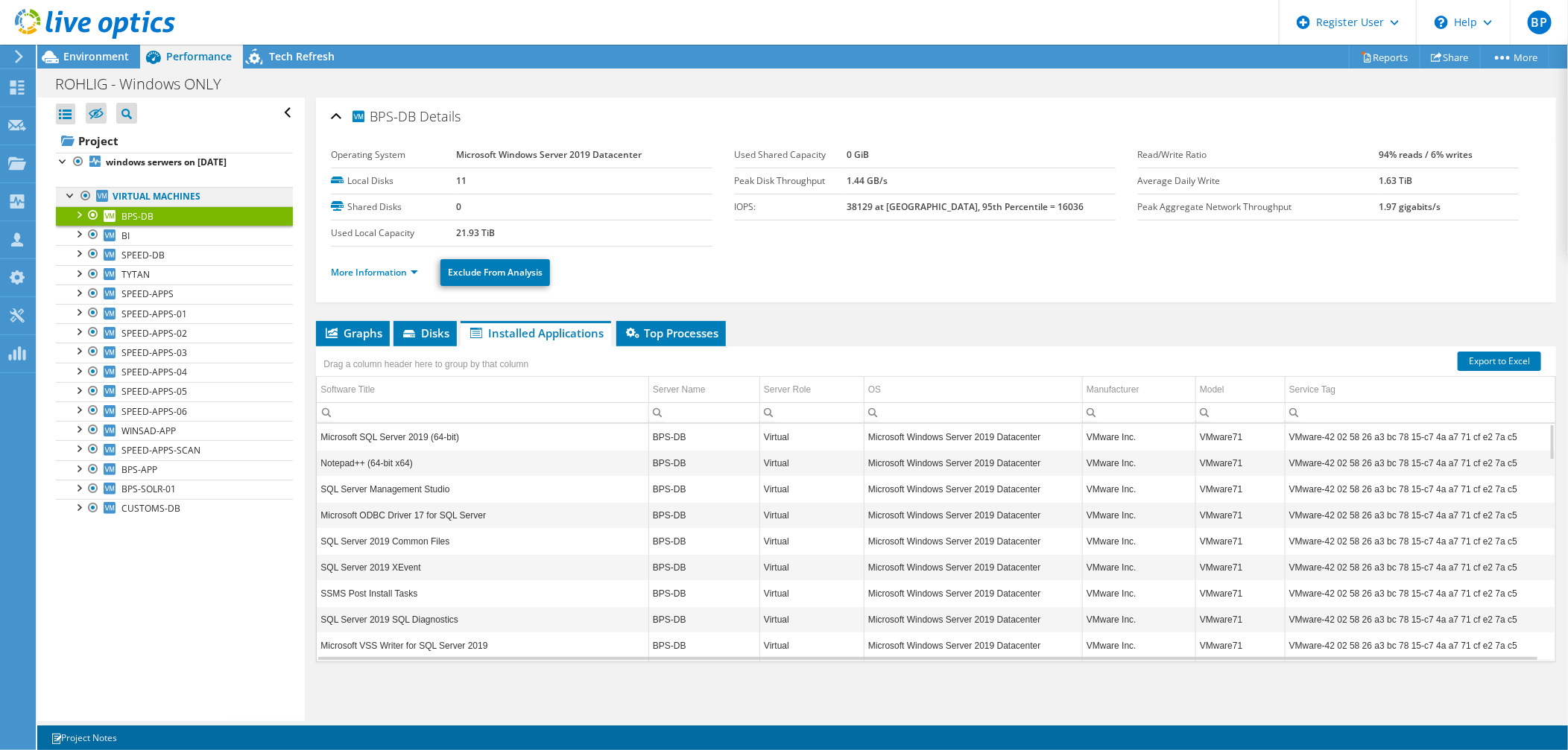
drag, startPoint x: 137, startPoint y: 196, endPoint x: 140, endPoint y: 190, distance: 6.7
click at [137, 196] on link "Virtual Machines" at bounding box center [174, 196] width 237 height 20
click at [159, 193] on link "Virtual Machines" at bounding box center [174, 196] width 237 height 20
click at [94, 202] on link "Virtual Machines" at bounding box center [174, 196] width 237 height 20
click at [147, 182] on ul "Virtual Machines BPS-DB 0 C: 1 M:" at bounding box center [174, 352] width 237 height 361
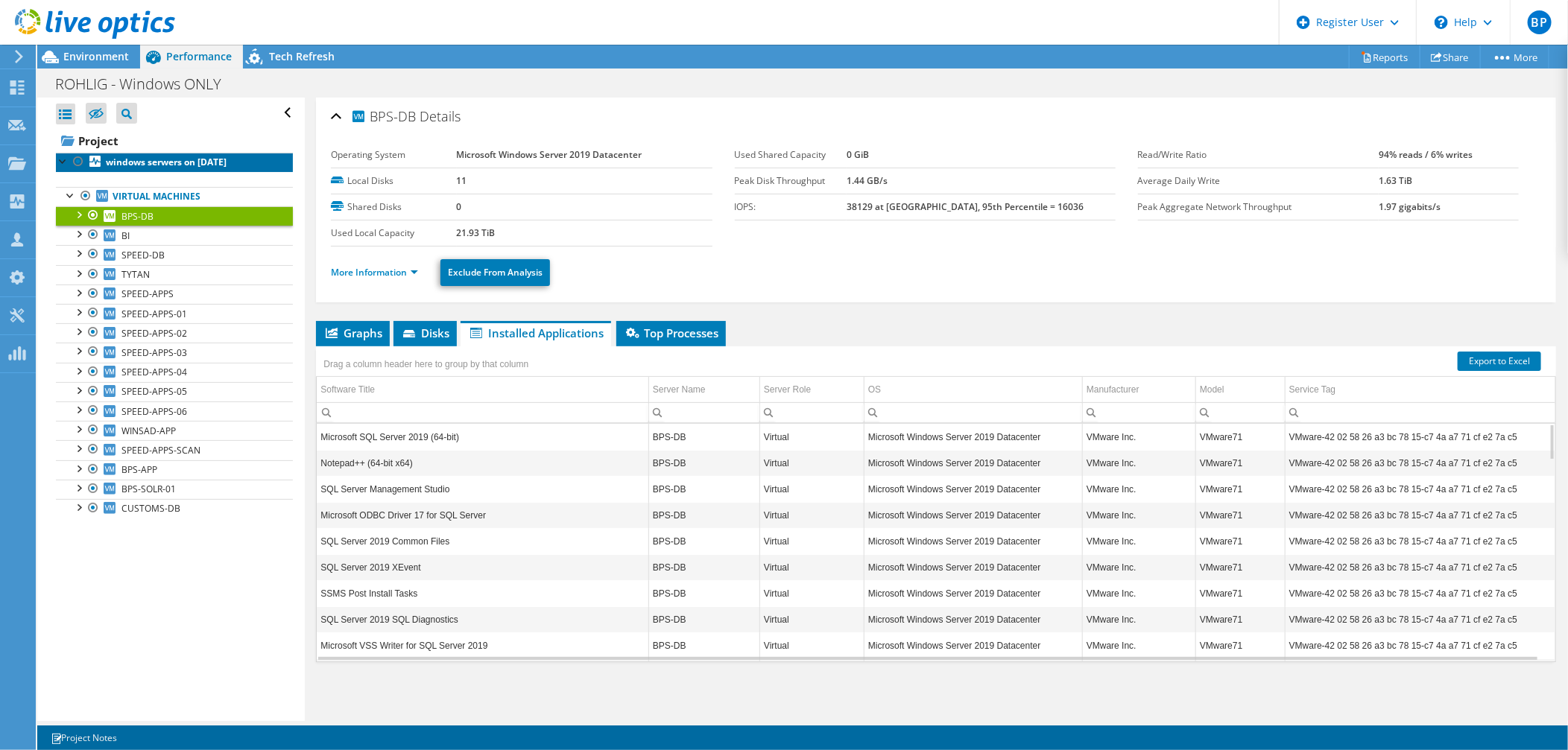
click at [144, 161] on b "windows serwers on [DATE]" at bounding box center [166, 161] width 121 height 12
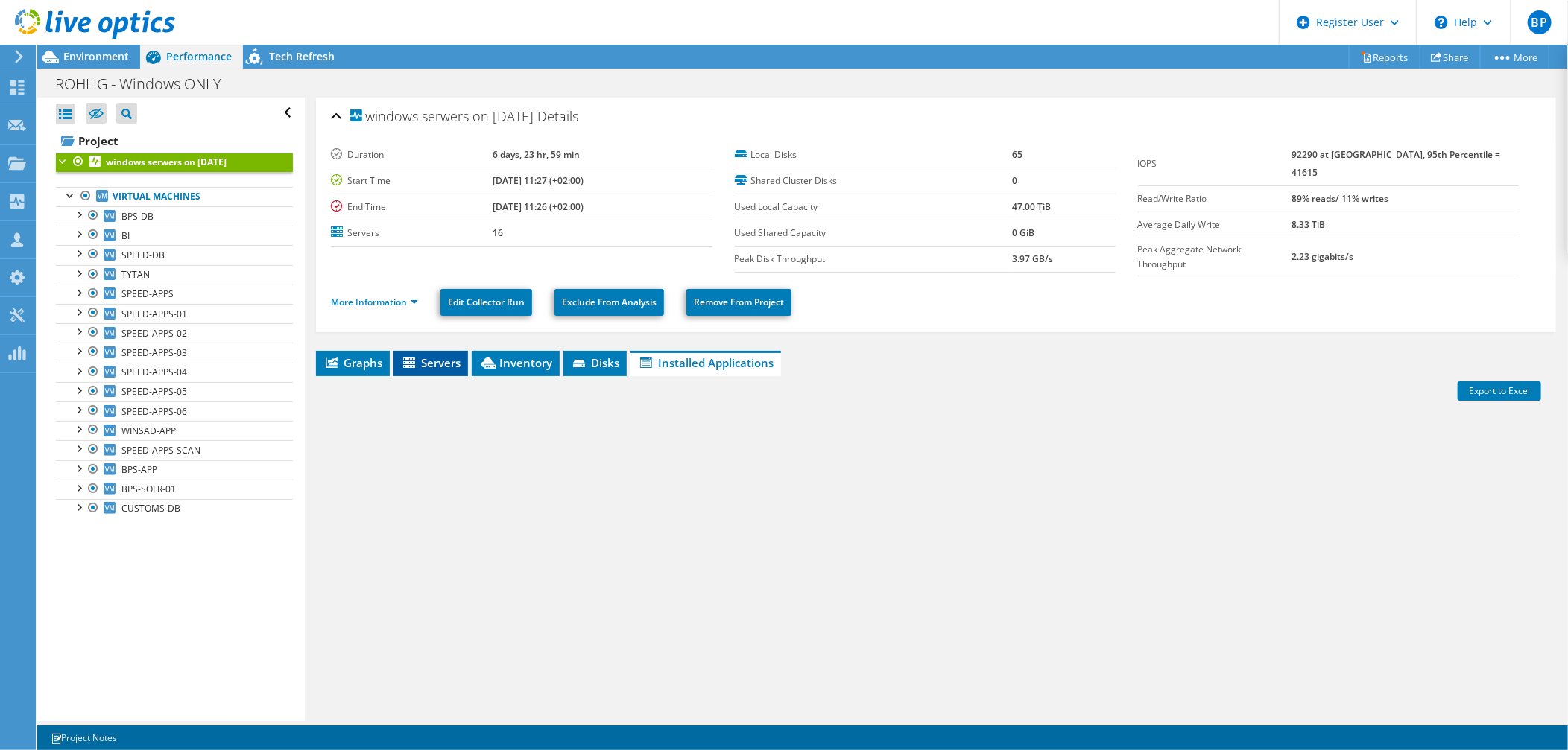
click at [419, 351] on li "Servers" at bounding box center [430, 363] width 75 height 25
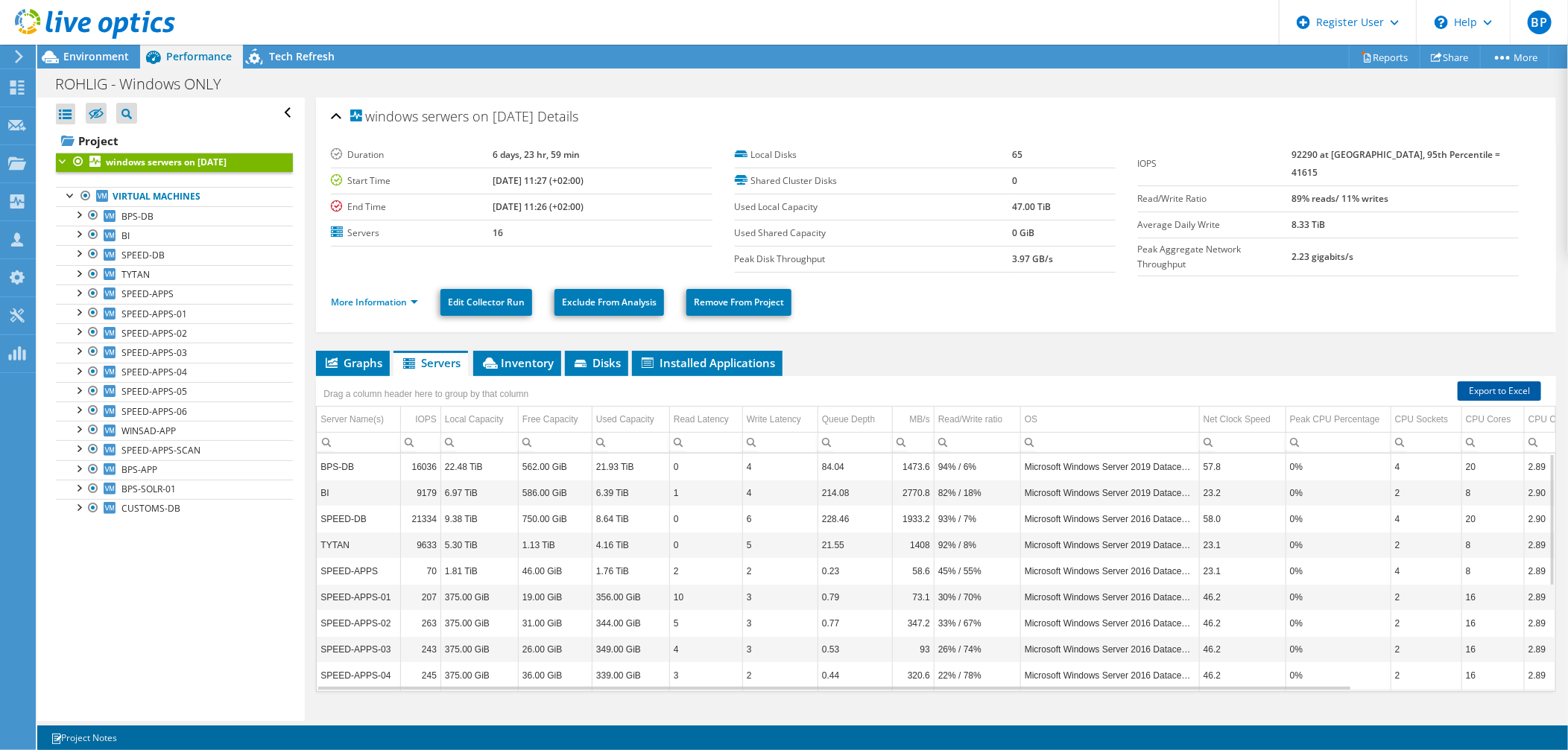
click at [1493, 388] on link "Export to Excel" at bounding box center [1499, 391] width 83 height 20
